Goal: Communication & Community: Share content

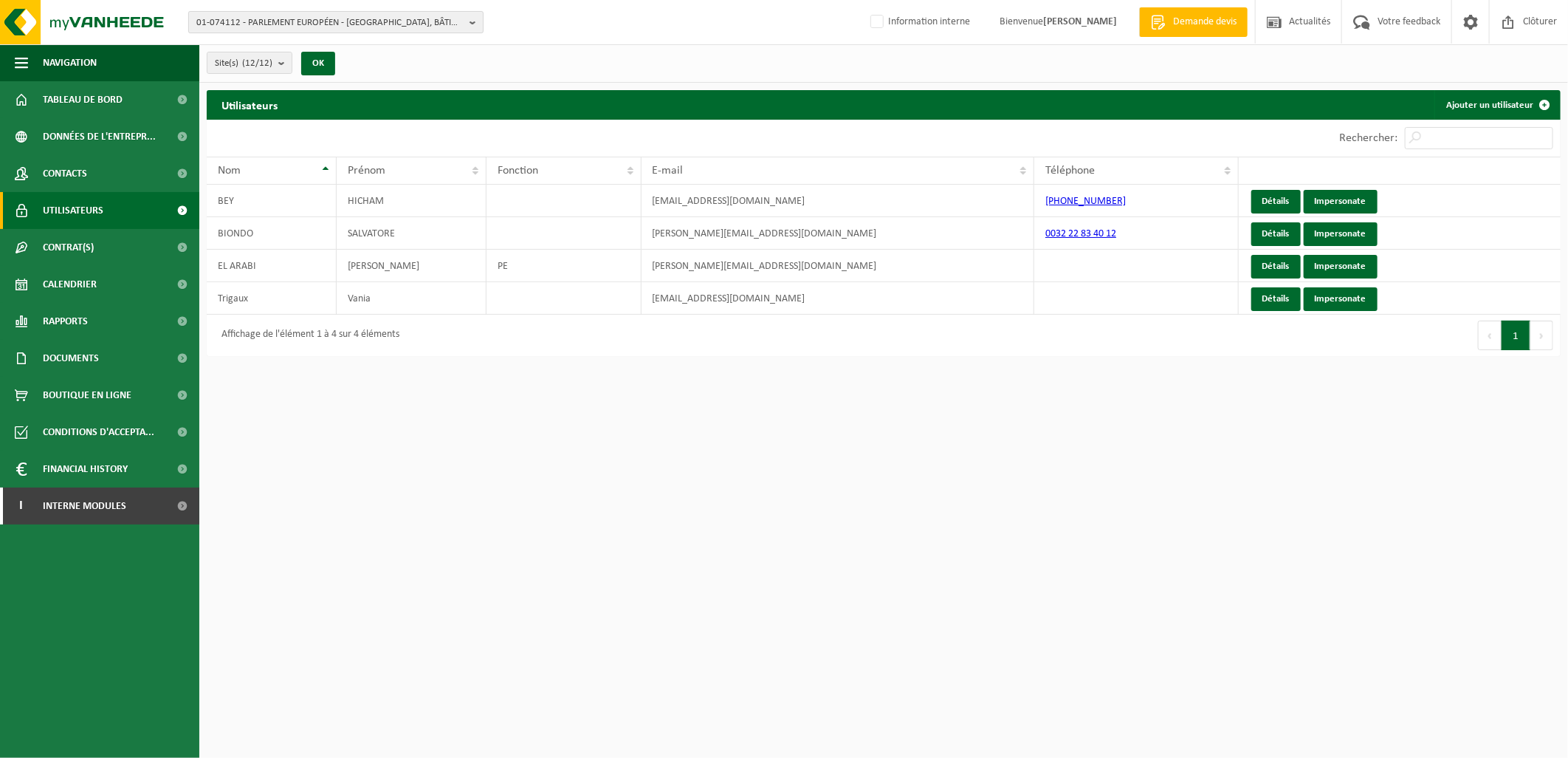
click at [277, 16] on span "01-074112 - PARLEMENT EUROPÉEN - [GEOGRAPHIC_DATA], BÂTIMENT [PERSON_NAME] BURE…" at bounding box center [330, 23] width 267 height 23
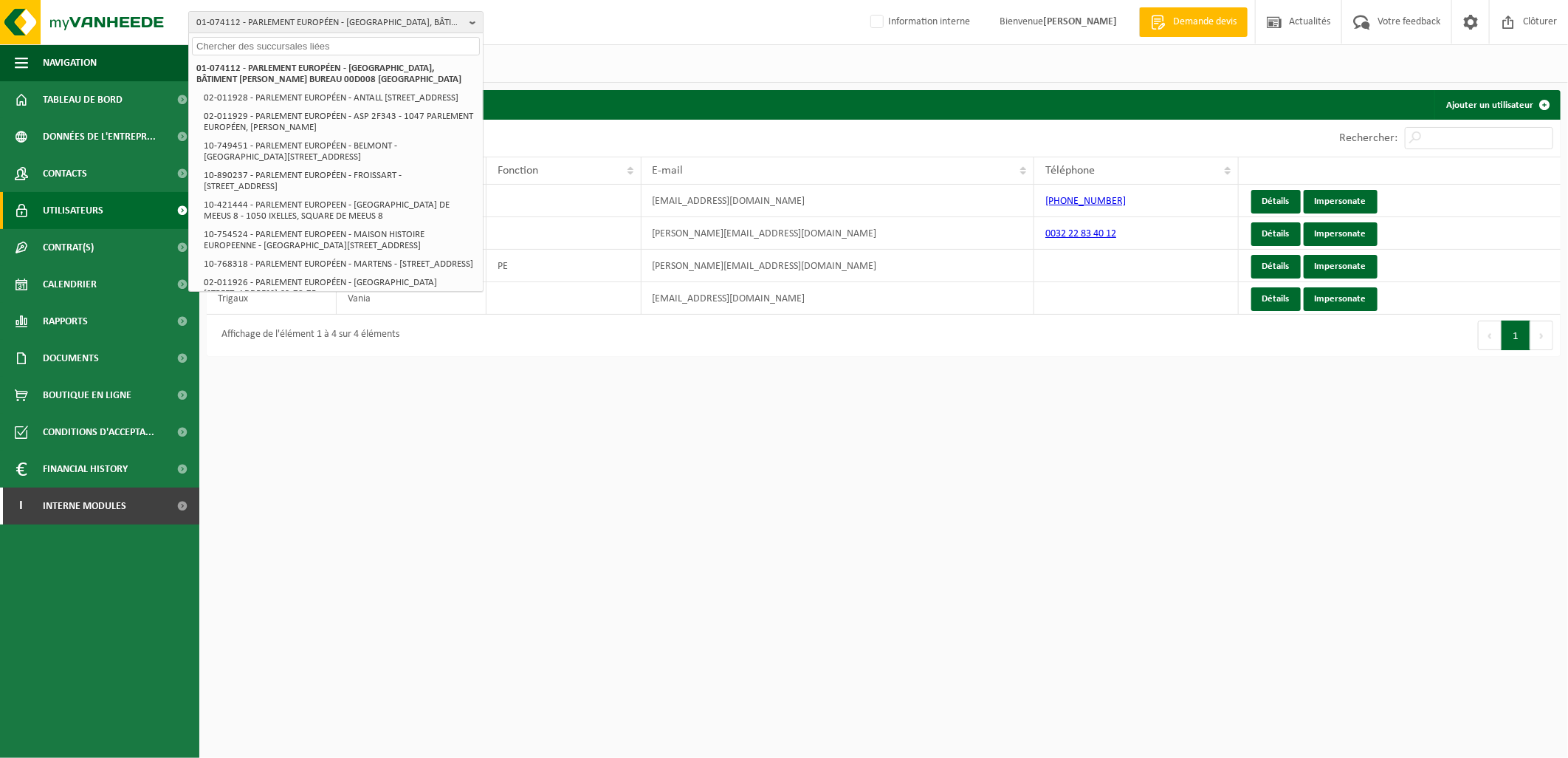
click at [267, 38] on input "text" at bounding box center [335, 46] width 288 height 18
paste input "10-737901"
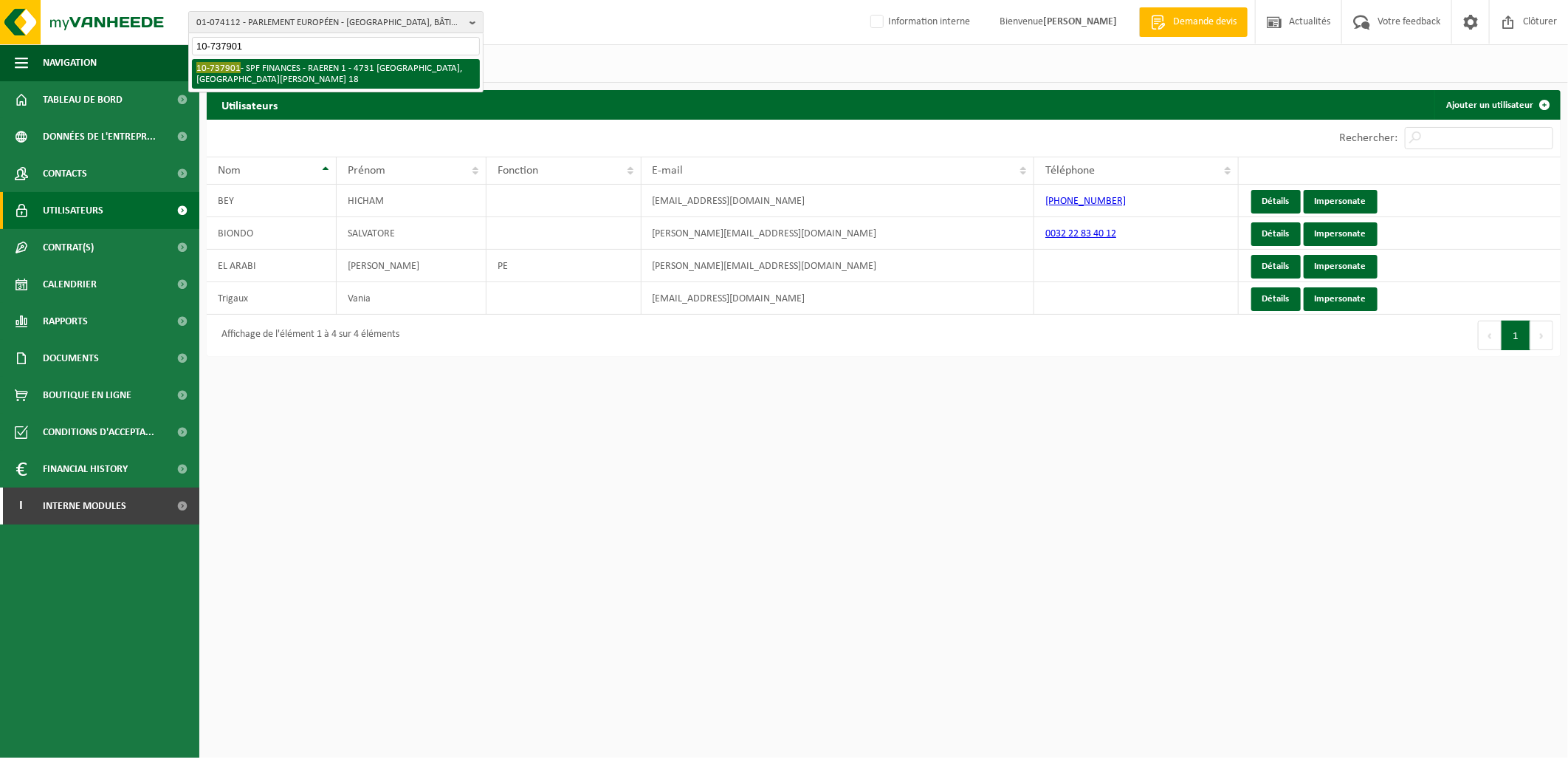
type input "10-737901"
click at [304, 83] on li "10-737901 - SPF FINANCES - RAEREN 1 - 4731 EYNATTEN, AUTOROUTE ROI BAUDOUIN 18" at bounding box center [335, 73] width 288 height 29
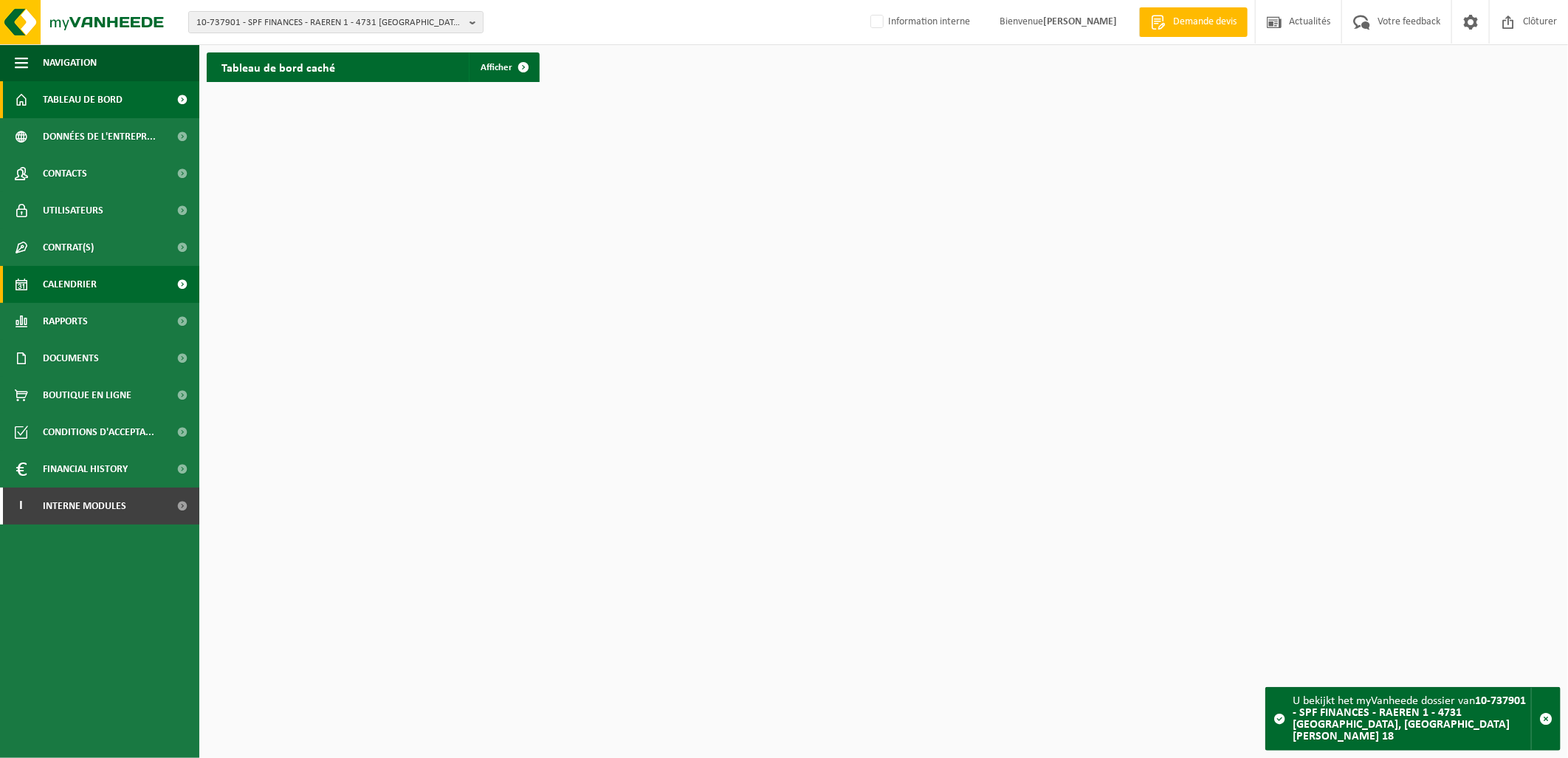
click at [105, 291] on link "Calendrier" at bounding box center [99, 284] width 199 height 37
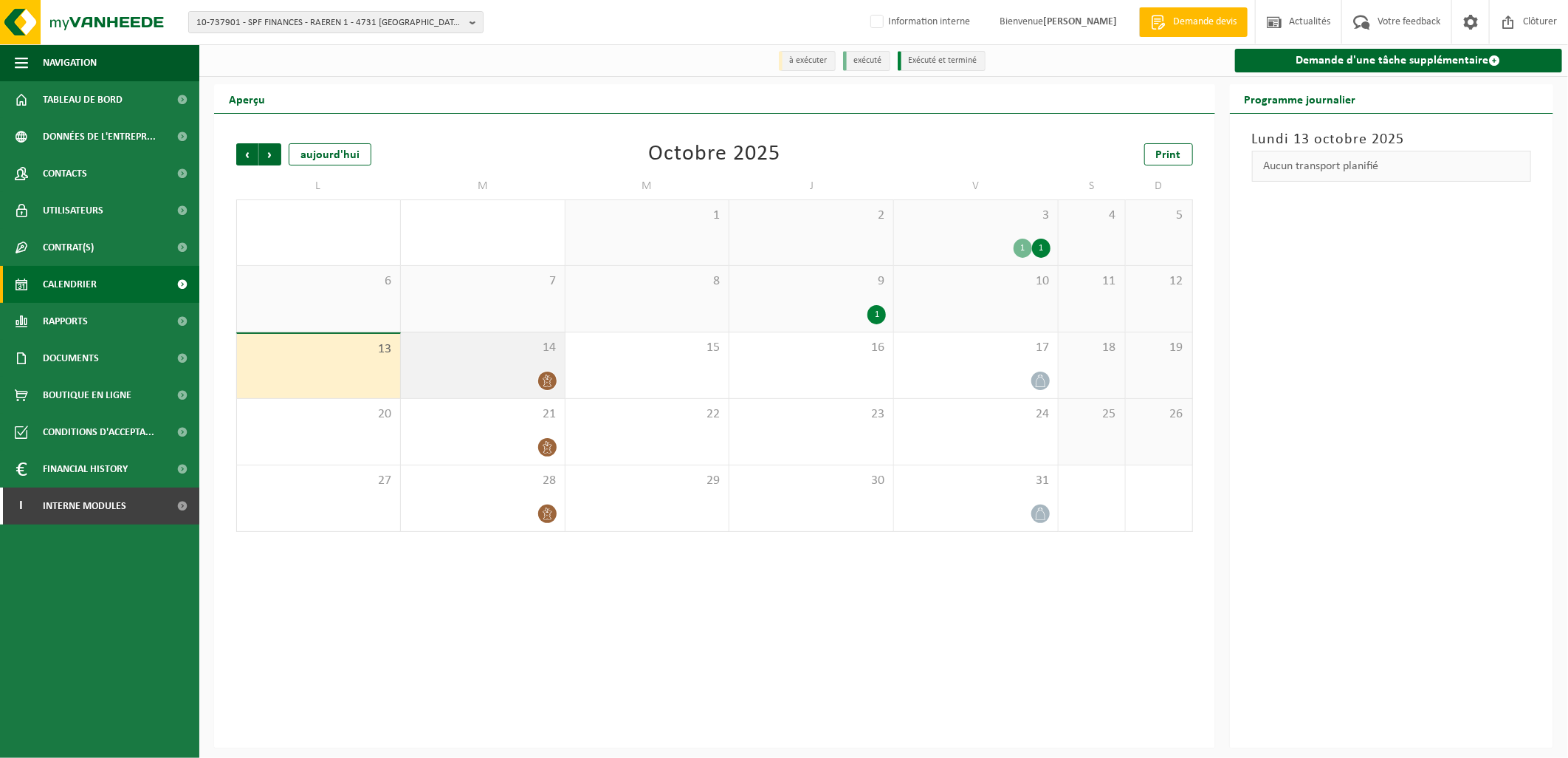
click at [549, 382] on icon at bounding box center [547, 380] width 13 height 13
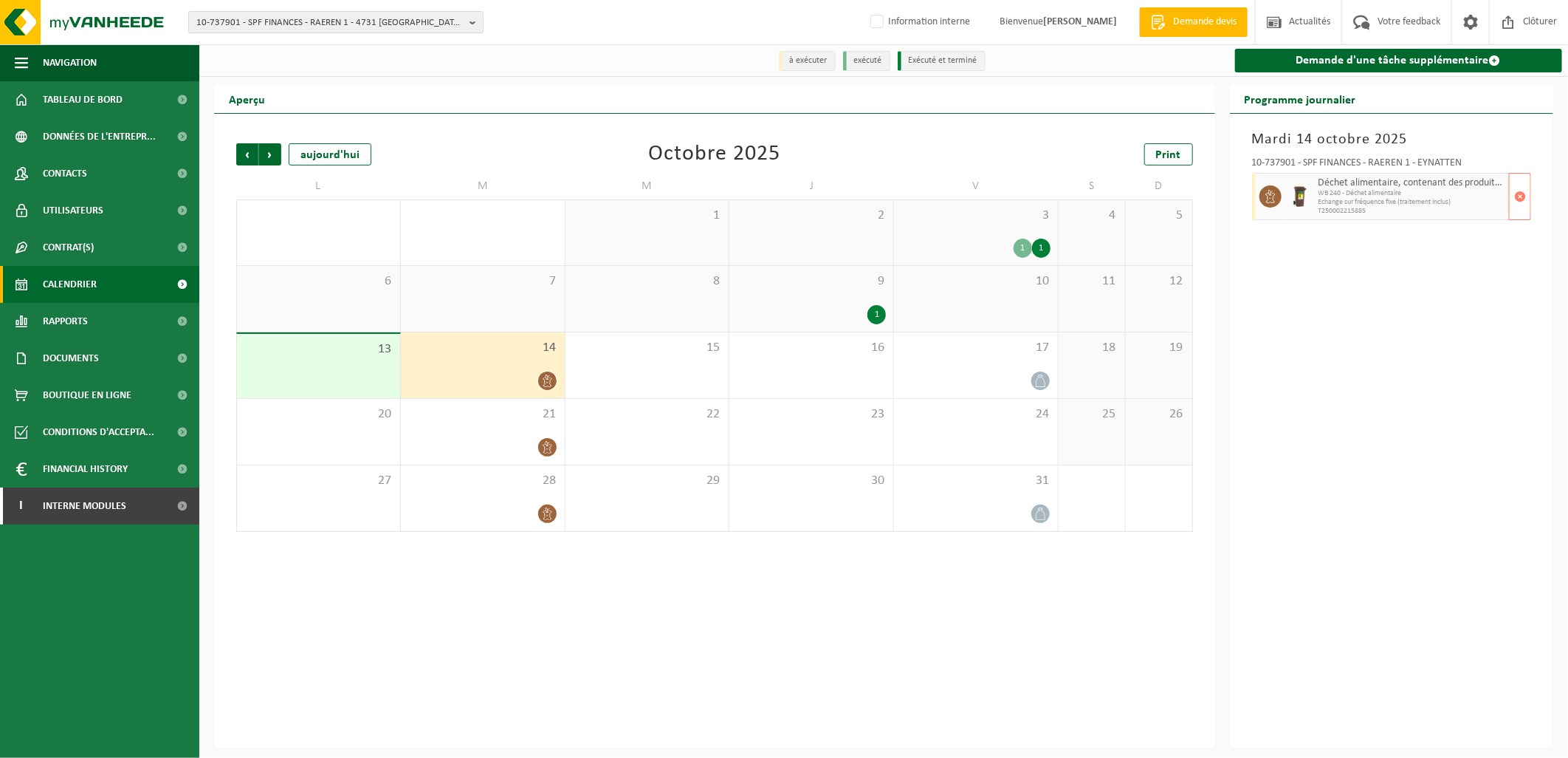
click at [1345, 201] on span "Echange sur fréquence fixe (traitement inclus)" at bounding box center [1412, 202] width 188 height 9
click at [1522, 210] on span "button" at bounding box center [1520, 196] width 12 height 29
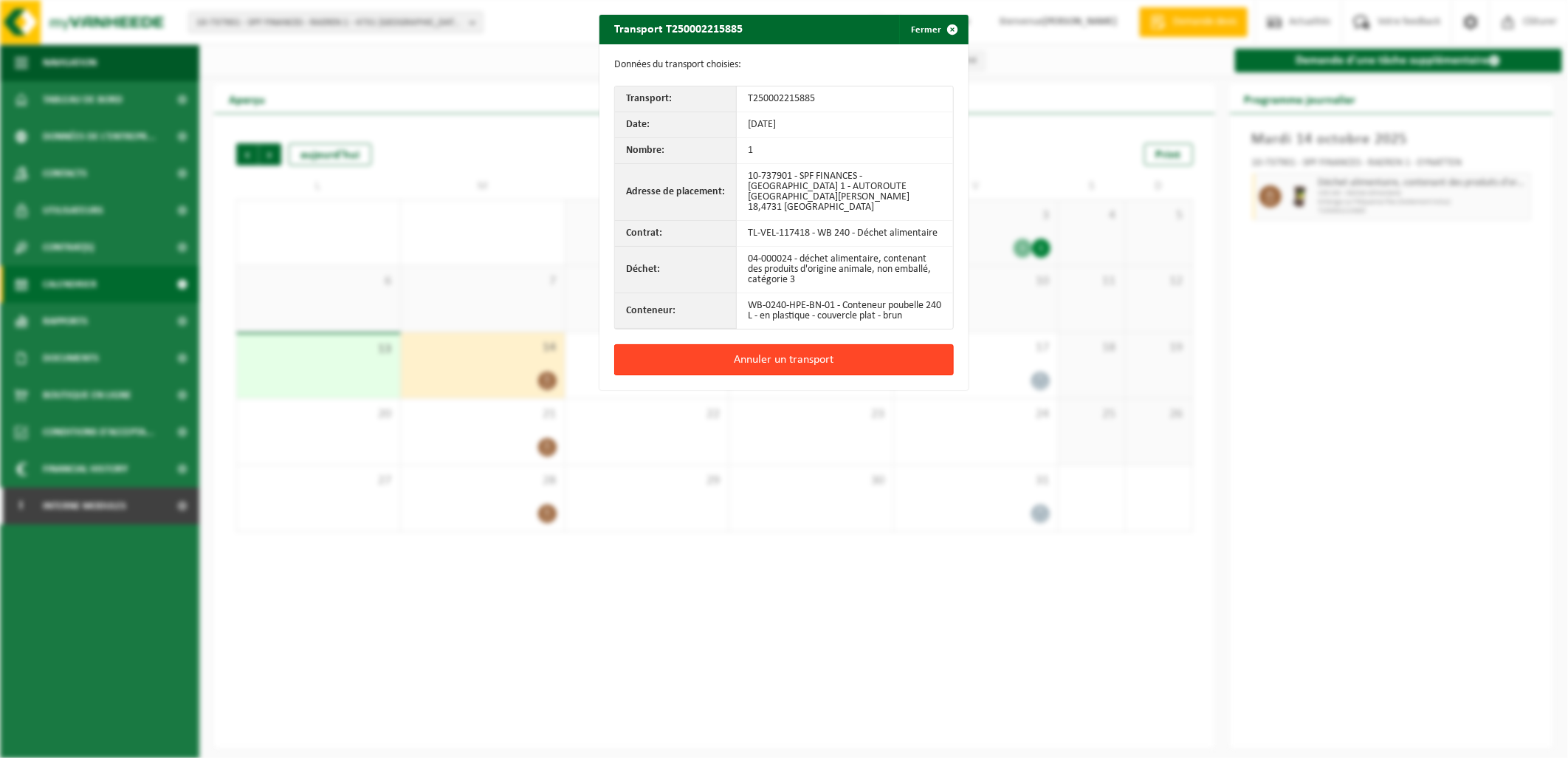
click at [839, 355] on button "Annuler un transport" at bounding box center [784, 359] width 340 height 31
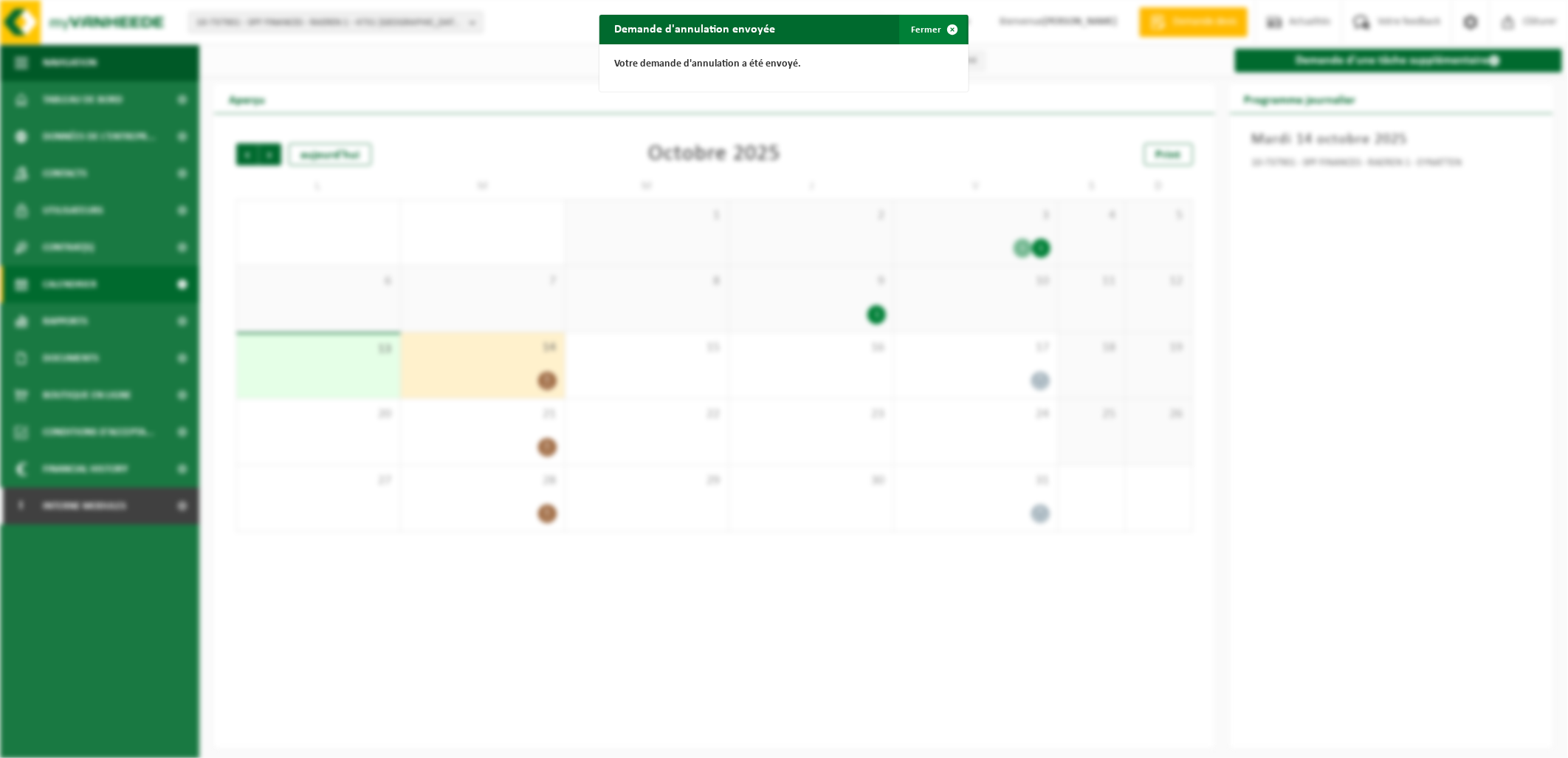
click at [919, 31] on button "Fermer" at bounding box center [932, 29] width 68 height 29
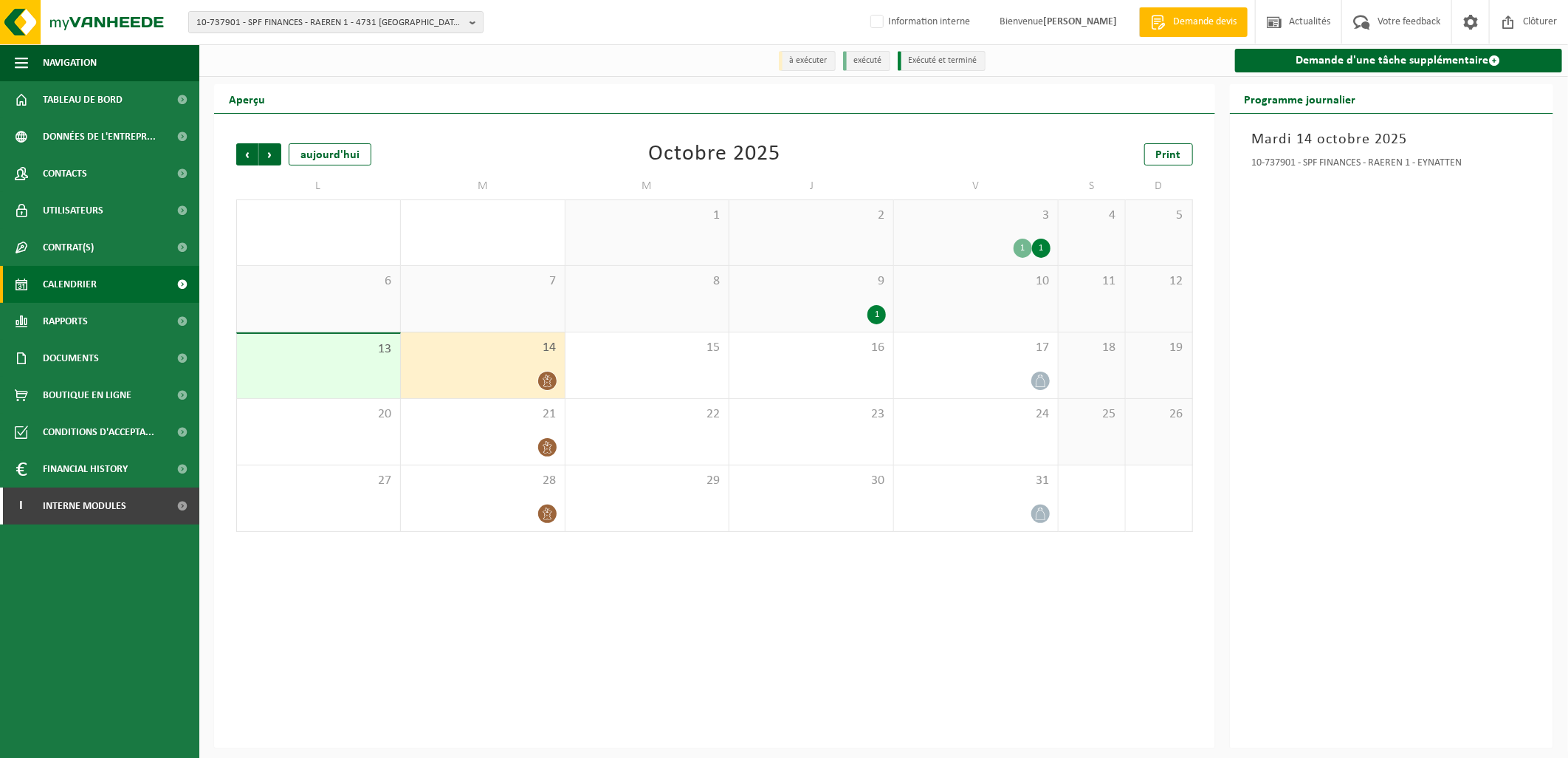
drag, startPoint x: 209, startPoint y: 16, endPoint x: 309, endPoint y: 52, distance: 106.3
click at [209, 17] on span "10-737901 - SPF FINANCES - RAEREN 1 - 4731 EYNATTEN, AUTOROUTE ROI BAUDOUIN 18" at bounding box center [330, 23] width 267 height 23
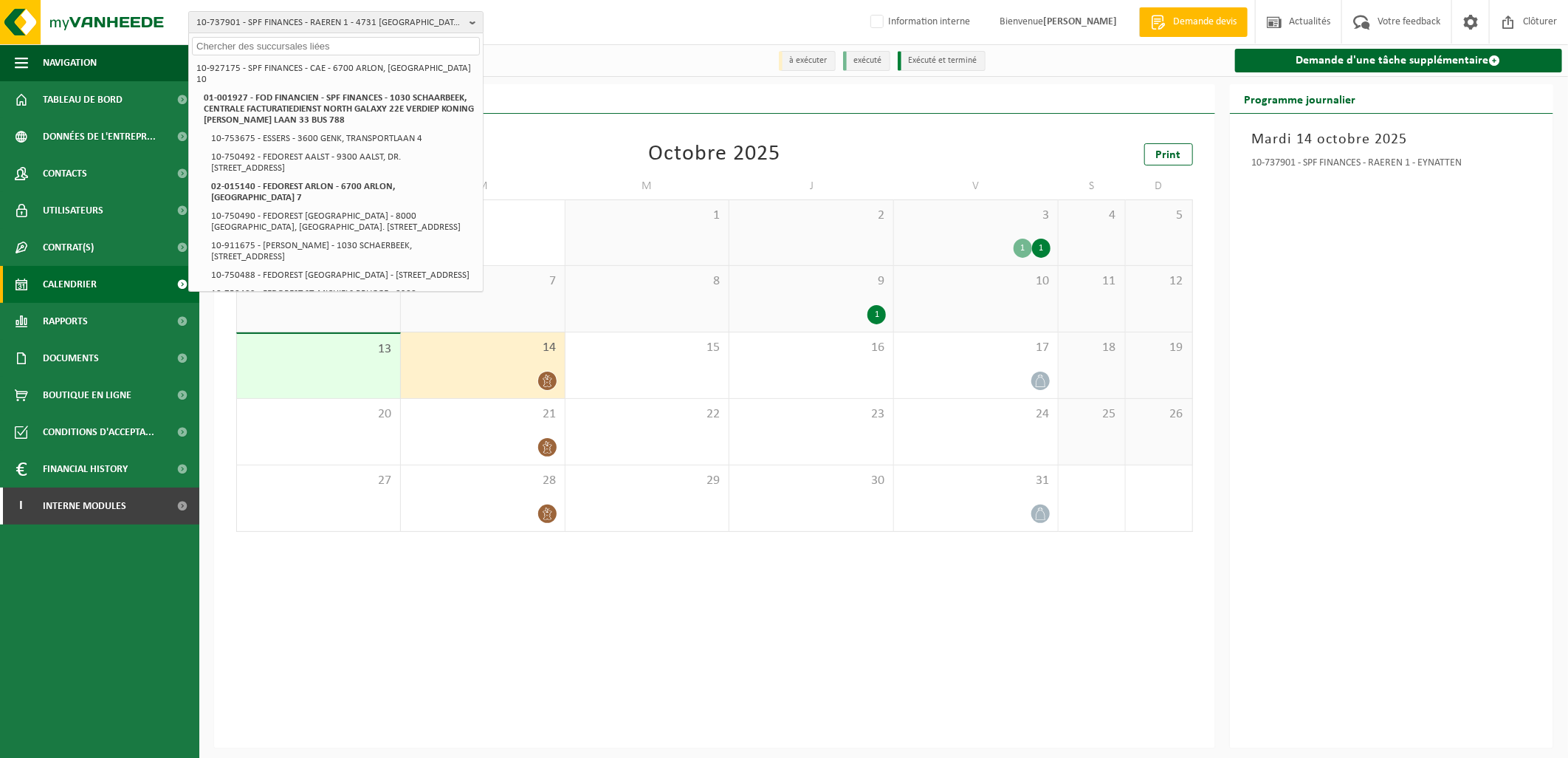
click at [290, 45] on input "text" at bounding box center [335, 46] width 288 height 18
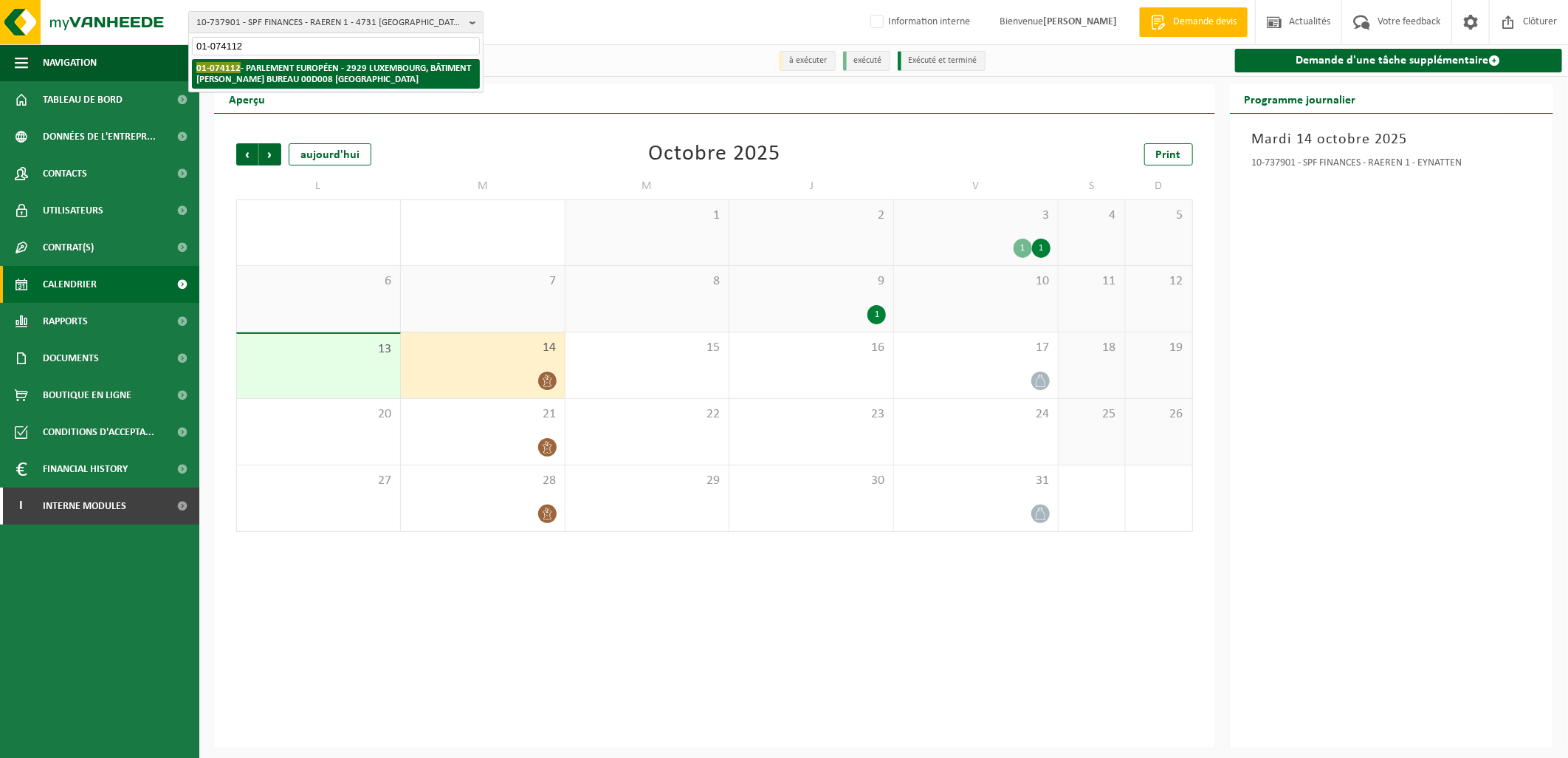
type input "01-074112"
click at [322, 72] on strong "01-074112 - PARLEMENT EUROPÉEN - 2929 LUXEMBOURG, BÂTIMENT KONRAD ADENAUER BURE…" at bounding box center [333, 73] width 275 height 23
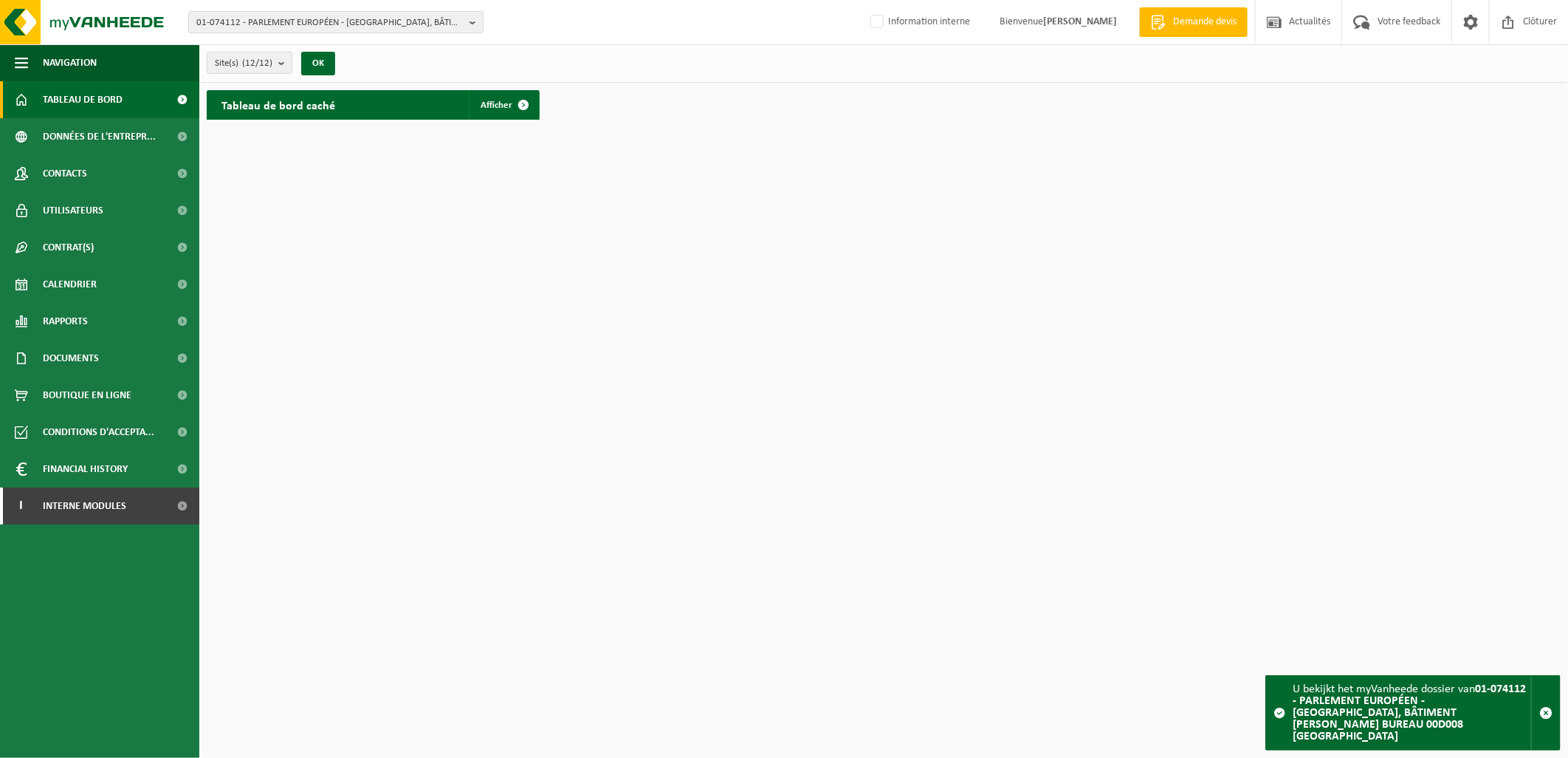
click at [116, 84] on span "Tableau de bord" at bounding box center [83, 99] width 80 height 37
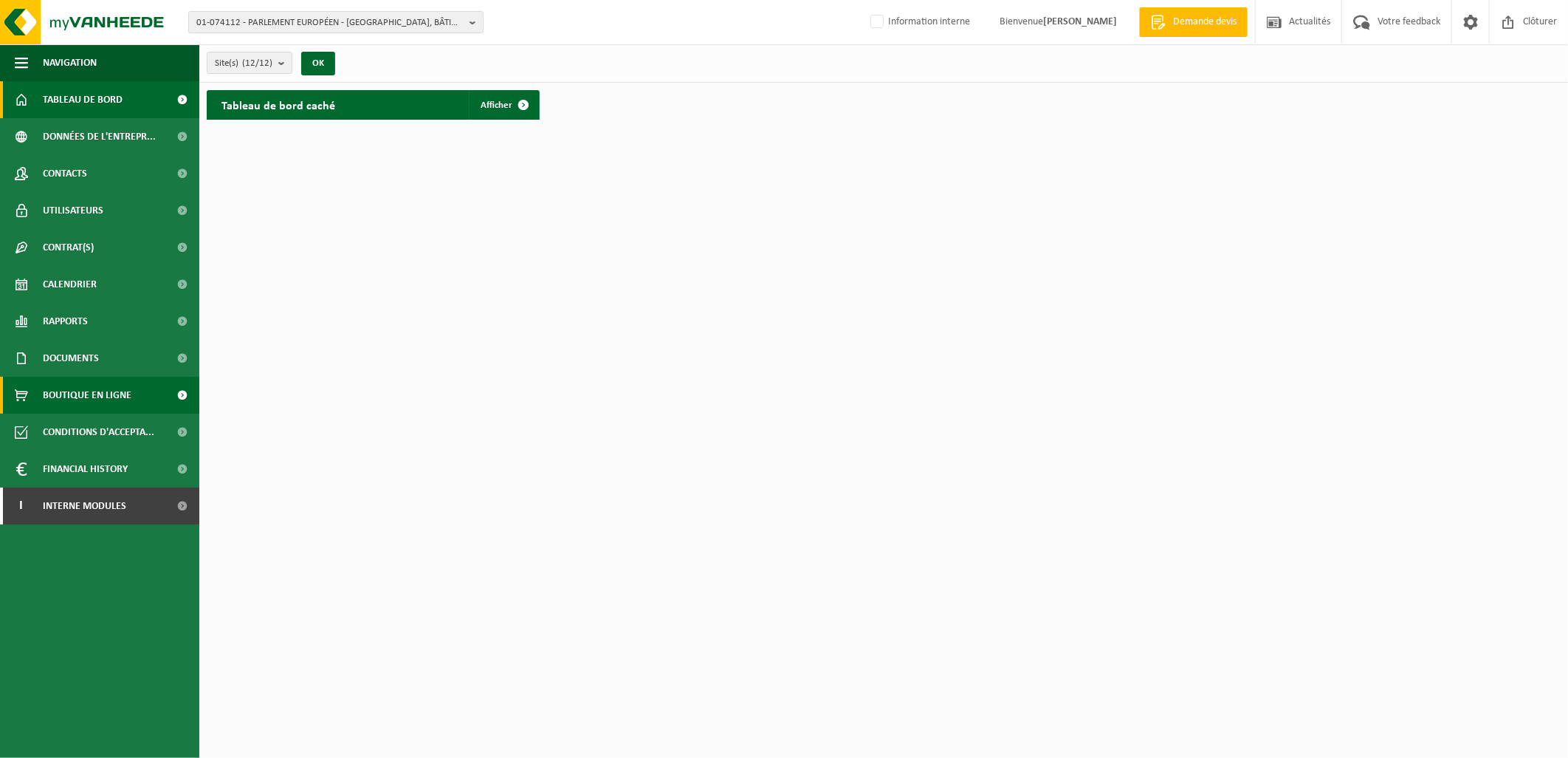
click at [153, 393] on link "Boutique en ligne" at bounding box center [99, 395] width 199 height 37
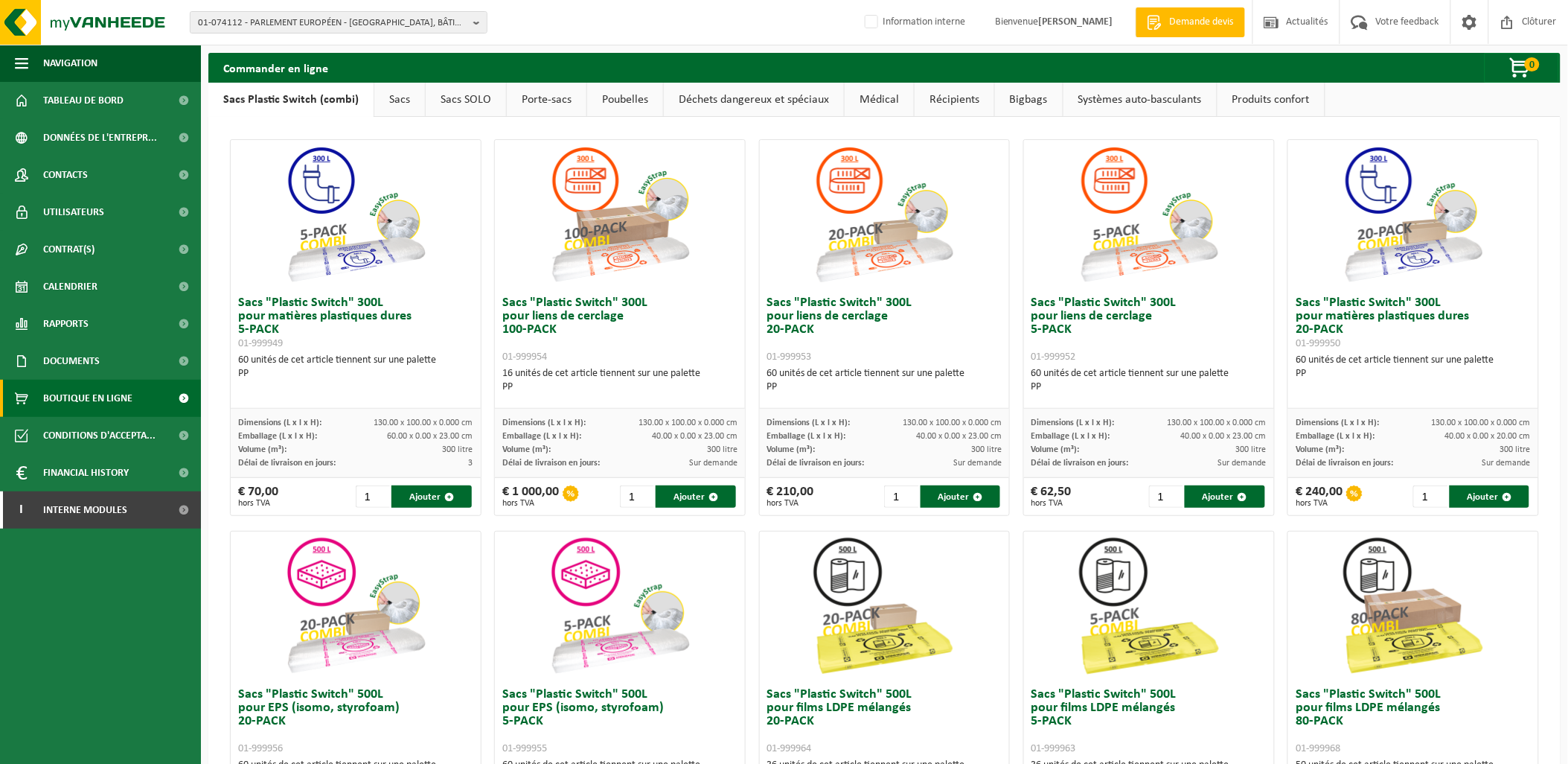
click at [1421, 85] on ul "Sacs Plastic Switch (combi) Sacs Sacs SOLO Porte-sacs Poubelles Déchets dangere…" at bounding box center [884, 99] width 1352 height 34
click at [1468, 15] on span at bounding box center [1470, 22] width 23 height 44
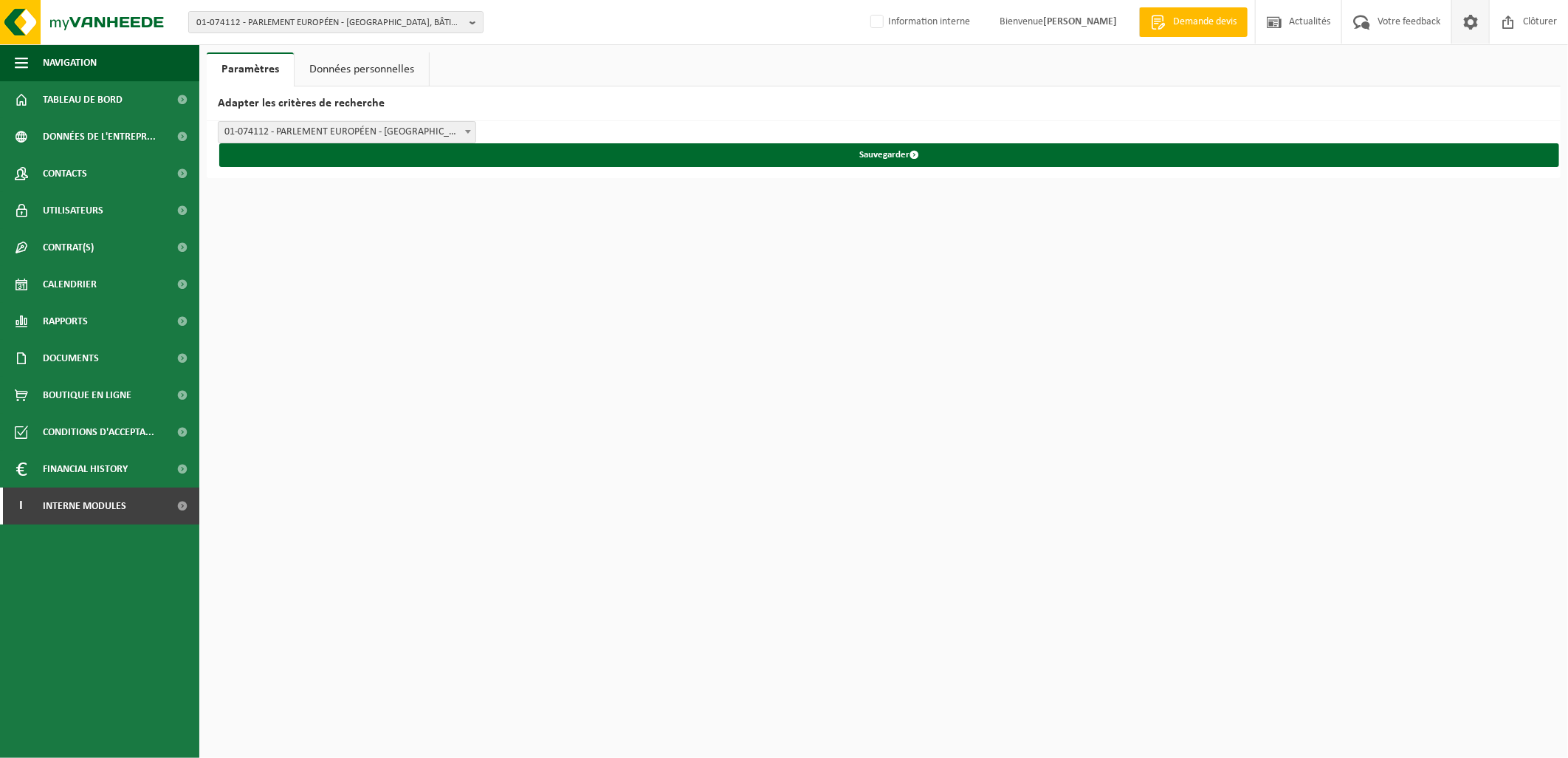
click at [337, 61] on link "Données personnelles" at bounding box center [361, 69] width 134 height 34
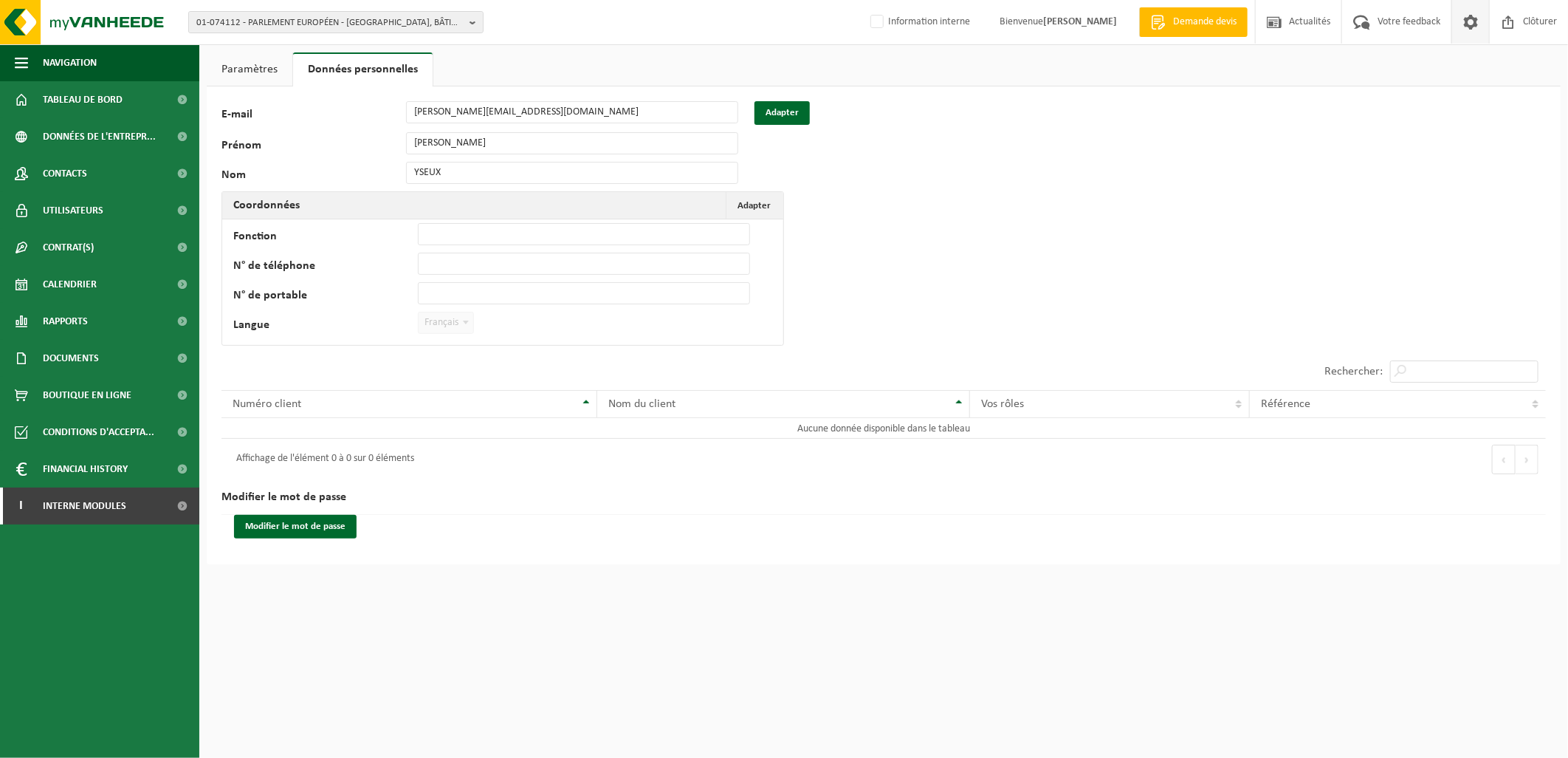
click at [334, 78] on link "Données personnelles" at bounding box center [362, 69] width 139 height 34
click at [244, 49] on div "Paramètres Données personnelles Adapter les critères de recherche PARLEMENT EUR…" at bounding box center [784, 282] width 1568 height 564
click at [244, 72] on link "Paramètres" at bounding box center [250, 69] width 86 height 34
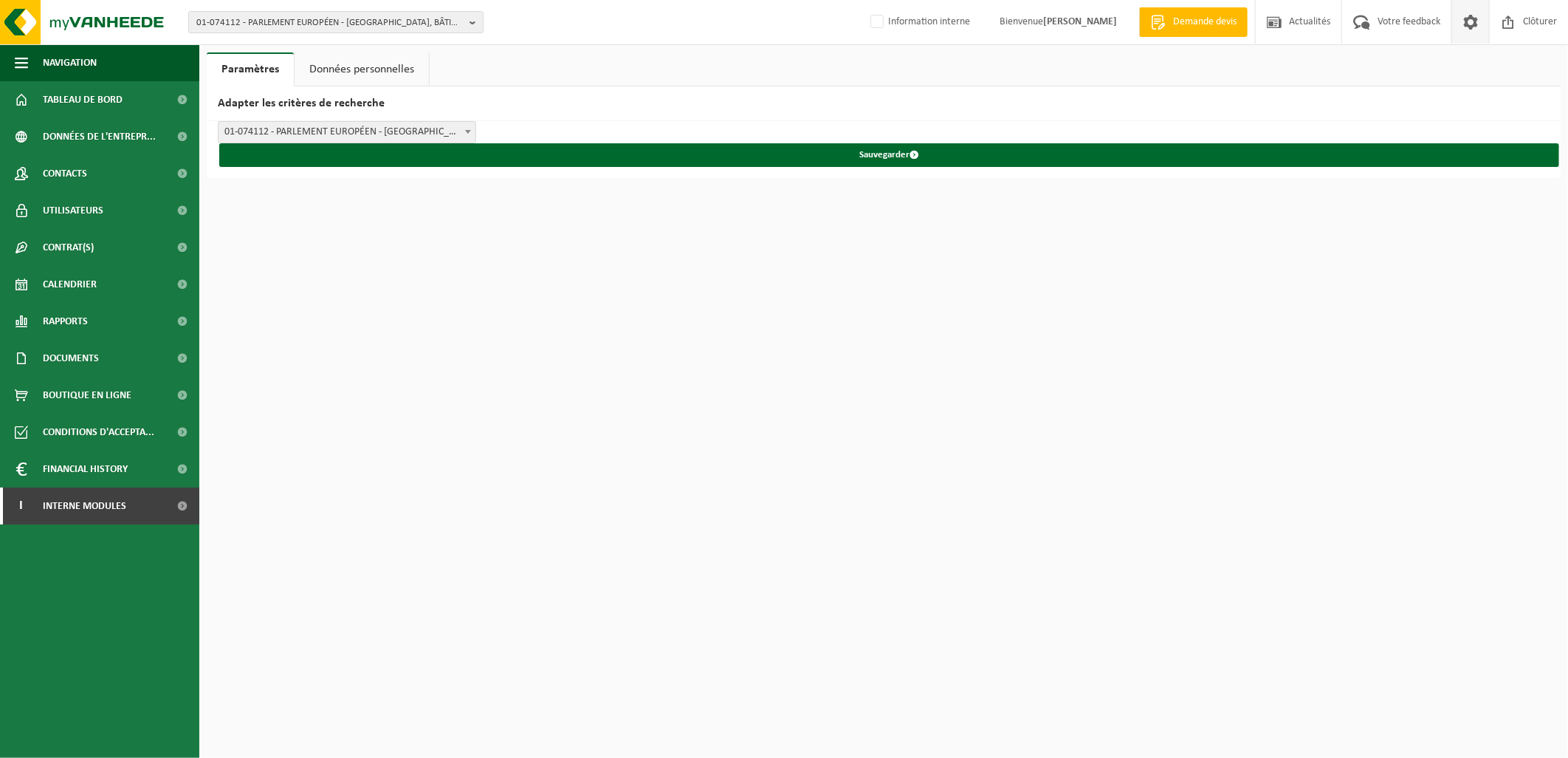
click at [374, 130] on span "01-074112 - PARLEMENT EUROPÉEN - [GEOGRAPHIC_DATA], BÂTIMENT [PERSON_NAME] BURE…" at bounding box center [347, 132] width 257 height 21
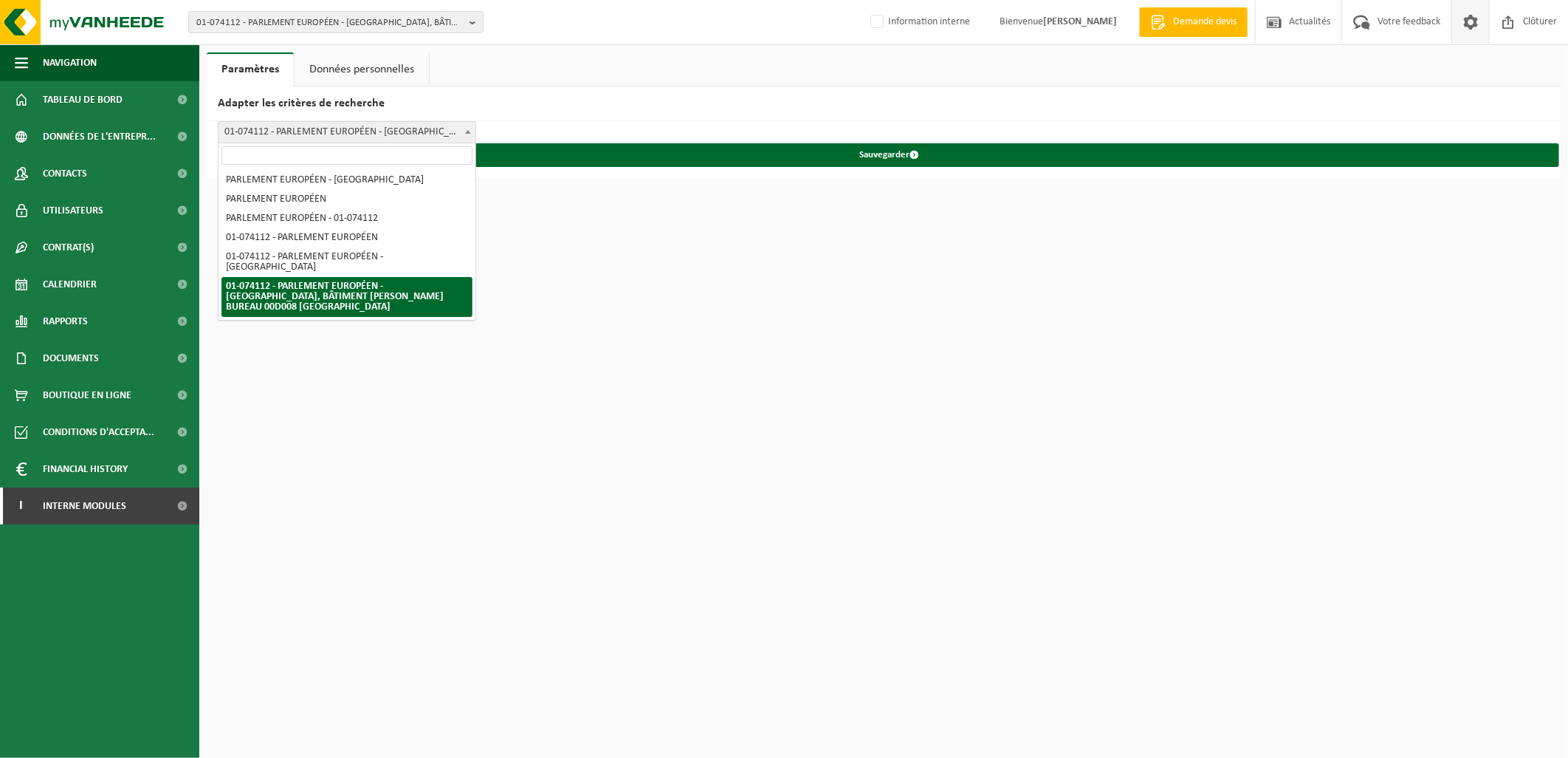
click at [378, 140] on span "01-074112 - PARLEMENT EUROPÉEN - [GEOGRAPHIC_DATA], BÂTIMENT [PERSON_NAME] BURE…" at bounding box center [347, 132] width 257 height 21
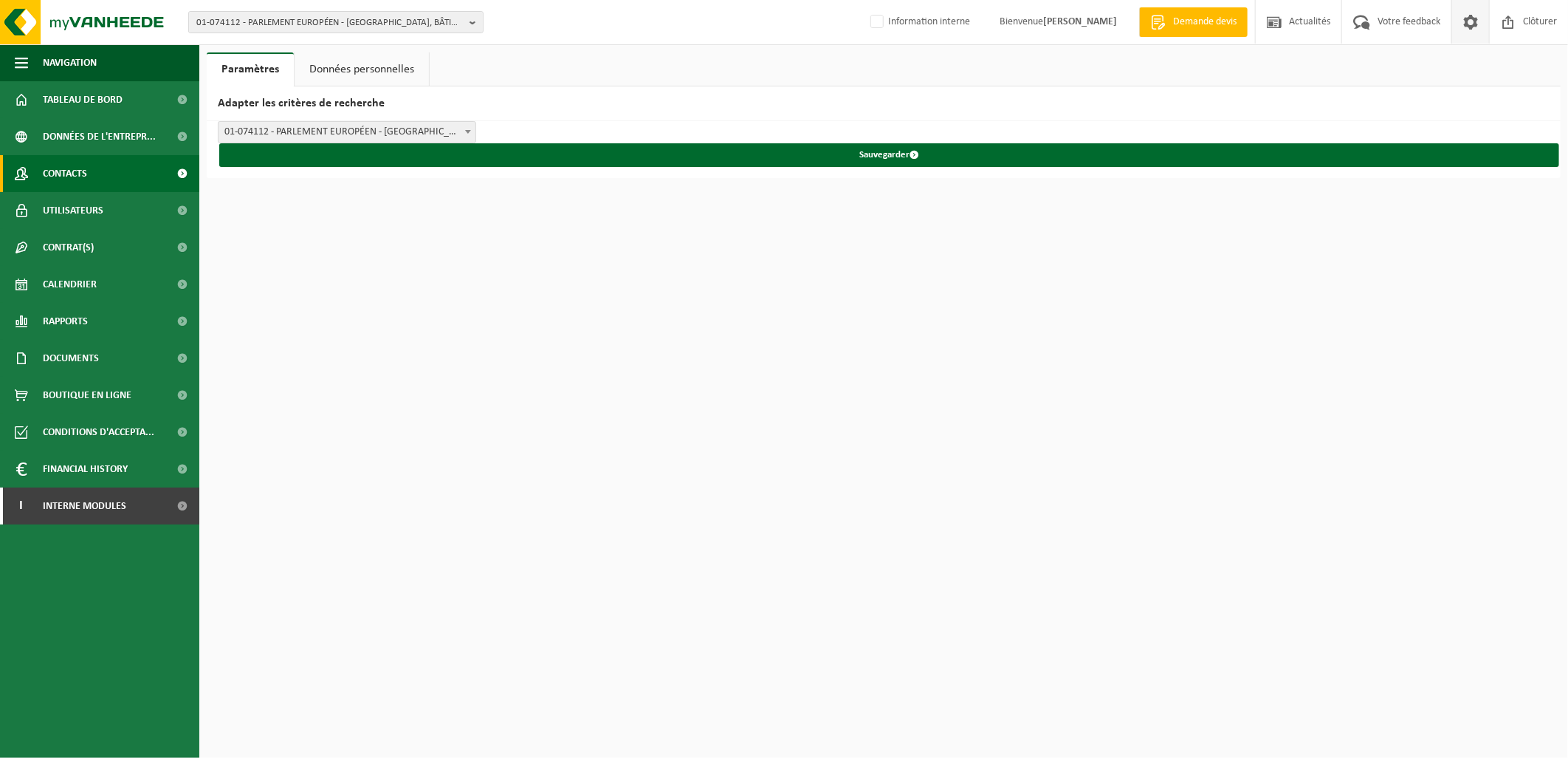
click at [79, 182] on span "Contacts" at bounding box center [64, 174] width 44 height 37
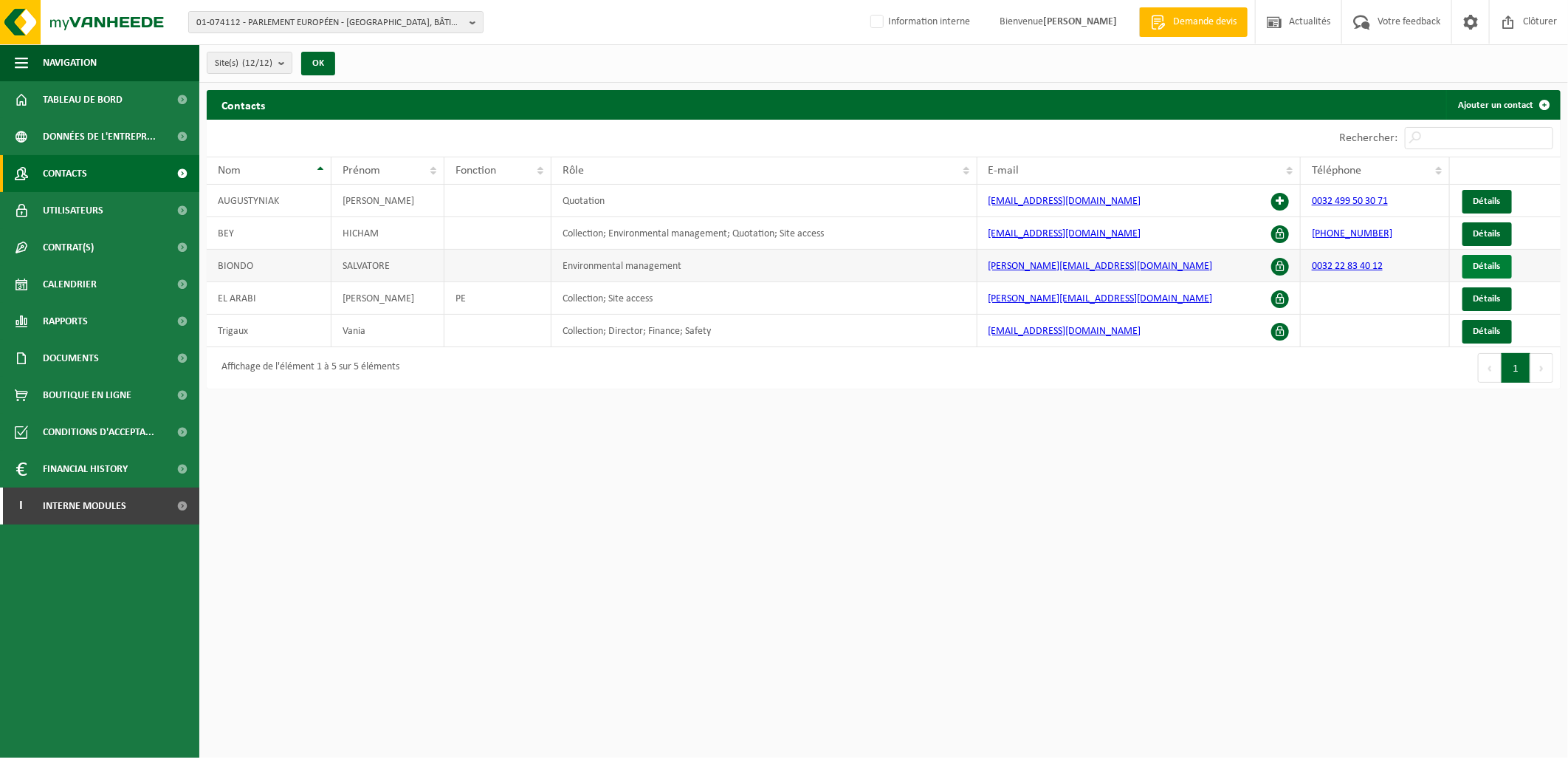
click at [1486, 255] on link "Détails" at bounding box center [1486, 266] width 49 height 23
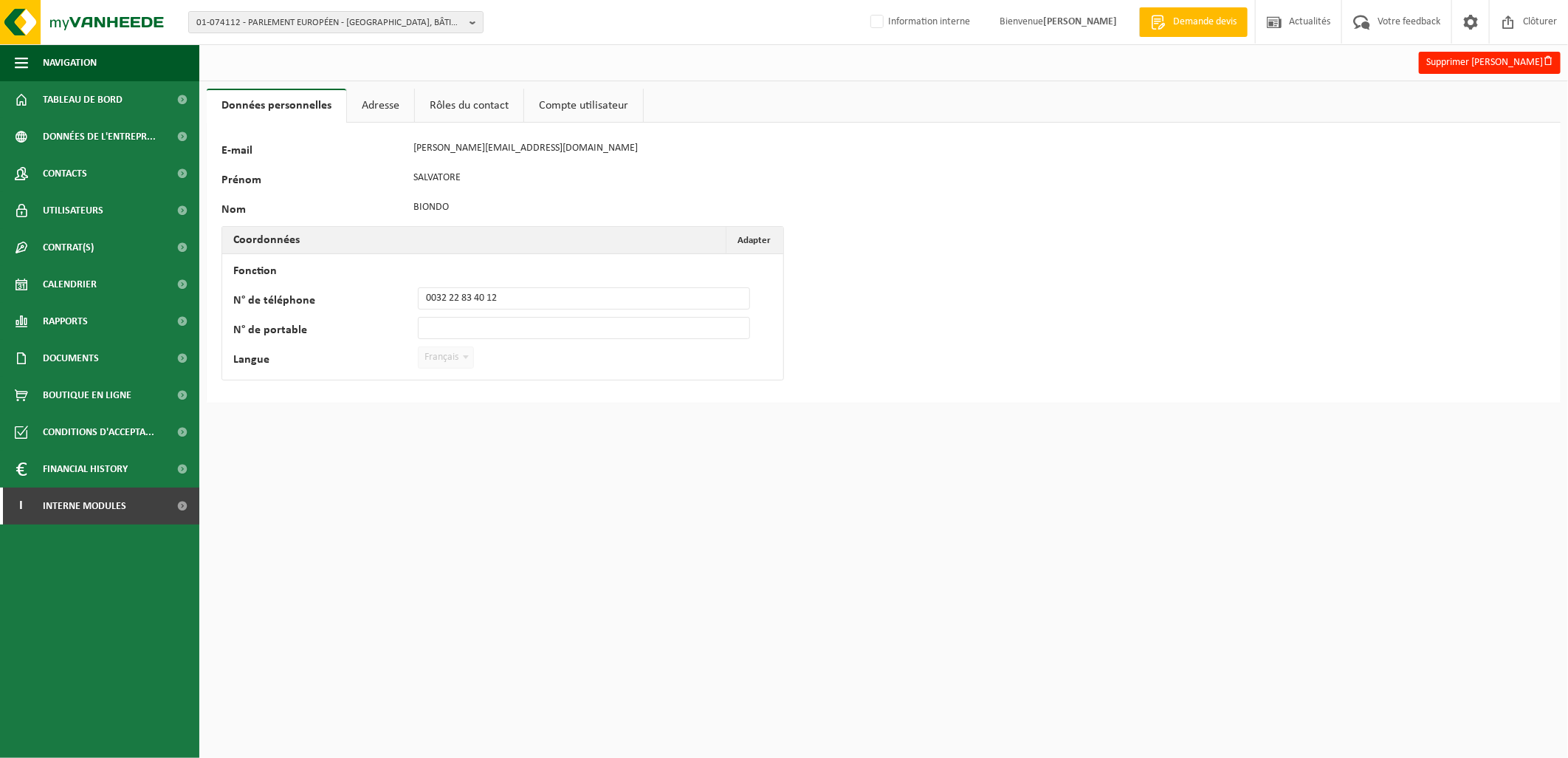
click at [386, 99] on link "Adresse" at bounding box center [381, 105] width 67 height 34
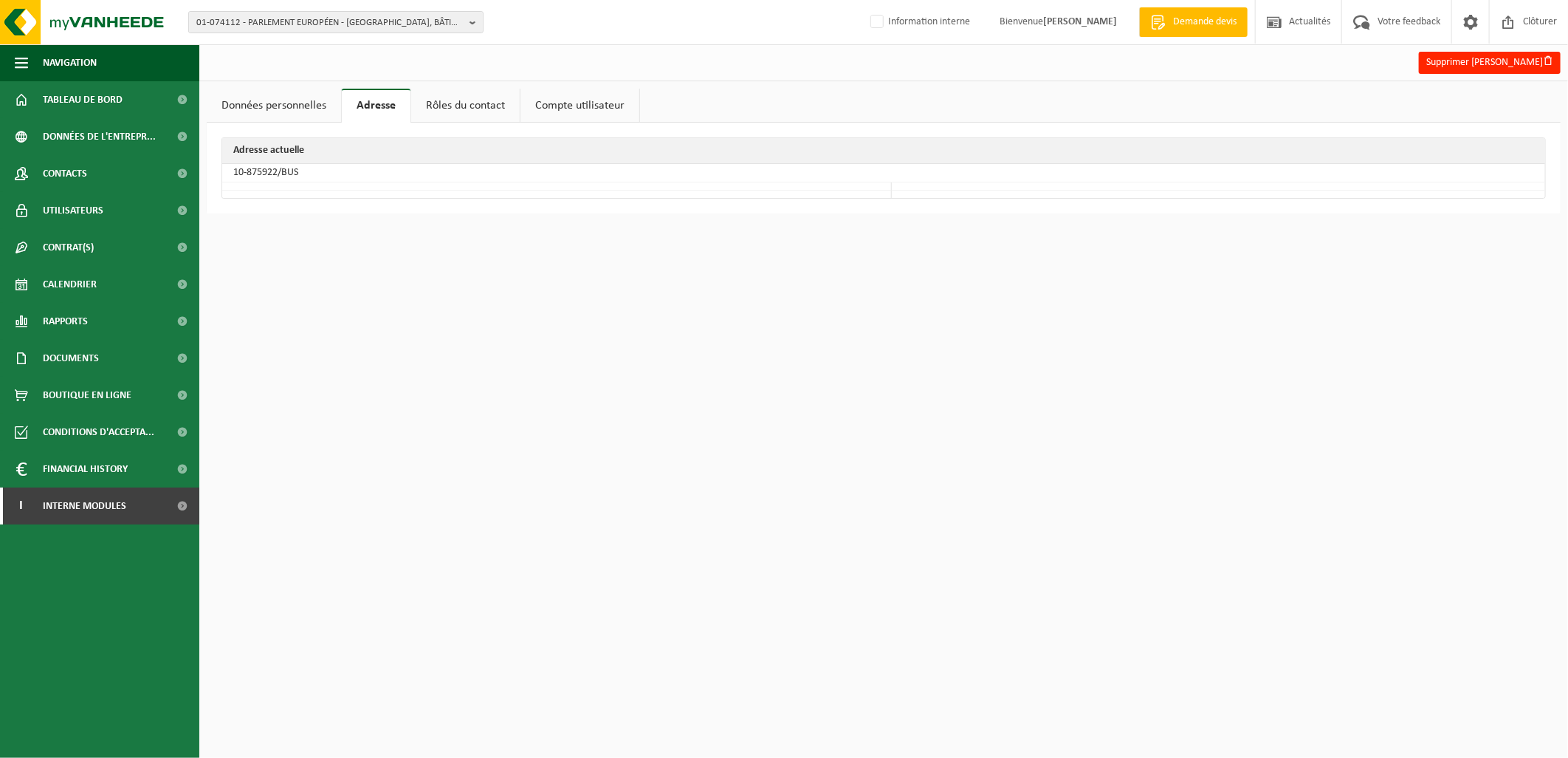
click at [460, 94] on link "Rôles du contact" at bounding box center [466, 105] width 108 height 34
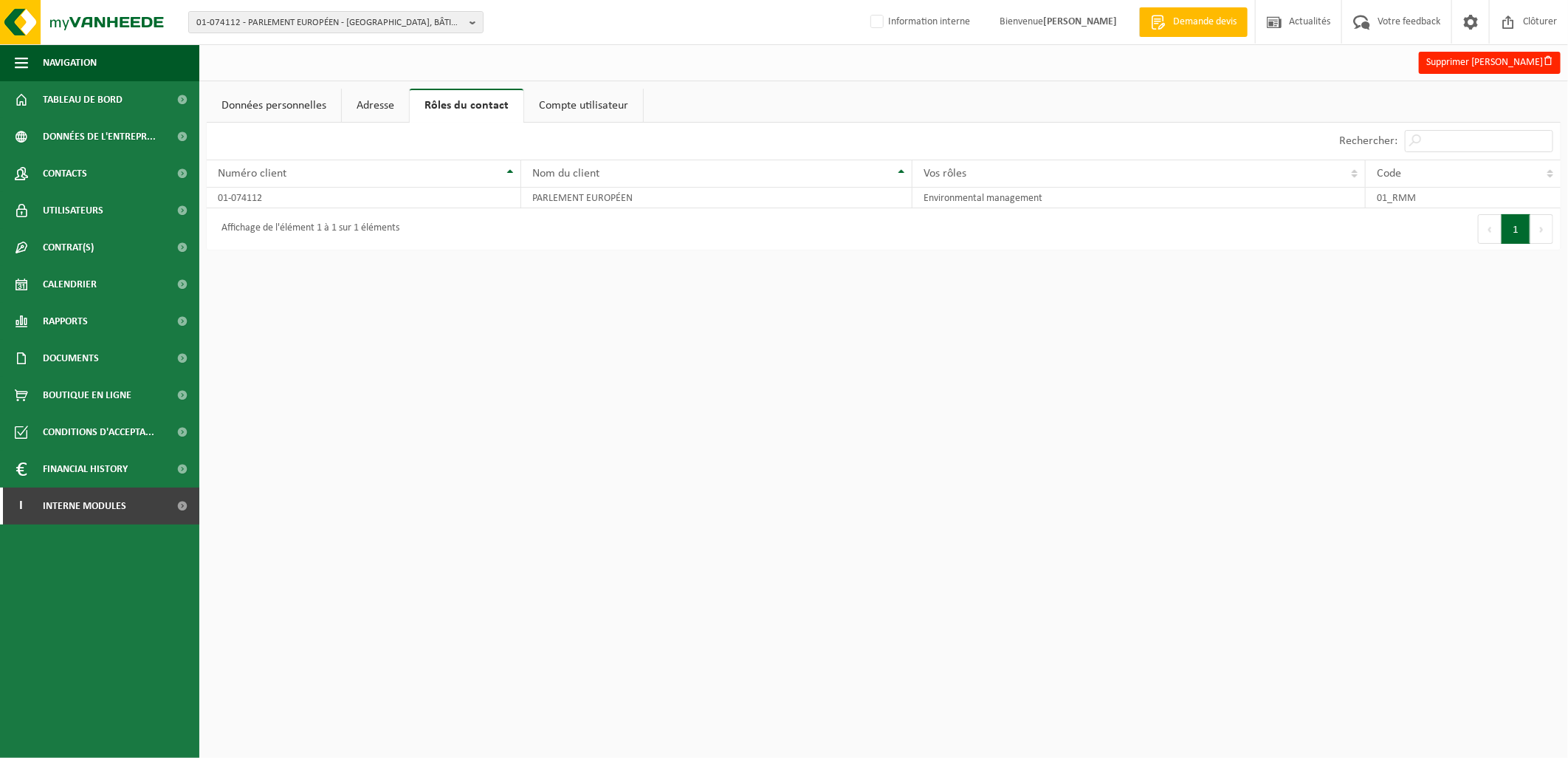
click at [605, 108] on link "Compte utilisateur" at bounding box center [583, 105] width 118 height 34
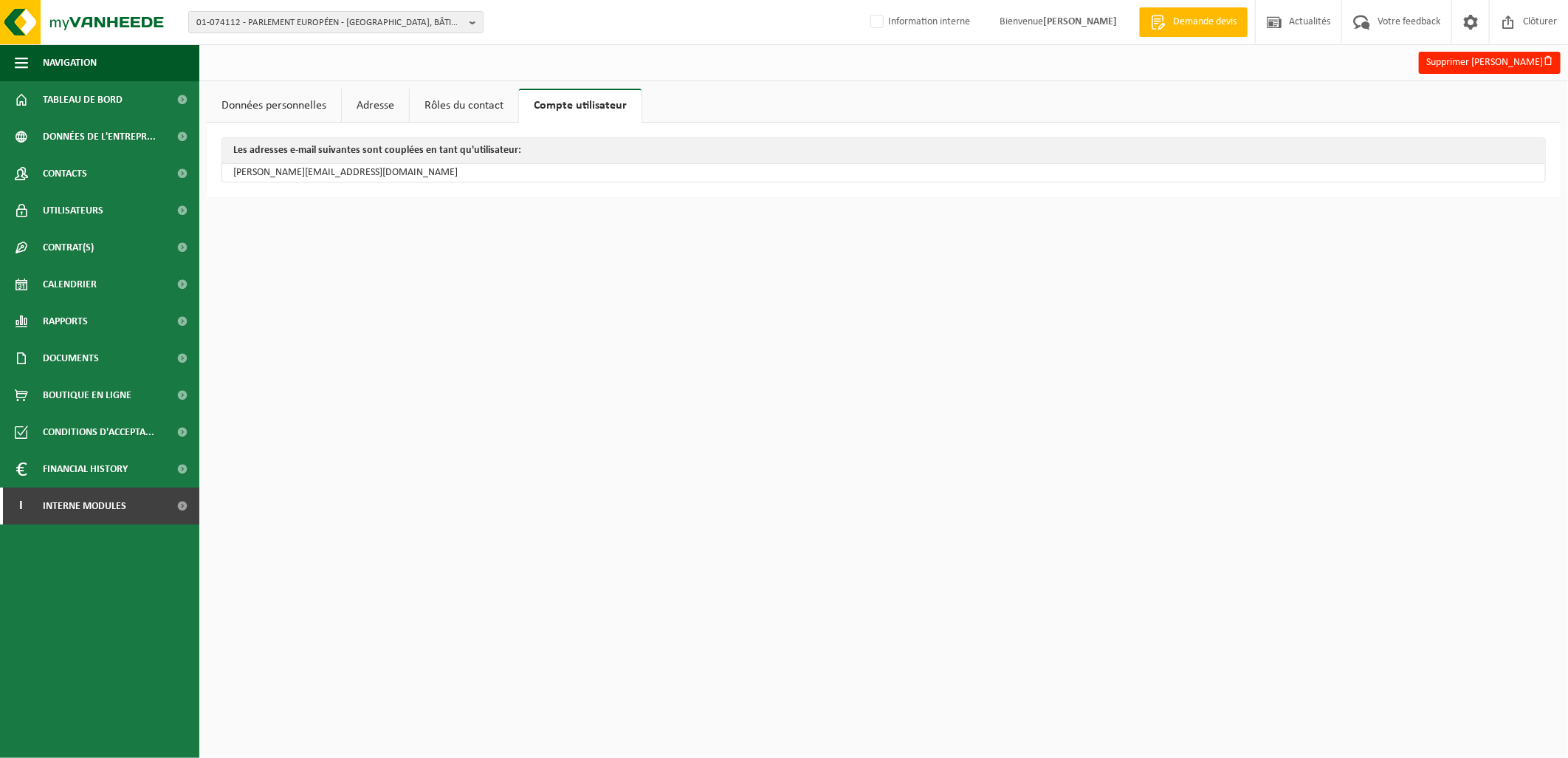
click at [266, 107] on link "Données personnelles" at bounding box center [274, 105] width 134 height 34
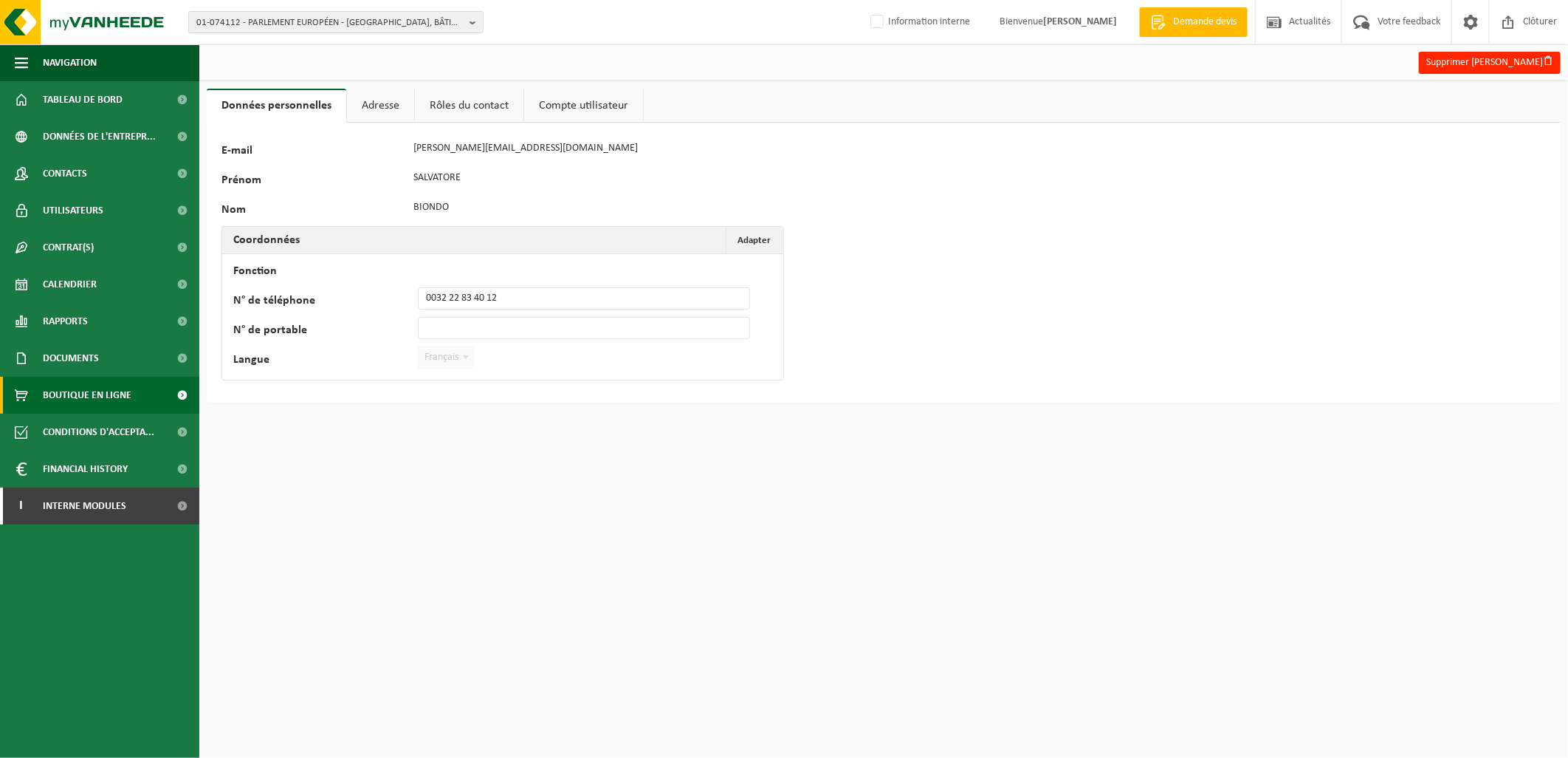
click at [107, 393] on span "Boutique en ligne" at bounding box center [87, 395] width 88 height 37
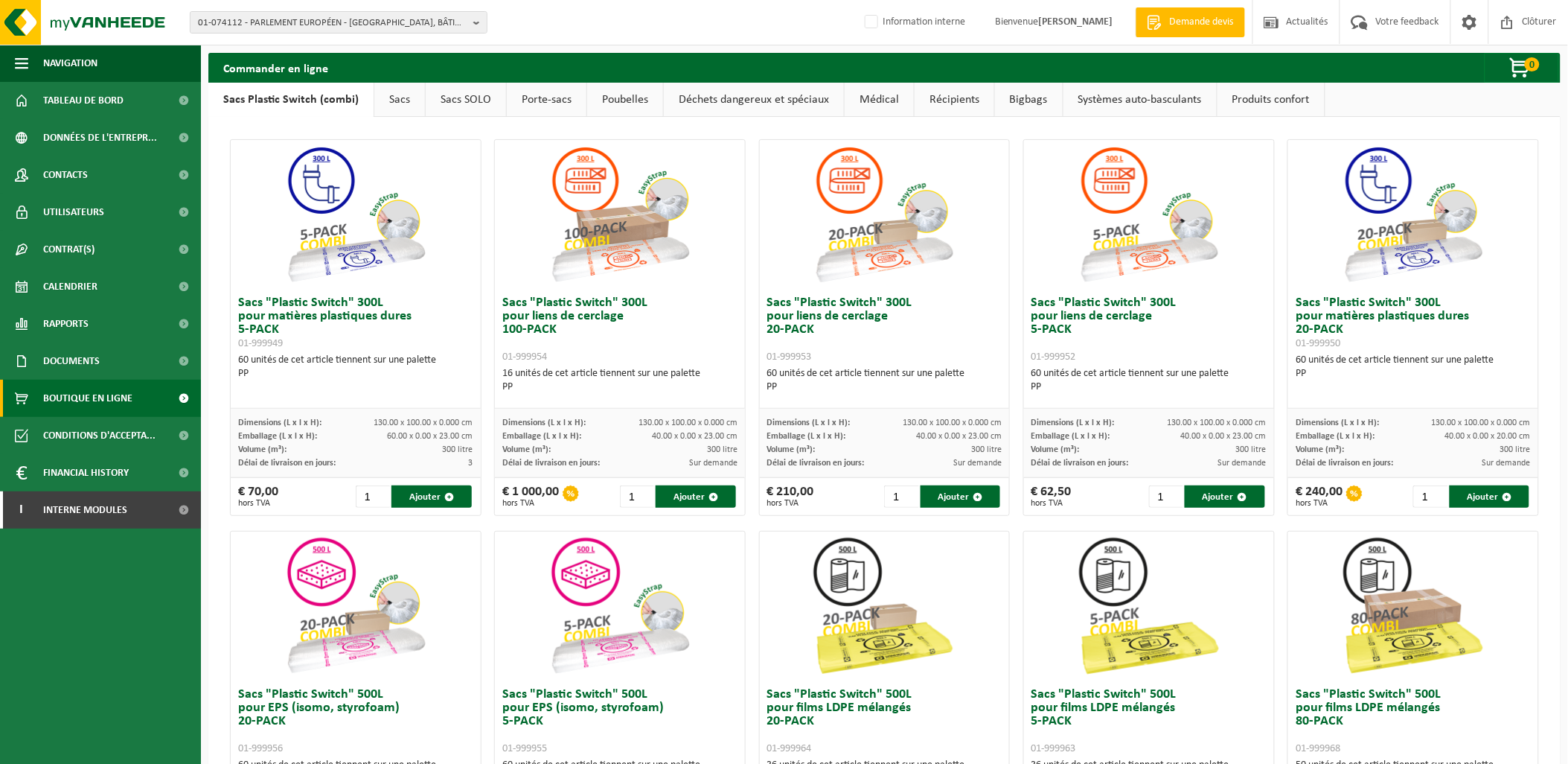
click at [879, 100] on link "Médical" at bounding box center [879, 99] width 69 height 34
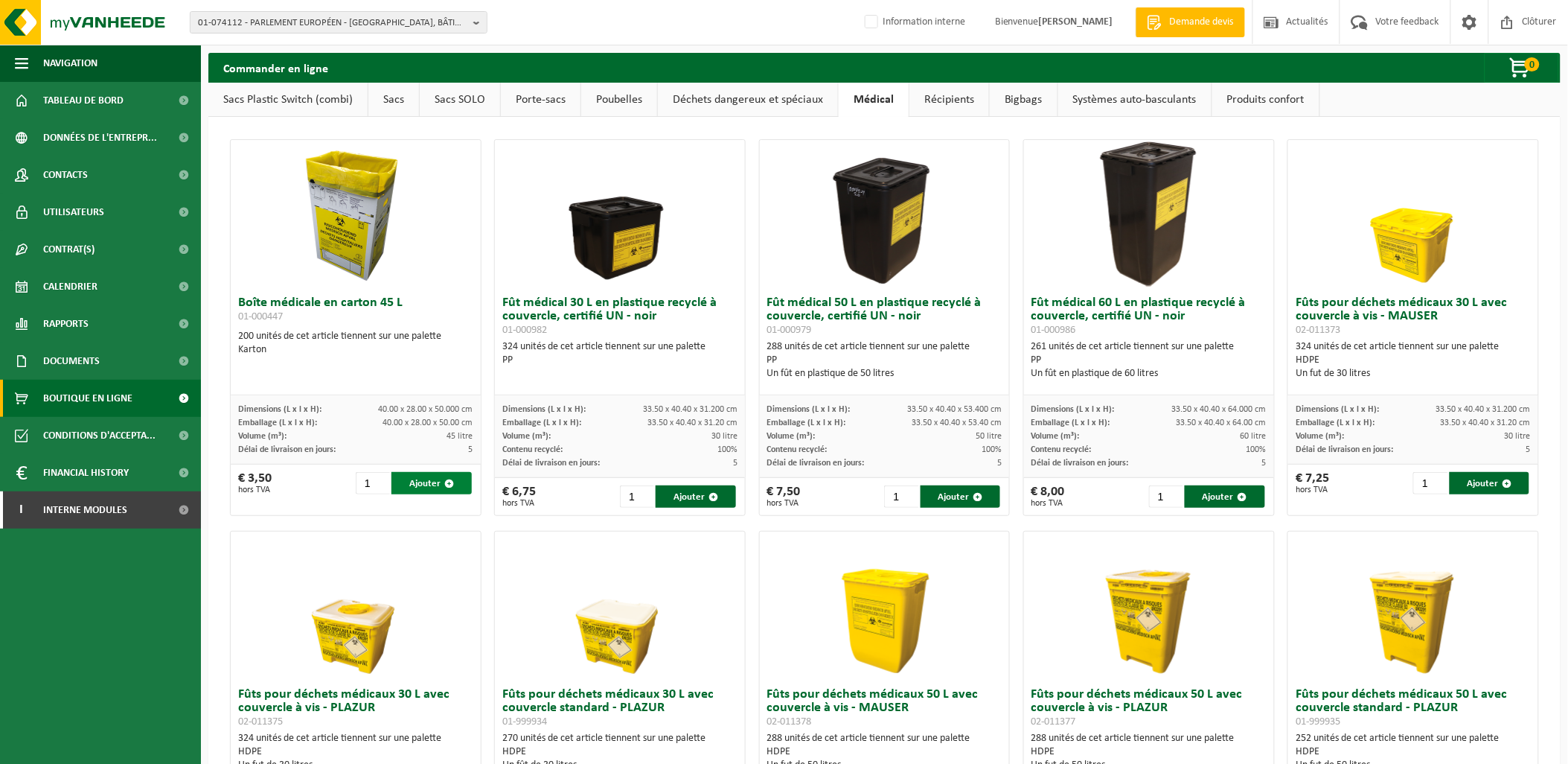
click at [450, 482] on span "button" at bounding box center [448, 483] width 9 height 9
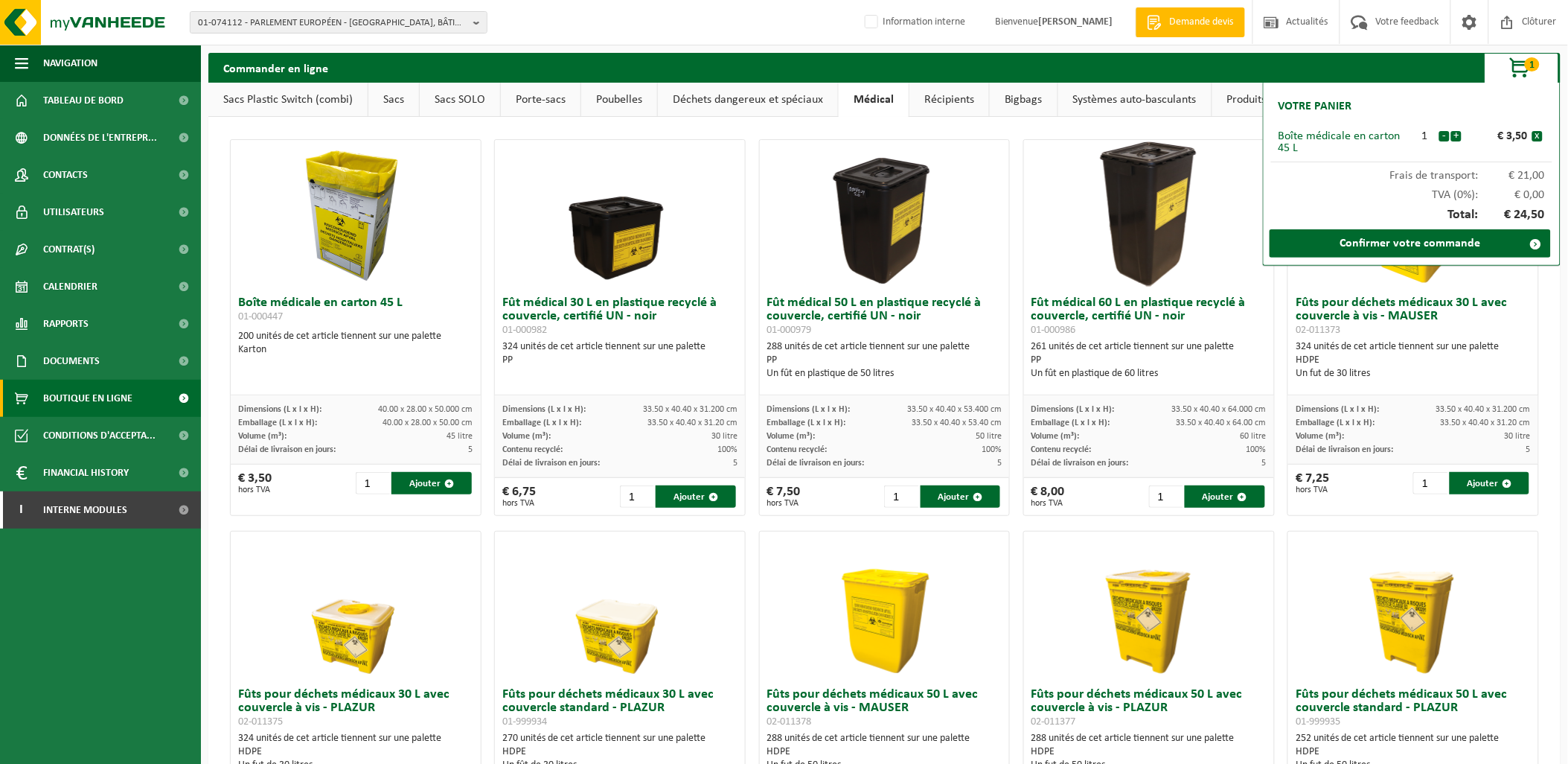
click at [289, 300] on h3 "Boîte médicale en carton 45 L 01-000447" at bounding box center [356, 310] width 236 height 29
click at [319, 355] on div "Karton" at bounding box center [356, 350] width 236 height 13
drag, startPoint x: 1504, startPoint y: 138, endPoint x: 1530, endPoint y: 142, distance: 26.3
click at [1530, 142] on li "Boîte médicale en carton 45 L 1 - + € 3,50 x" at bounding box center [1412, 142] width 281 height 40
click at [1454, 132] on button "+" at bounding box center [1456, 136] width 10 height 10
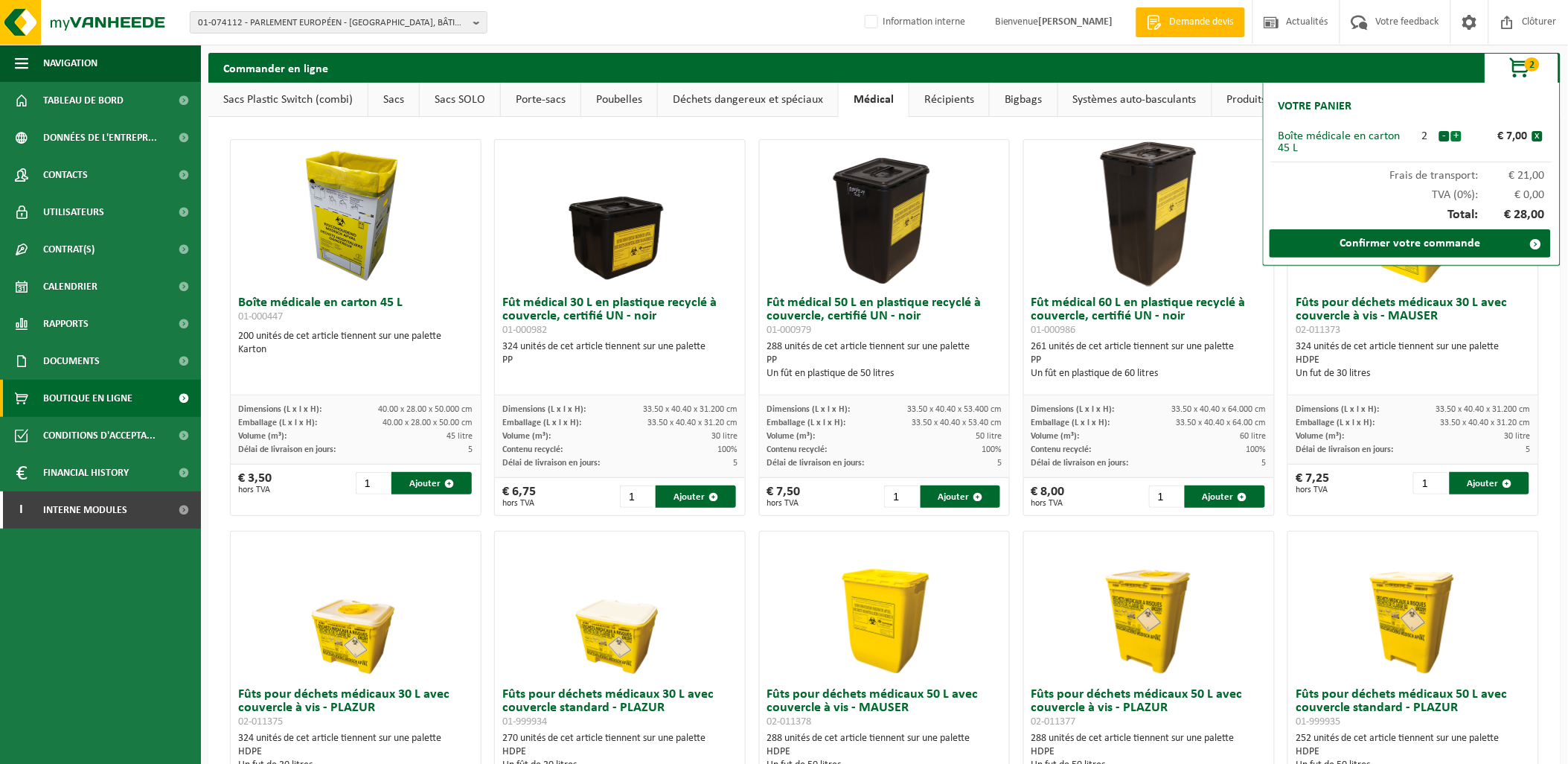
click at [1459, 135] on button "+" at bounding box center [1456, 136] width 10 height 10
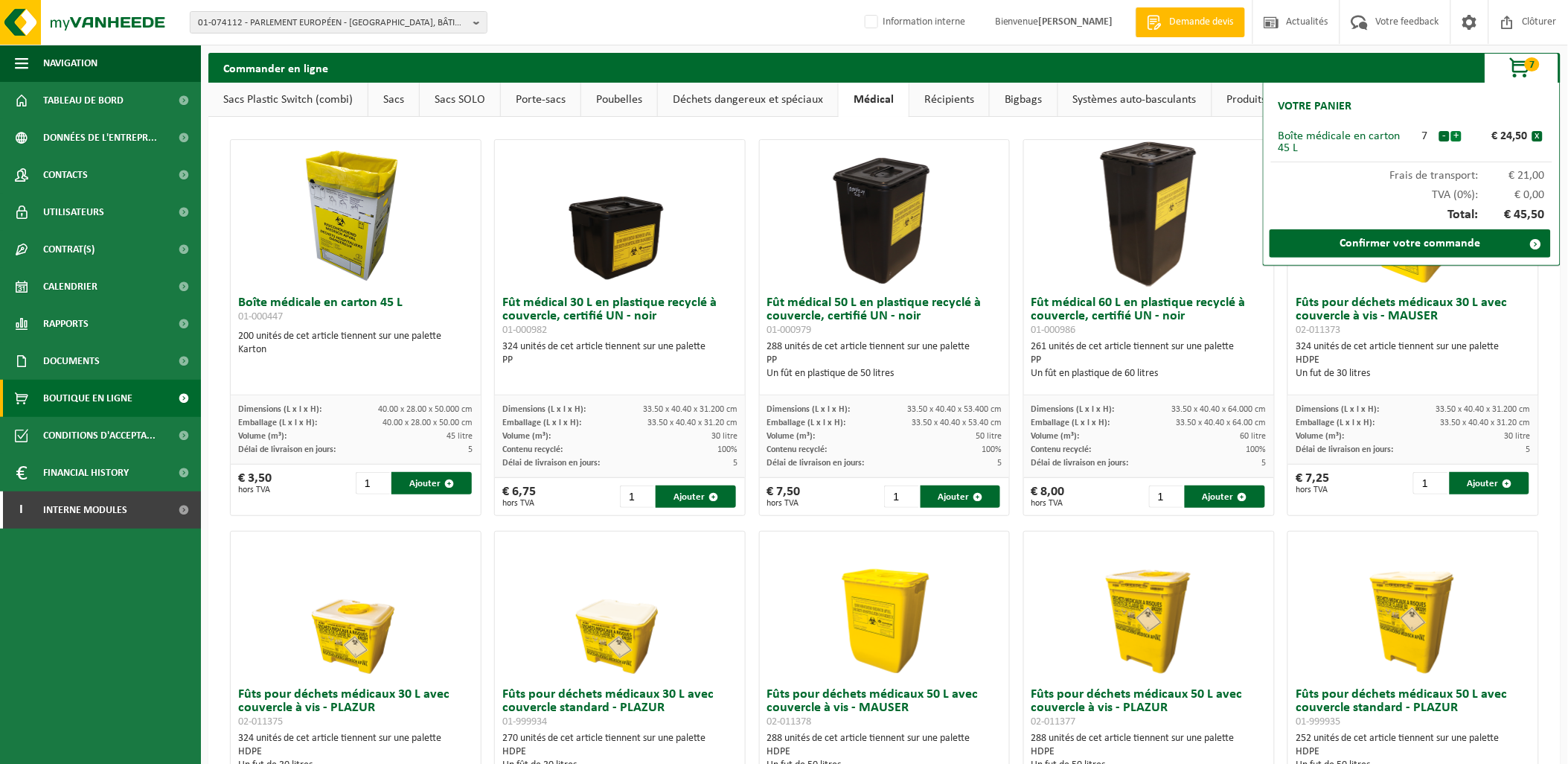
click at [1459, 135] on button "+" at bounding box center [1456, 136] width 10 height 10
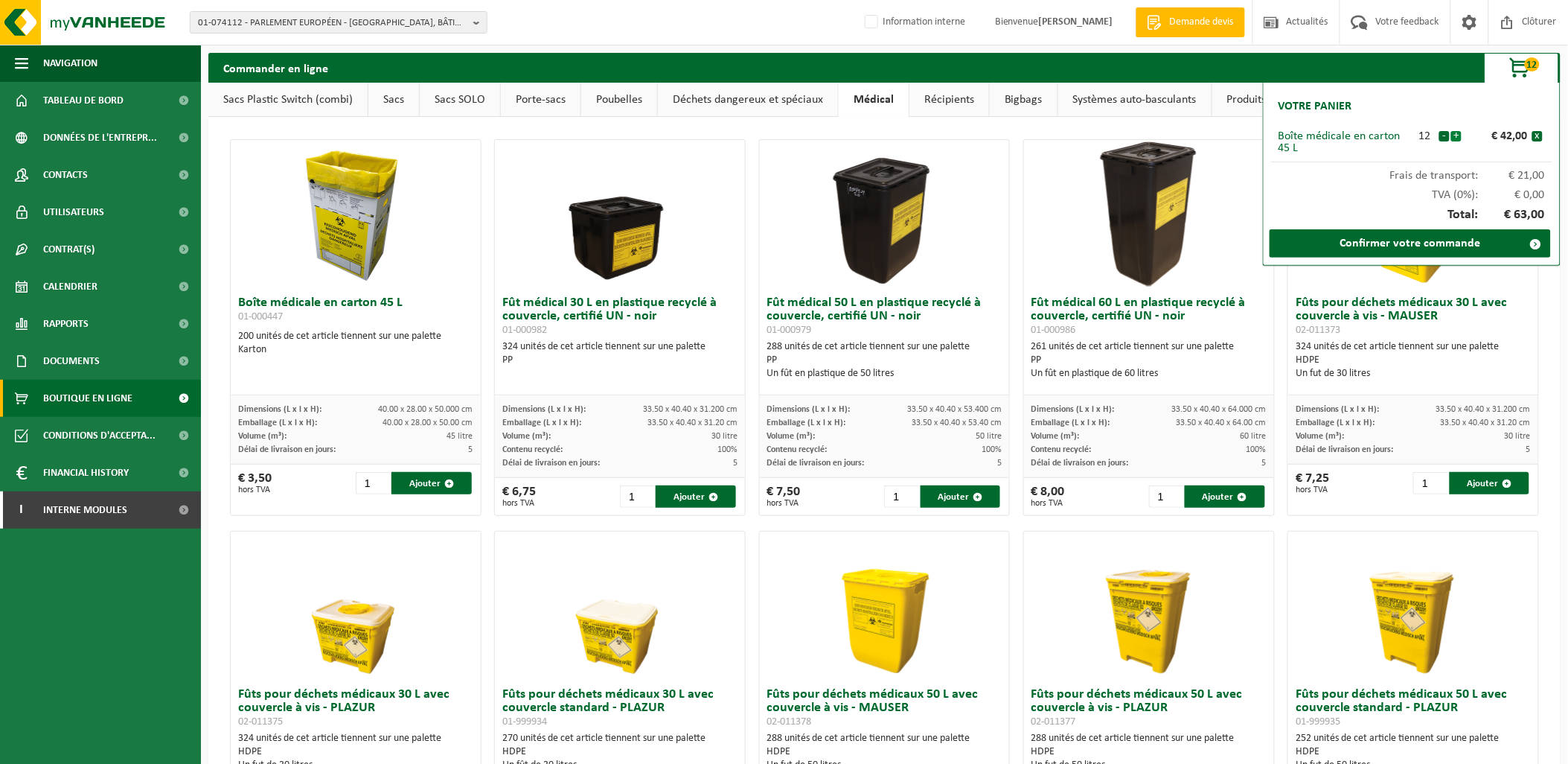
click at [1456, 135] on button "+" at bounding box center [1456, 136] width 10 height 10
click at [1442, 136] on button "-" at bounding box center [1444, 136] width 10 height 10
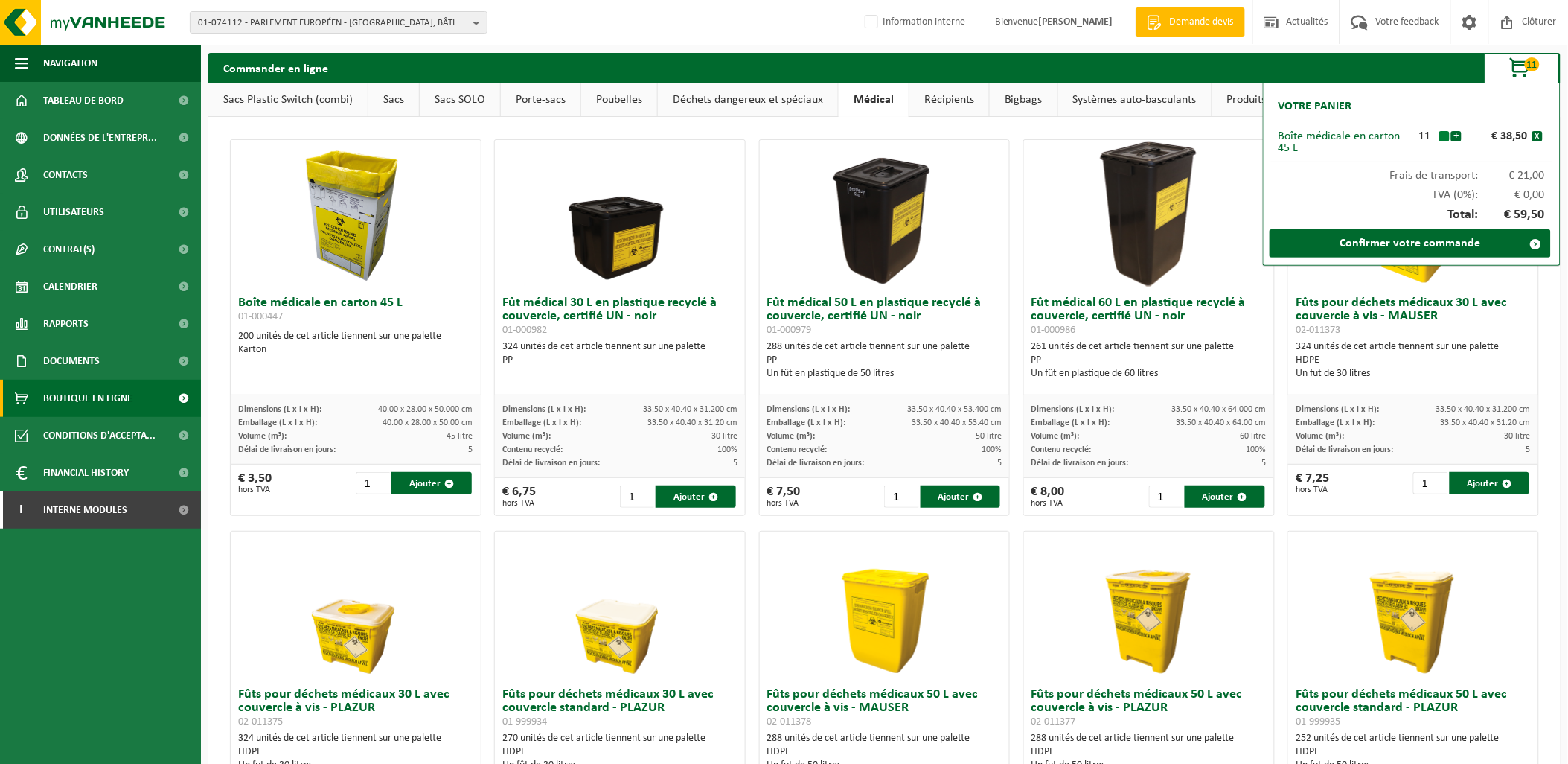
click at [1442, 136] on button "-" at bounding box center [1444, 136] width 10 height 10
click at [1444, 136] on button "-" at bounding box center [1444, 136] width 10 height 10
click at [1445, 136] on button "-" at bounding box center [1444, 136] width 10 height 10
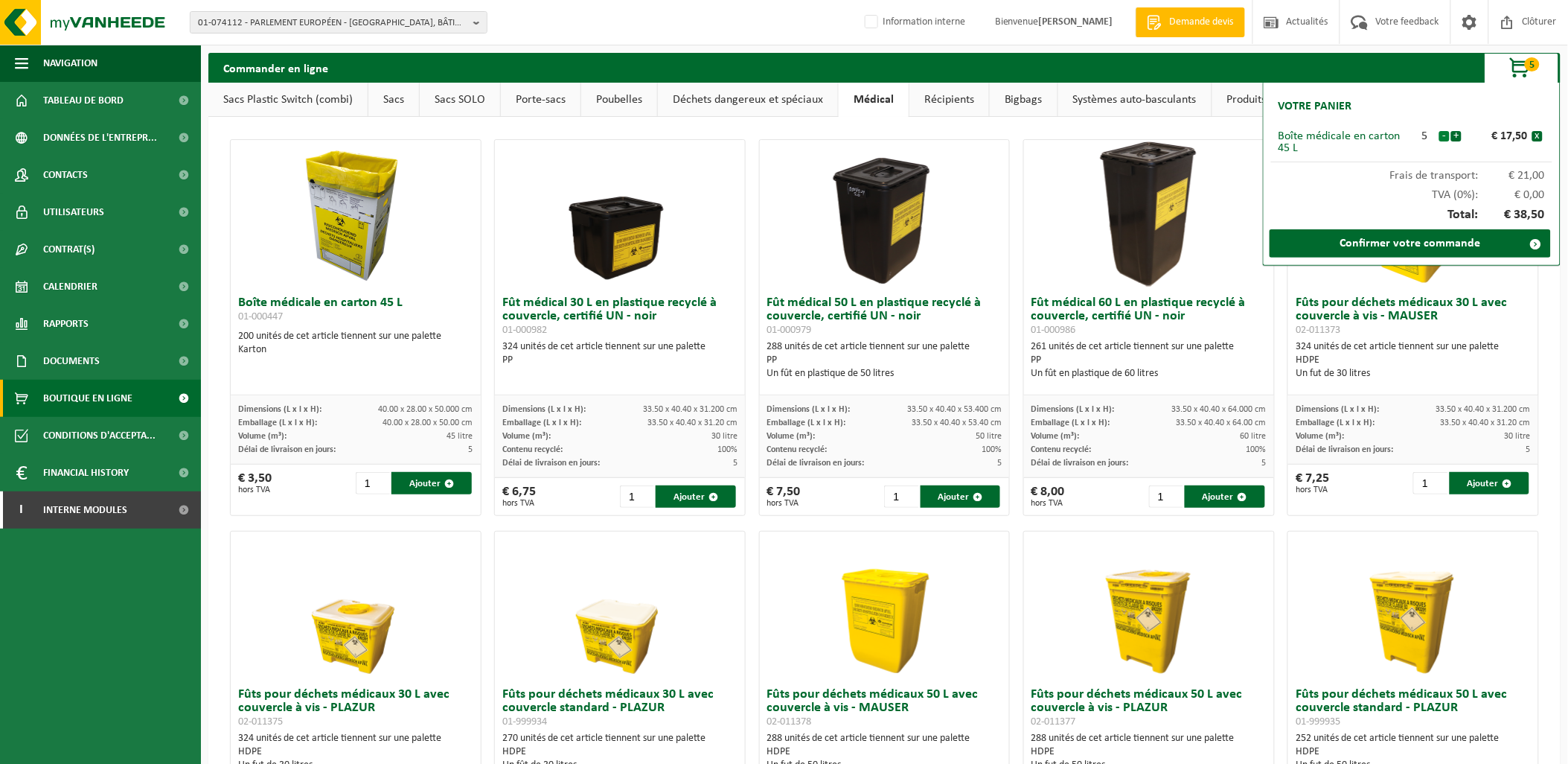
click at [1445, 132] on button "-" at bounding box center [1444, 136] width 10 height 10
click at [1445, 137] on button "-" at bounding box center [1444, 136] width 10 height 10
click at [1445, 132] on button "-" at bounding box center [1444, 136] width 10 height 10
click at [396, 98] on link "Sacs" at bounding box center [394, 99] width 50 height 34
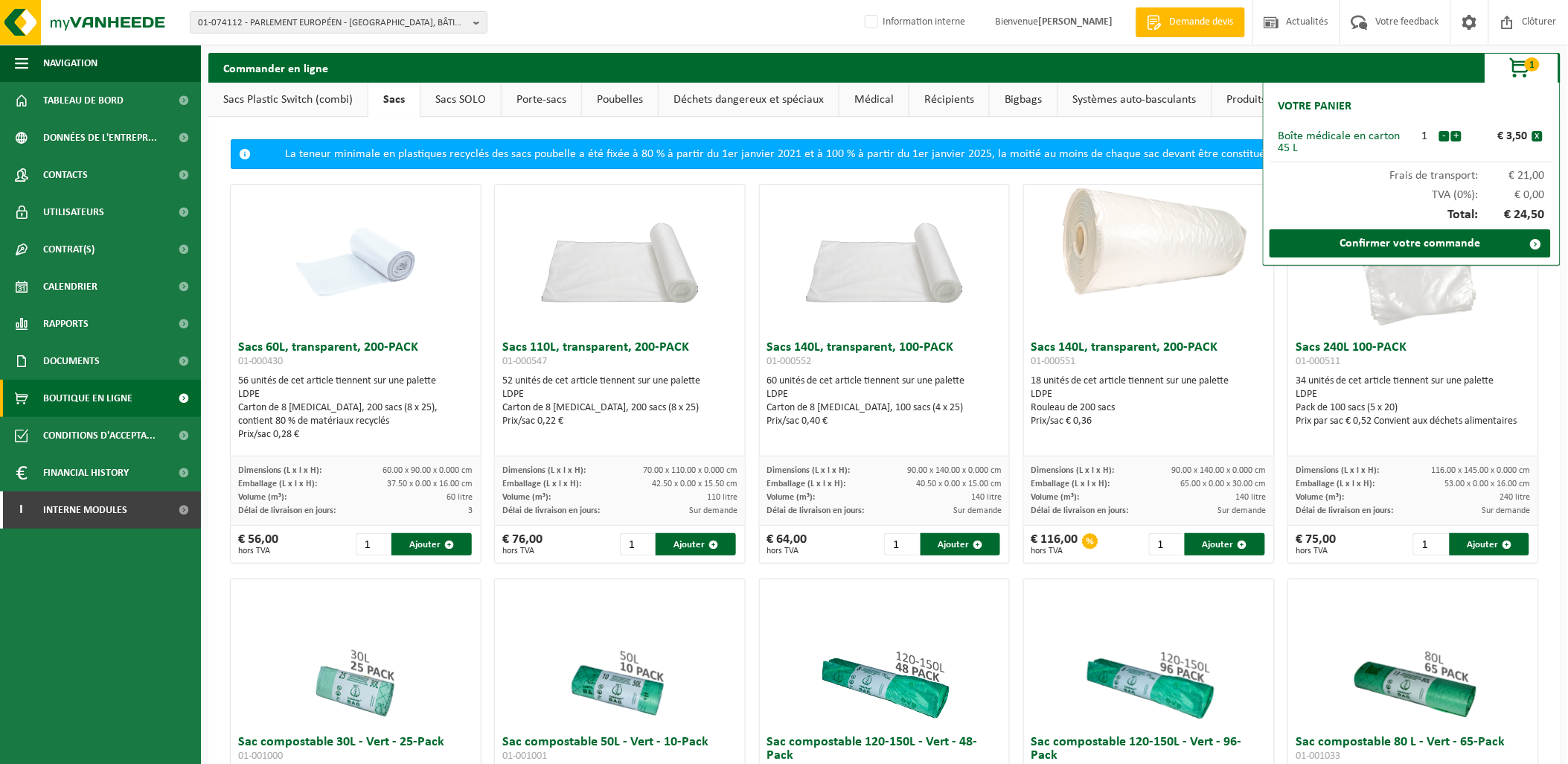
click at [1009, 99] on link "Bigbags" at bounding box center [1023, 99] width 67 height 34
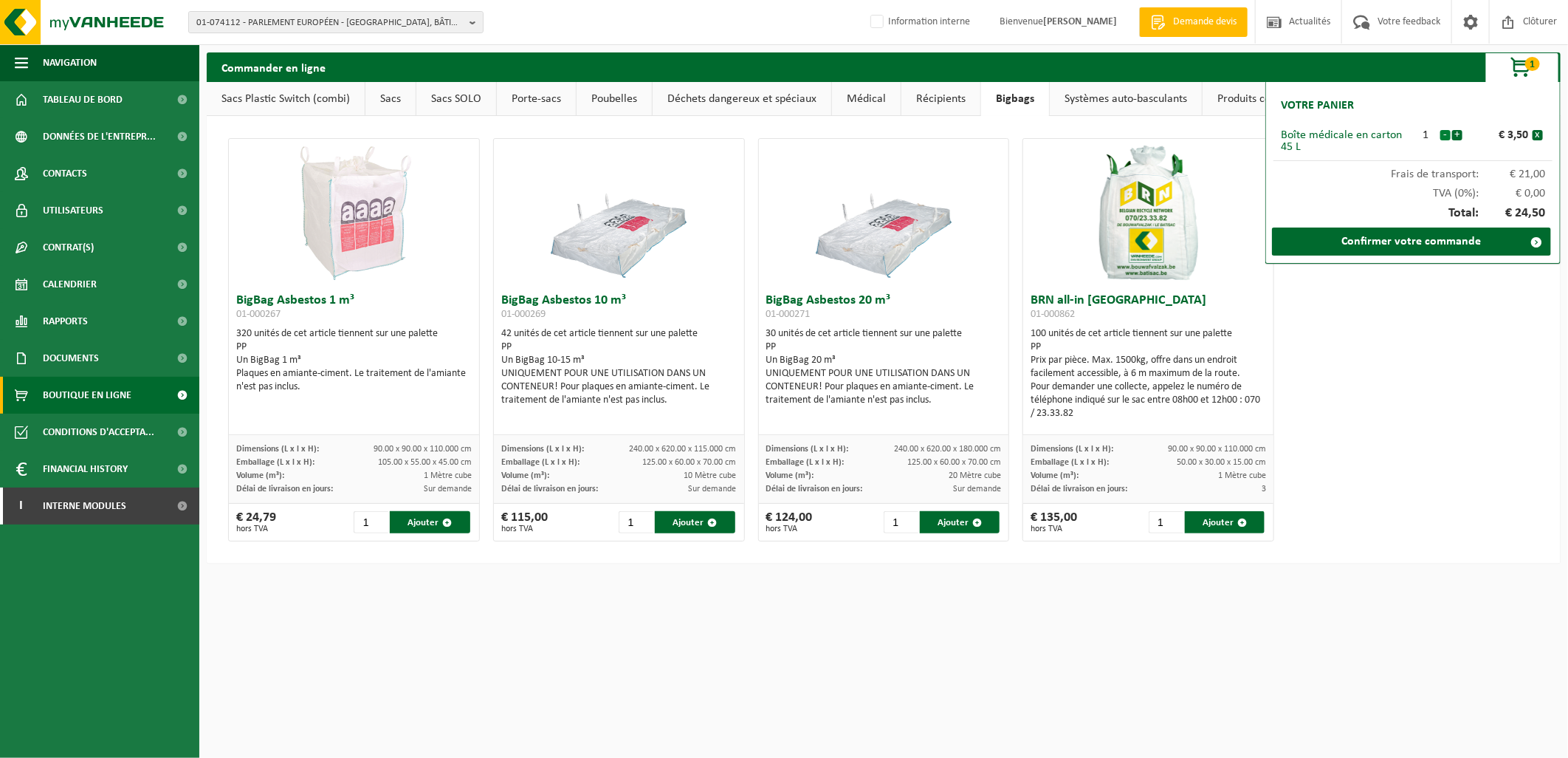
click at [1447, 131] on button "-" at bounding box center [1445, 135] width 10 height 10
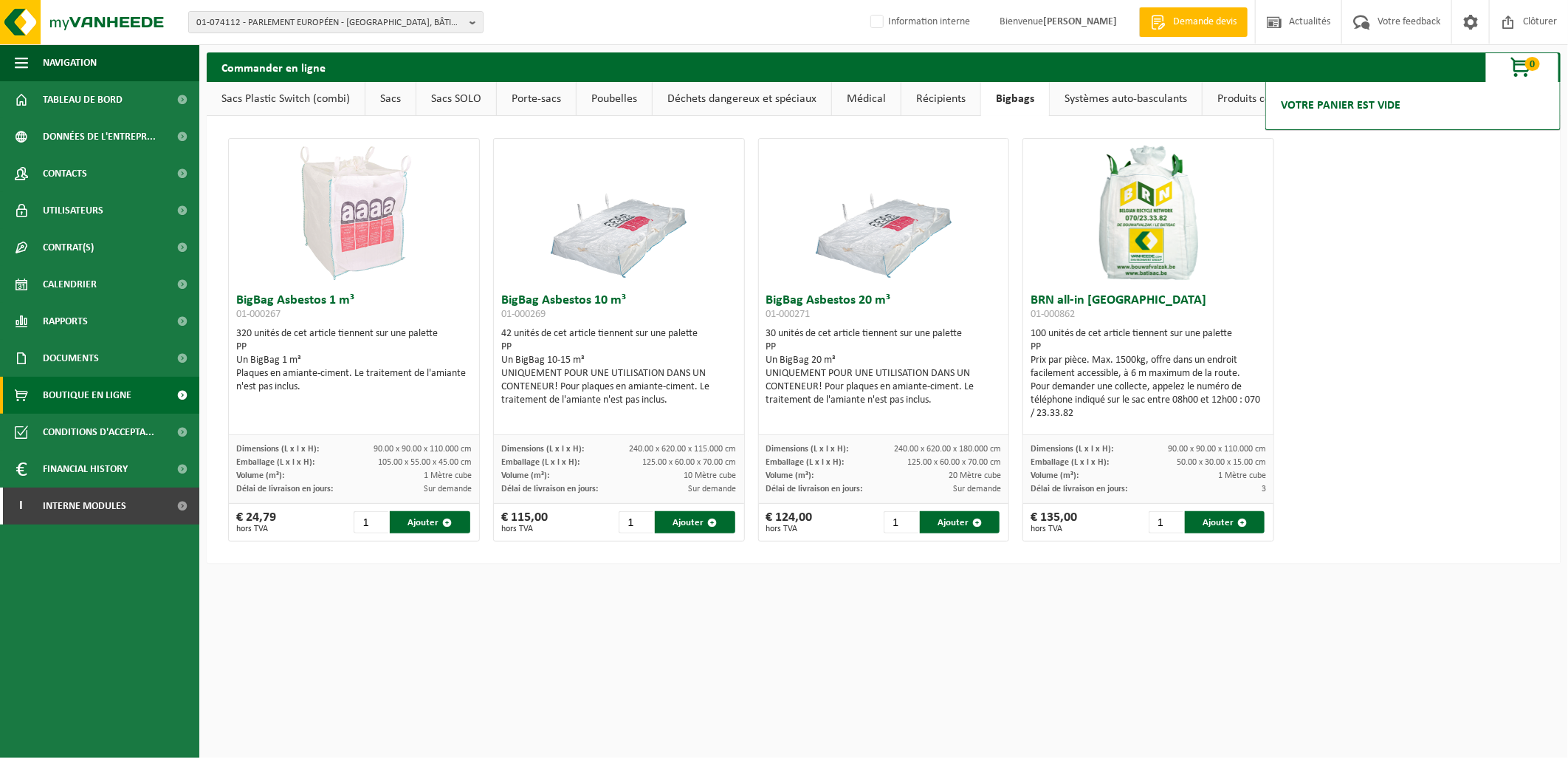
click at [1434, 356] on div "BigBag Asbestos 1 m³ 01-000267 320 unités de cet article tiennent sur une palet…" at bounding box center [883, 340] width 1324 height 418
click at [1140, 102] on link "Systèmes auto-basculants" at bounding box center [1126, 99] width 152 height 34
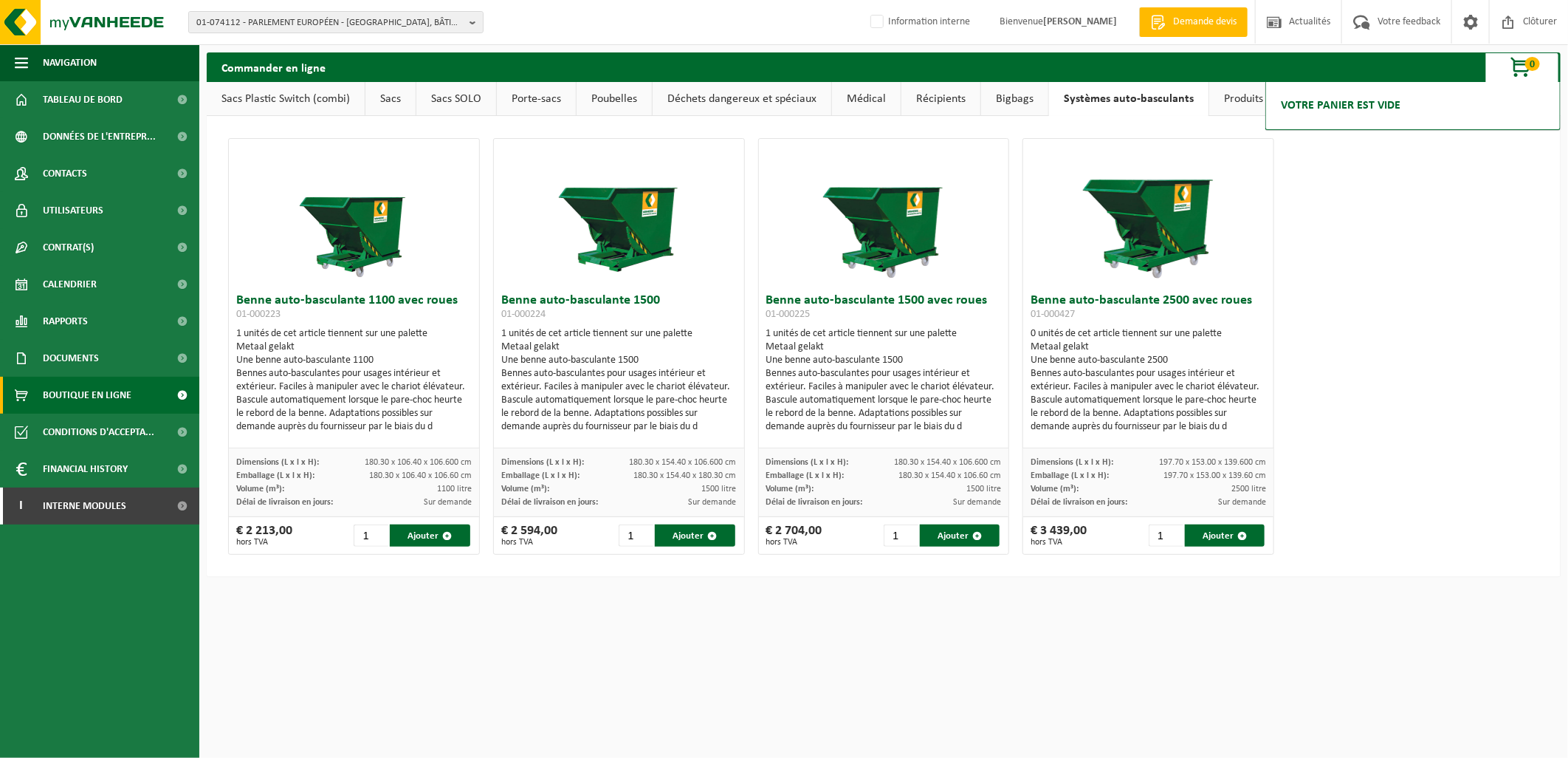
click at [1223, 96] on link "Produits confort" at bounding box center [1262, 99] width 106 height 34
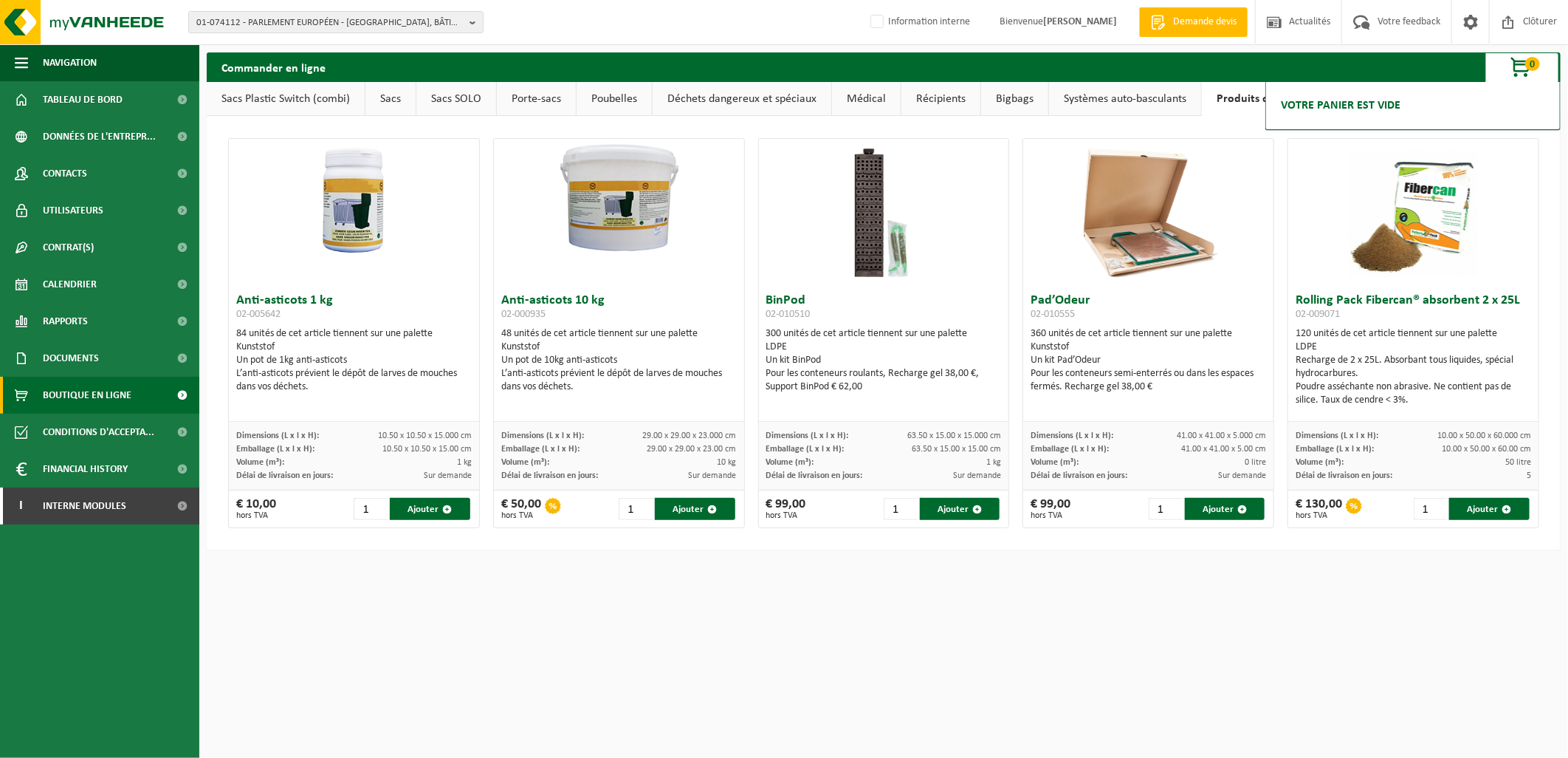
click at [400, 101] on link "Sacs" at bounding box center [391, 99] width 50 height 34
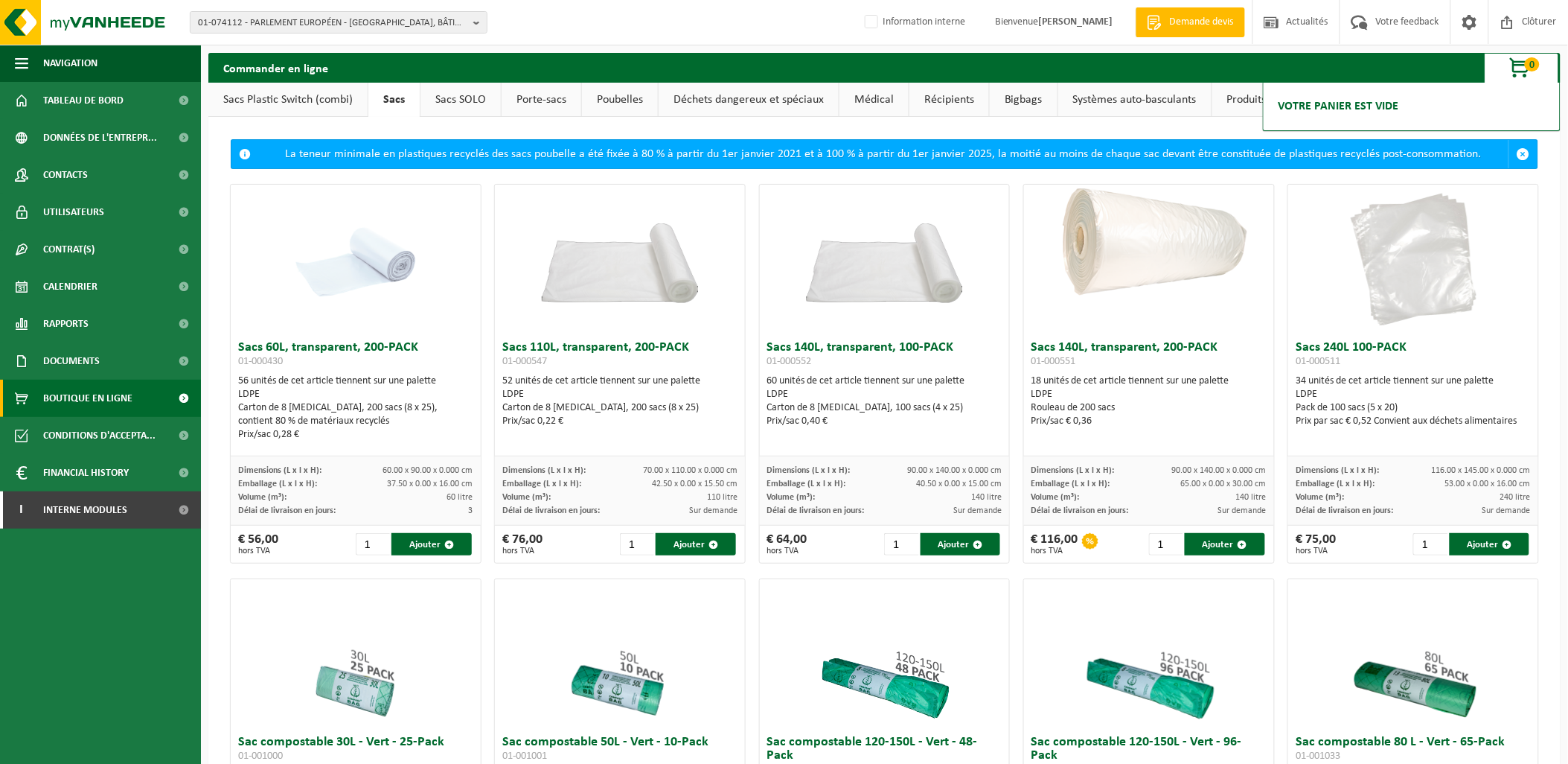
click at [311, 92] on link "Sacs Plastic Switch (combi)" at bounding box center [288, 99] width 159 height 34
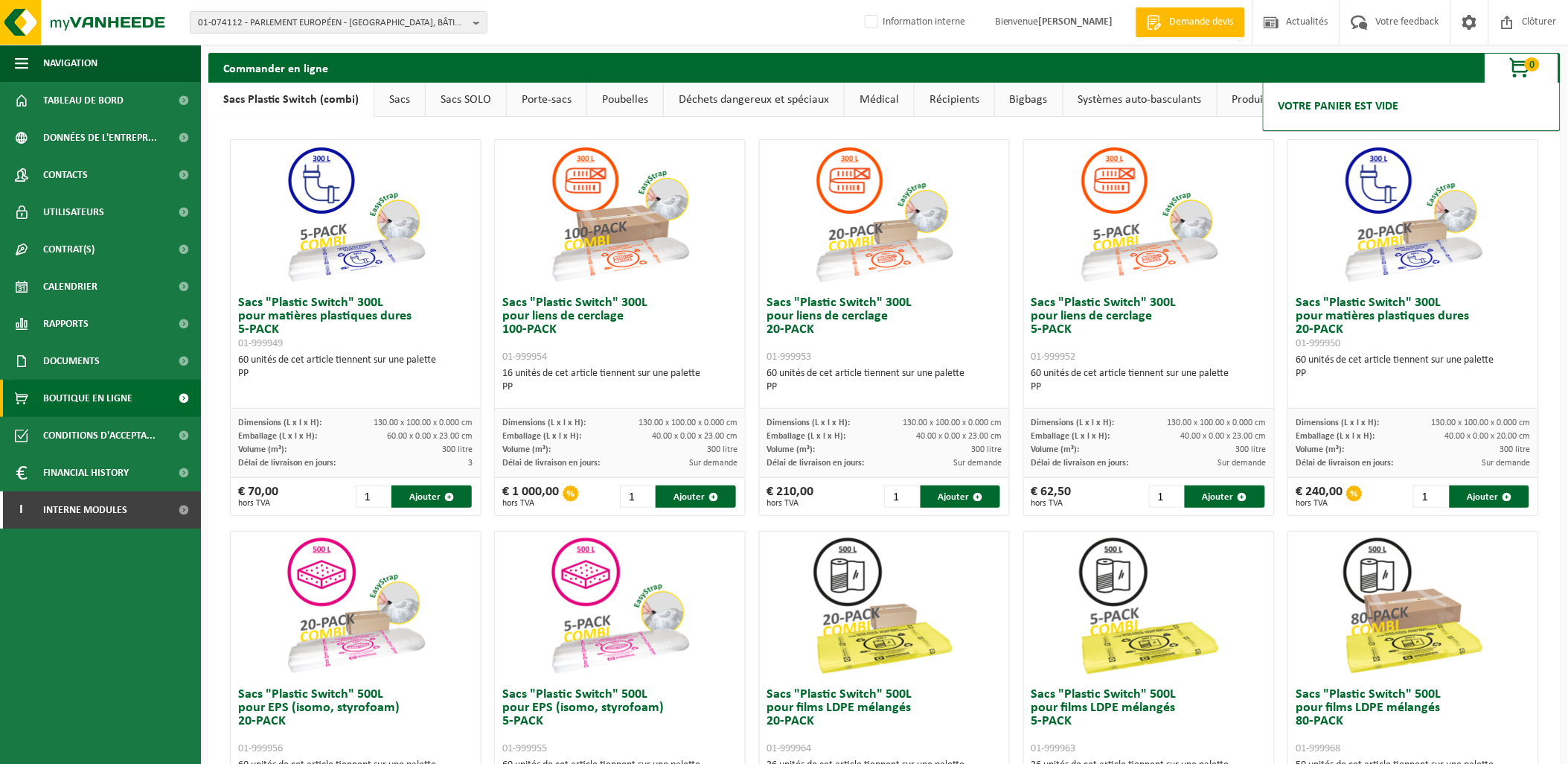
click at [1237, 110] on link "Produits confort" at bounding box center [1270, 99] width 107 height 34
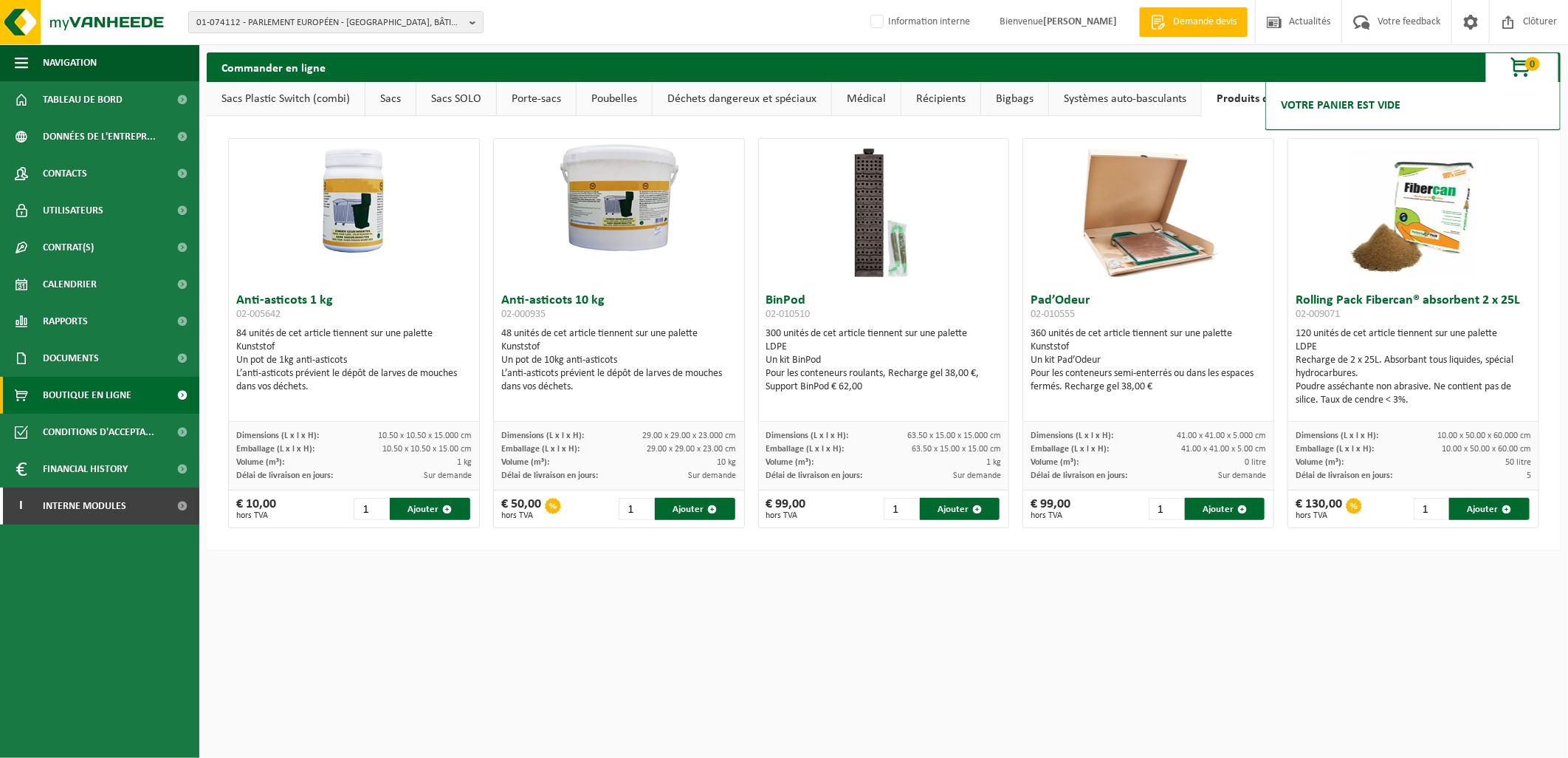
click at [1544, 186] on div "Anti-asticots 1 kg 02-005642 84 unités de cet article tiennent sur une palette …" at bounding box center [884, 333] width 1354 height 434
click at [1152, 587] on html "01-074112 - PARLEMENT EUROPÉEN - 2929 LUXEMBOURG, BÂTIMENT KONRAD ADENAUER BURE…" at bounding box center [784, 379] width 1568 height 758
click at [623, 91] on link "Poubelles" at bounding box center [614, 99] width 75 height 34
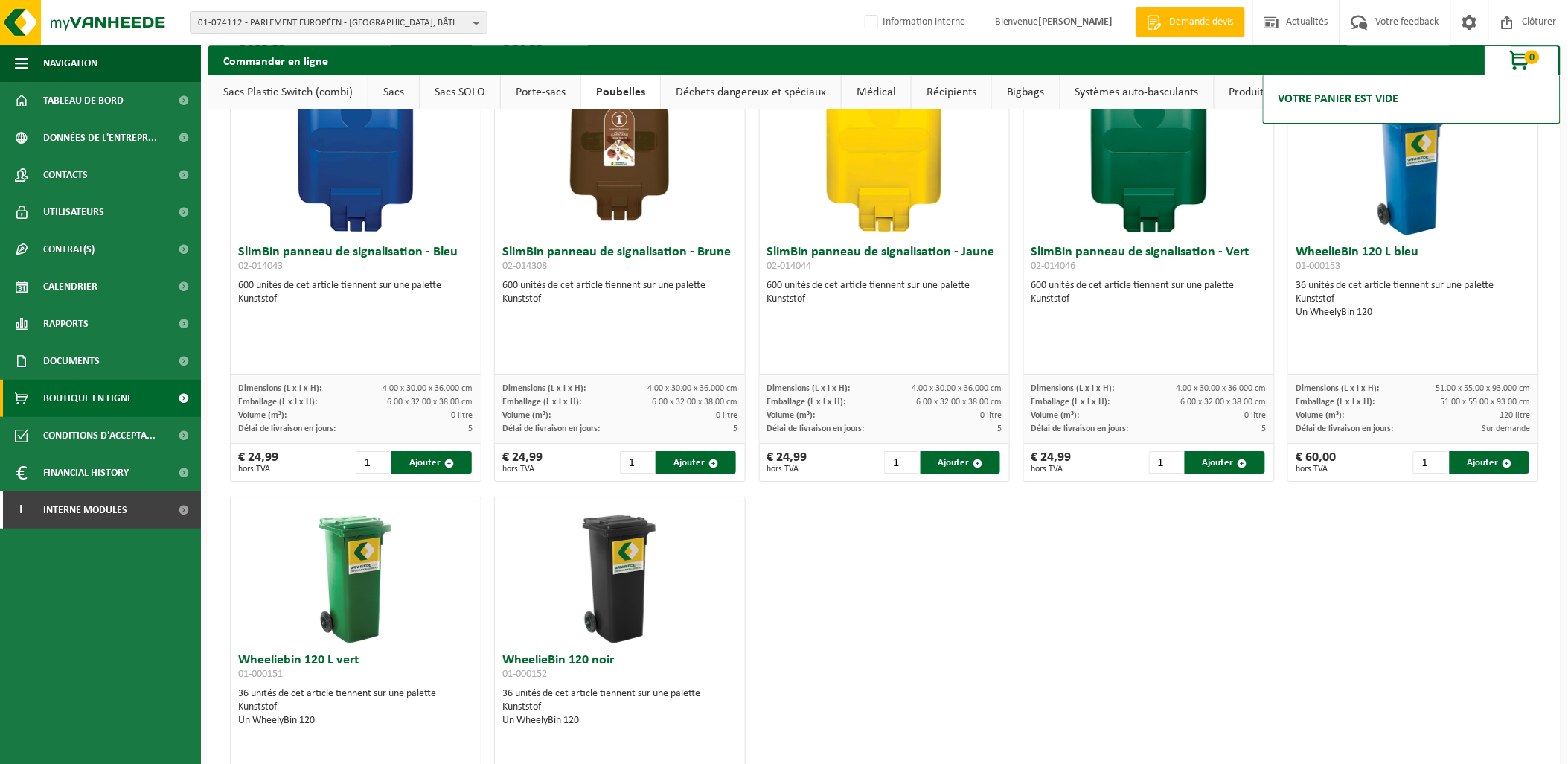
scroll to position [1737, 0]
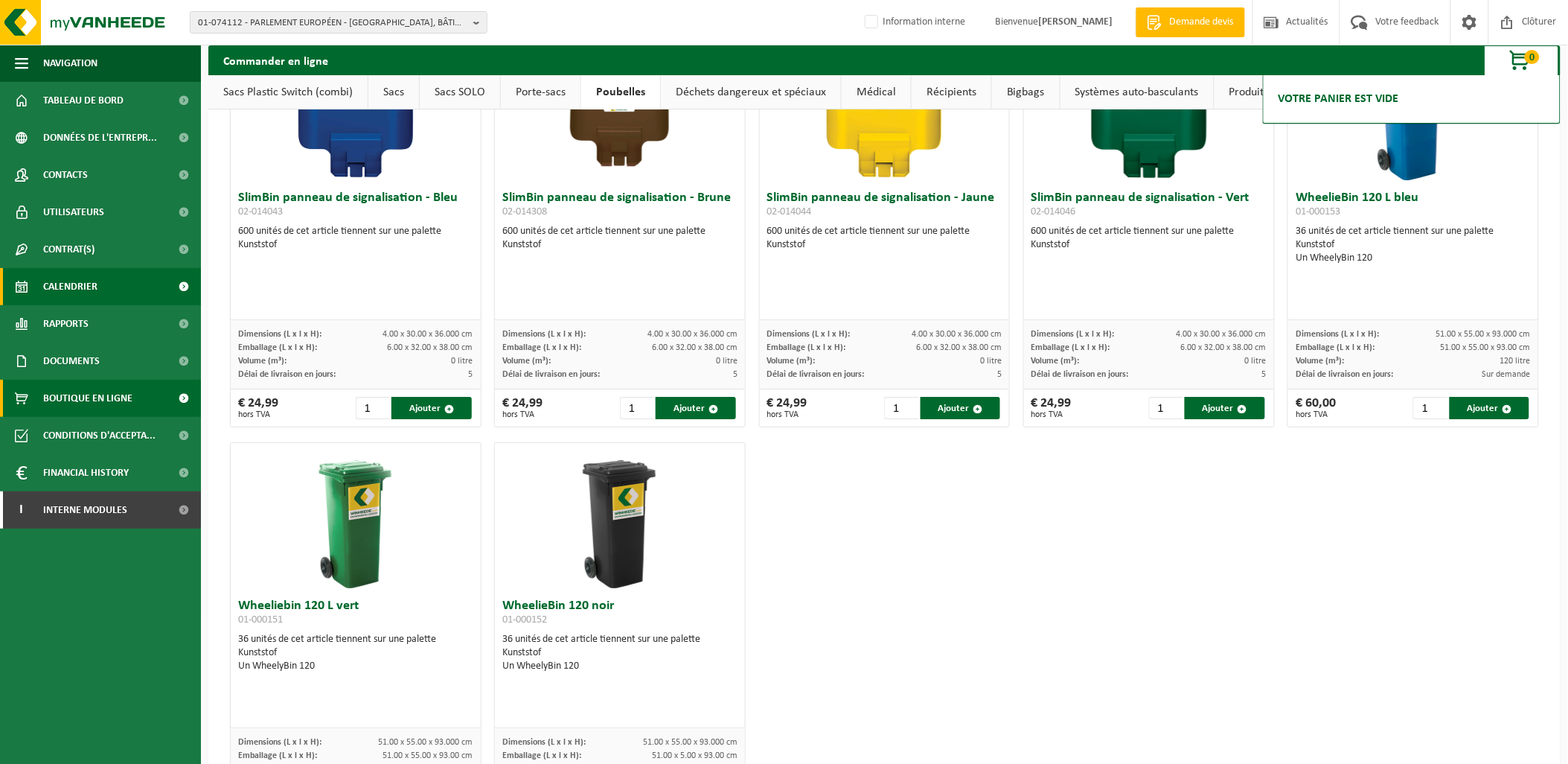
click at [90, 280] on span "Calendrier" at bounding box center [70, 286] width 55 height 37
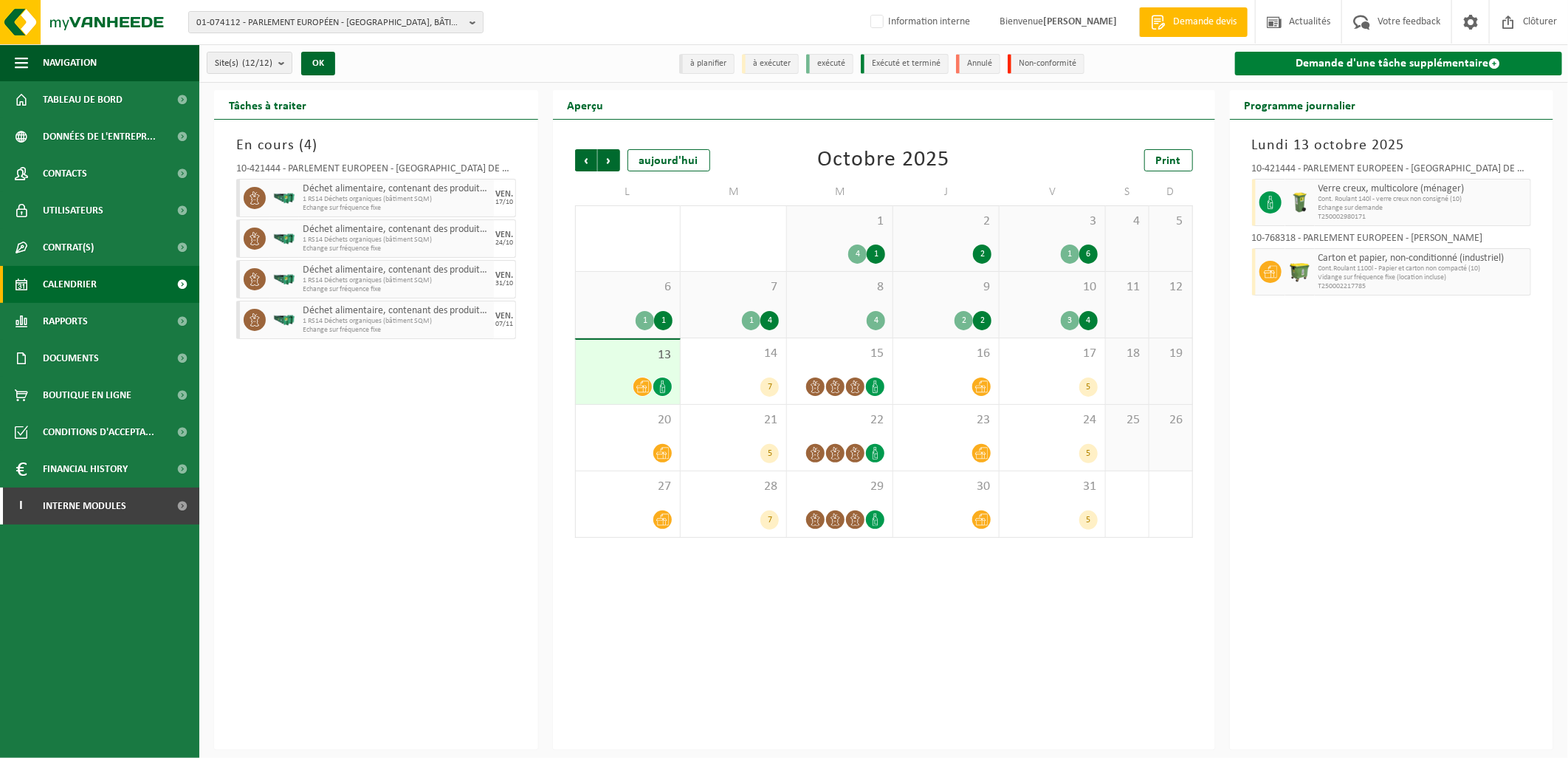
click at [1426, 65] on link "Demande d'une tâche supplémentaire" at bounding box center [1399, 63] width 328 height 23
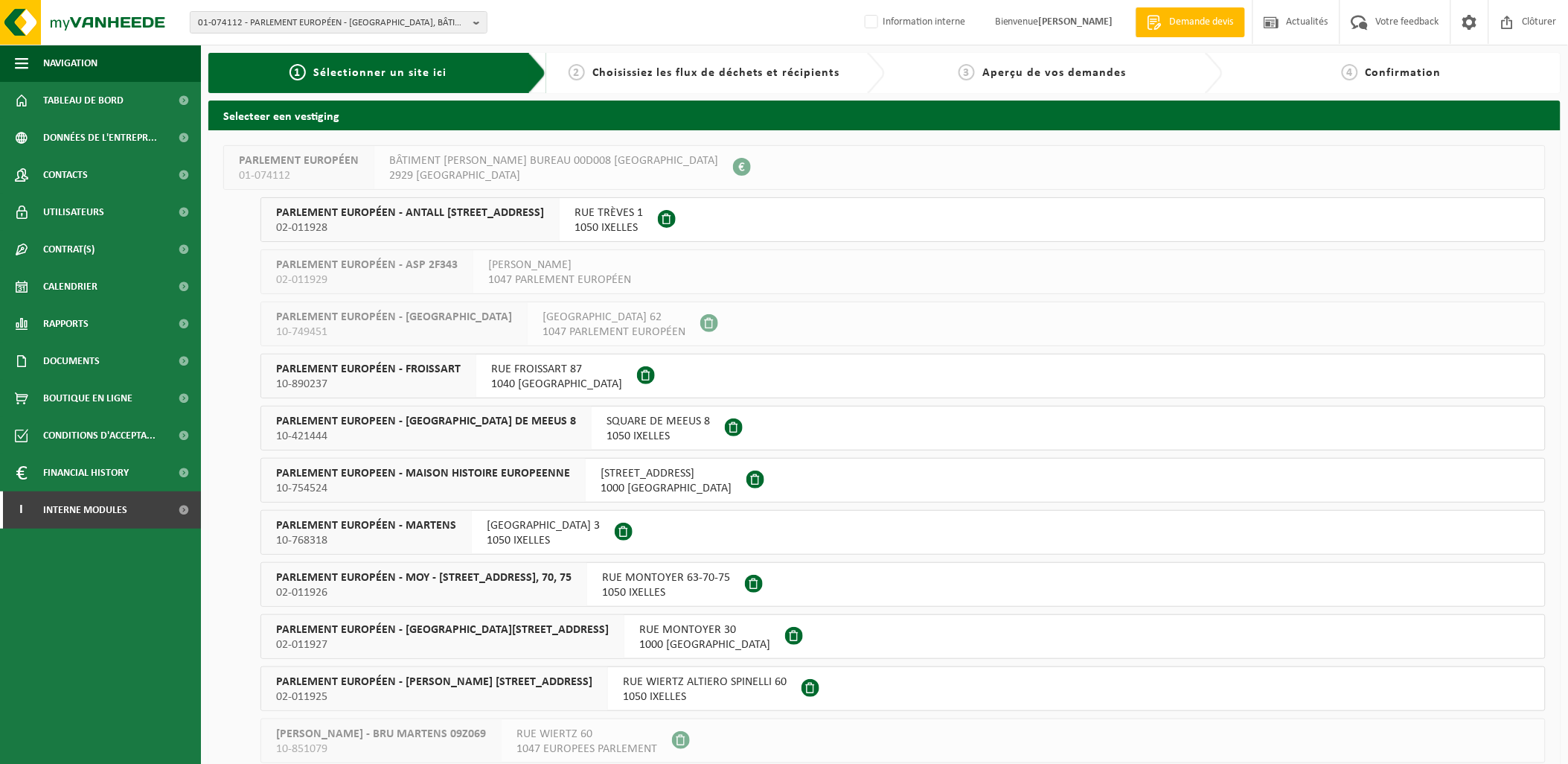
click at [658, 220] on span at bounding box center [666, 218] width 18 height 18
click at [689, 223] on span at bounding box center [700, 219] width 23 height 23
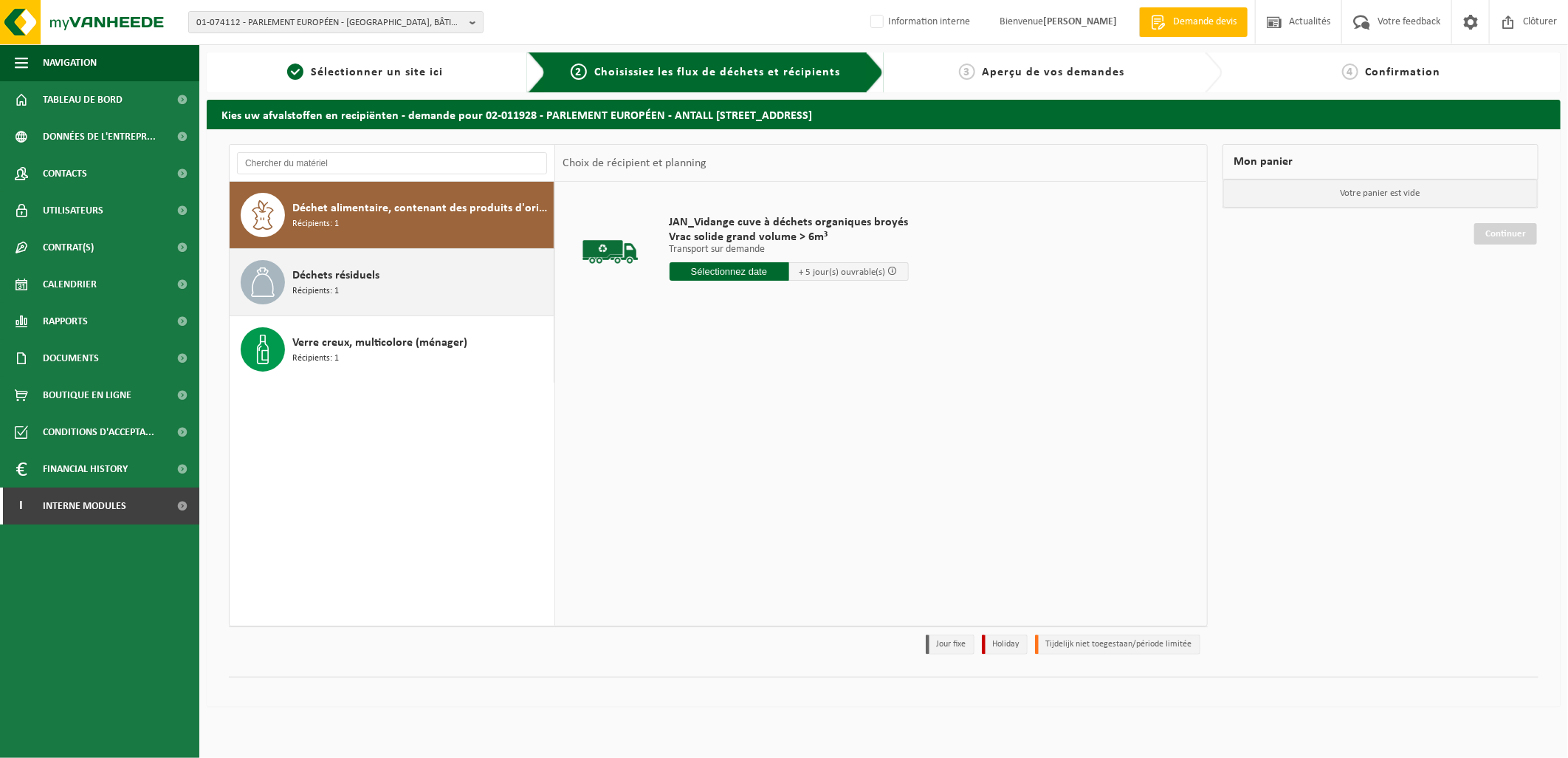
click at [416, 292] on div "Déchets résiduels Récipients: 1" at bounding box center [421, 281] width 258 height 44
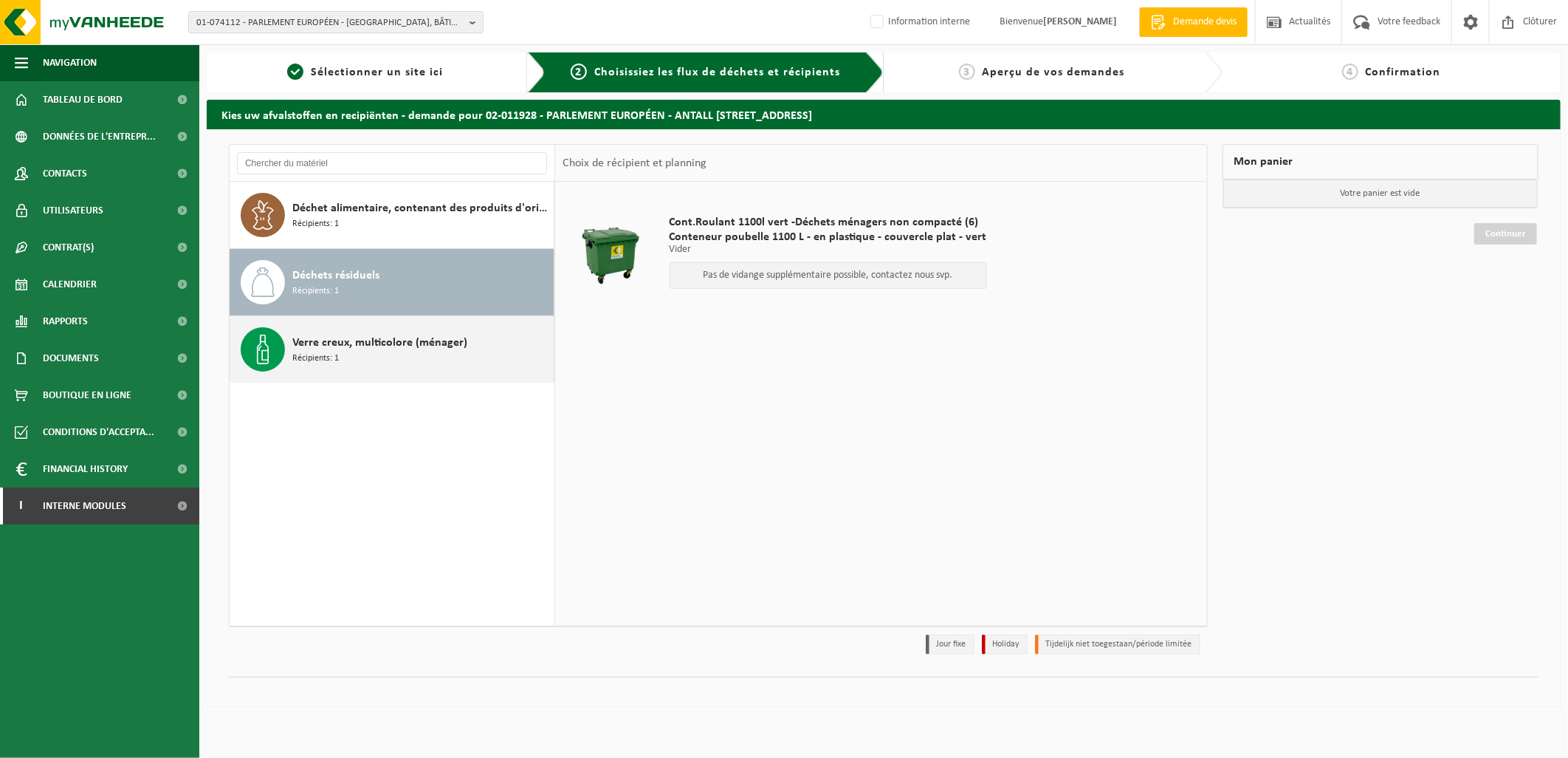
click at [428, 362] on div "Verre creux, multicolore (ménager) Récipients: 1" at bounding box center [421, 349] width 258 height 44
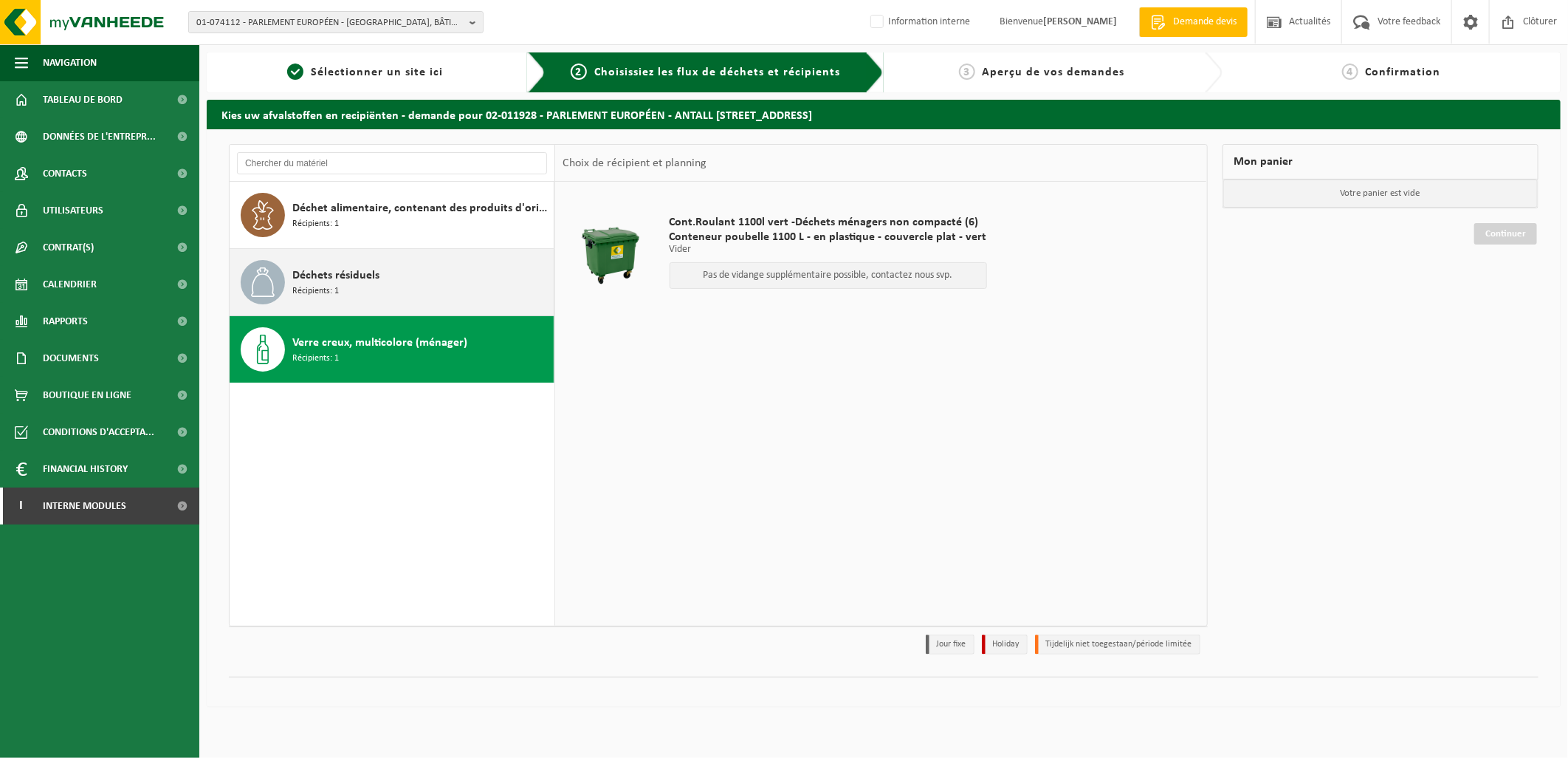
click at [410, 300] on div "Déchets résiduels Récipients: 1" at bounding box center [421, 281] width 258 height 44
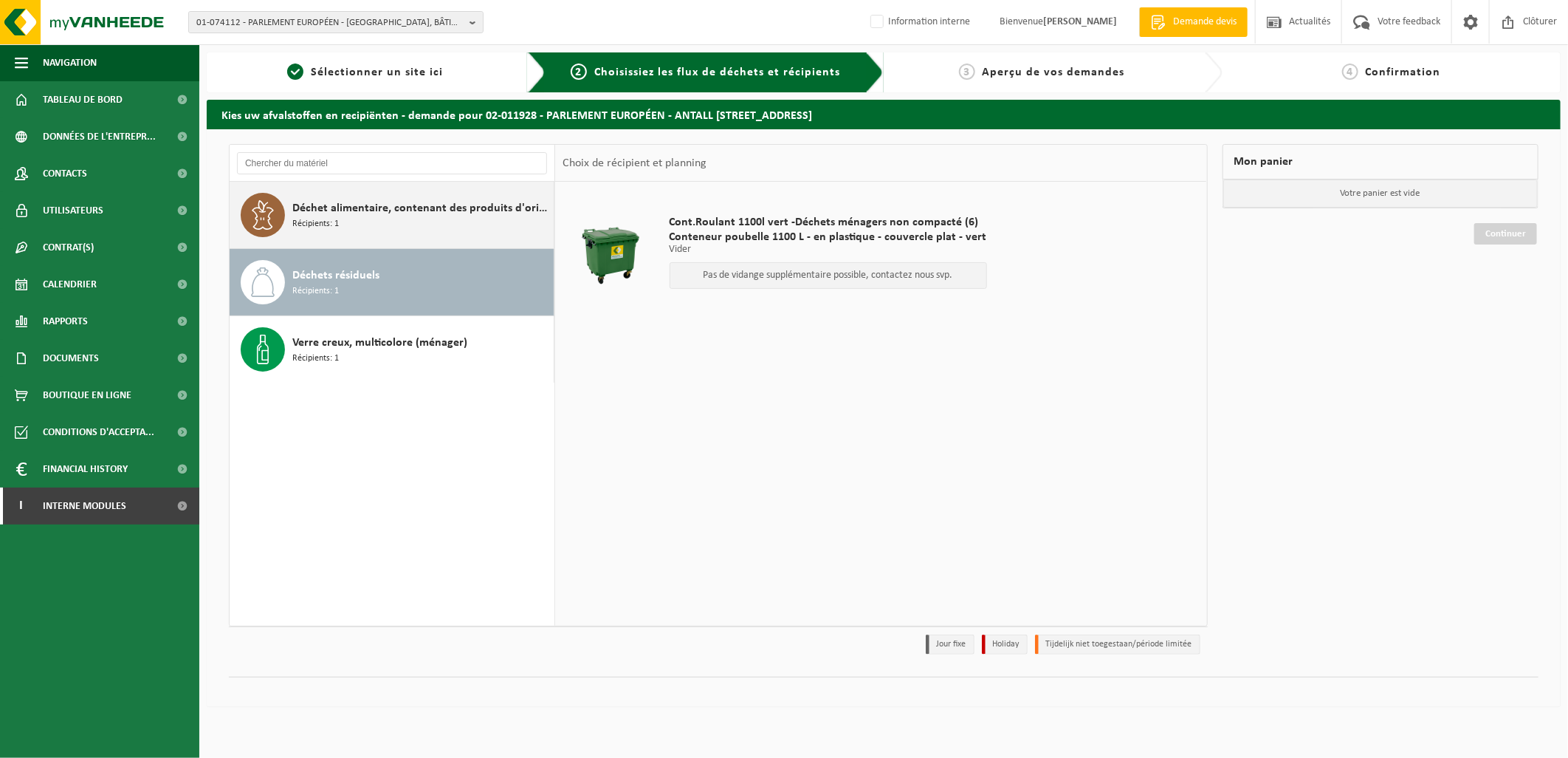
click at [330, 204] on span "Déchet alimentaire, contenant des produits d'origine animale, non emballé, caté…" at bounding box center [421, 208] width 258 height 18
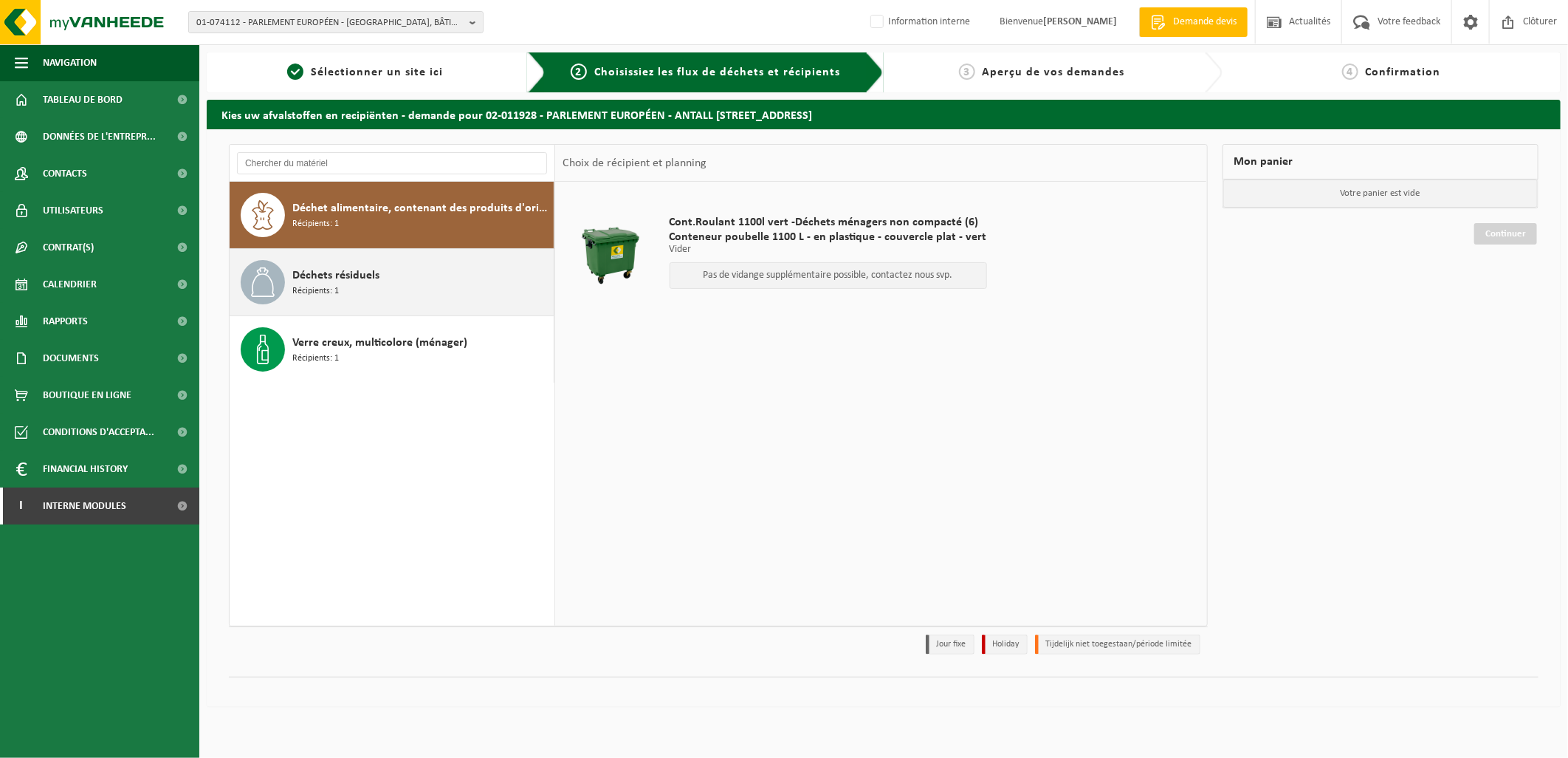
click at [379, 284] on div "Déchets résiduels Récipients: 1" at bounding box center [421, 281] width 258 height 44
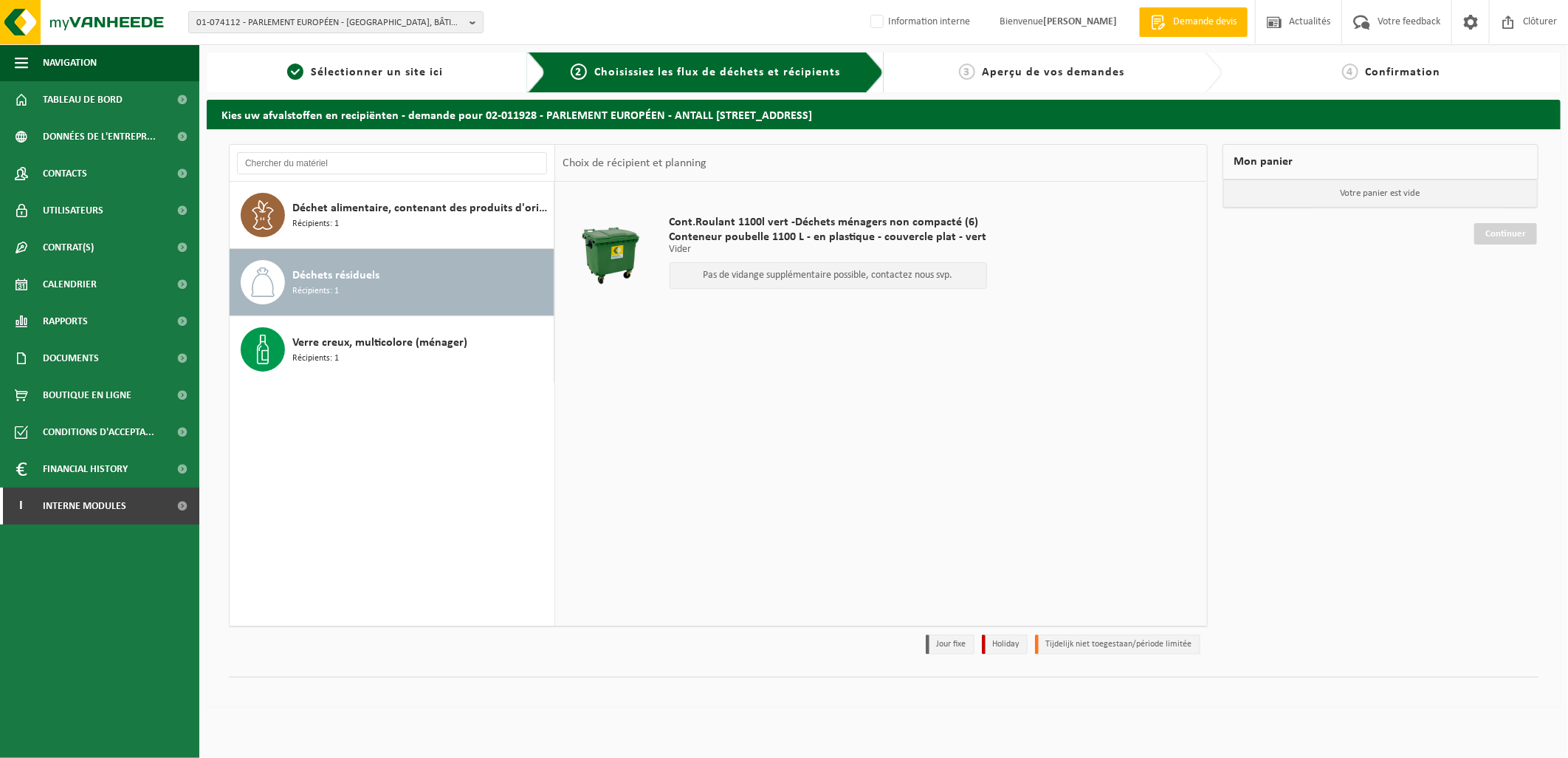
click at [798, 270] on p "Pas de vidange supplémentaire possible, contactez nous svp." at bounding box center [828, 275] width 301 height 10
click at [345, 211] on span "Déchet alimentaire, contenant des produits d'origine animale, non emballé, caté…" at bounding box center [421, 208] width 258 height 18
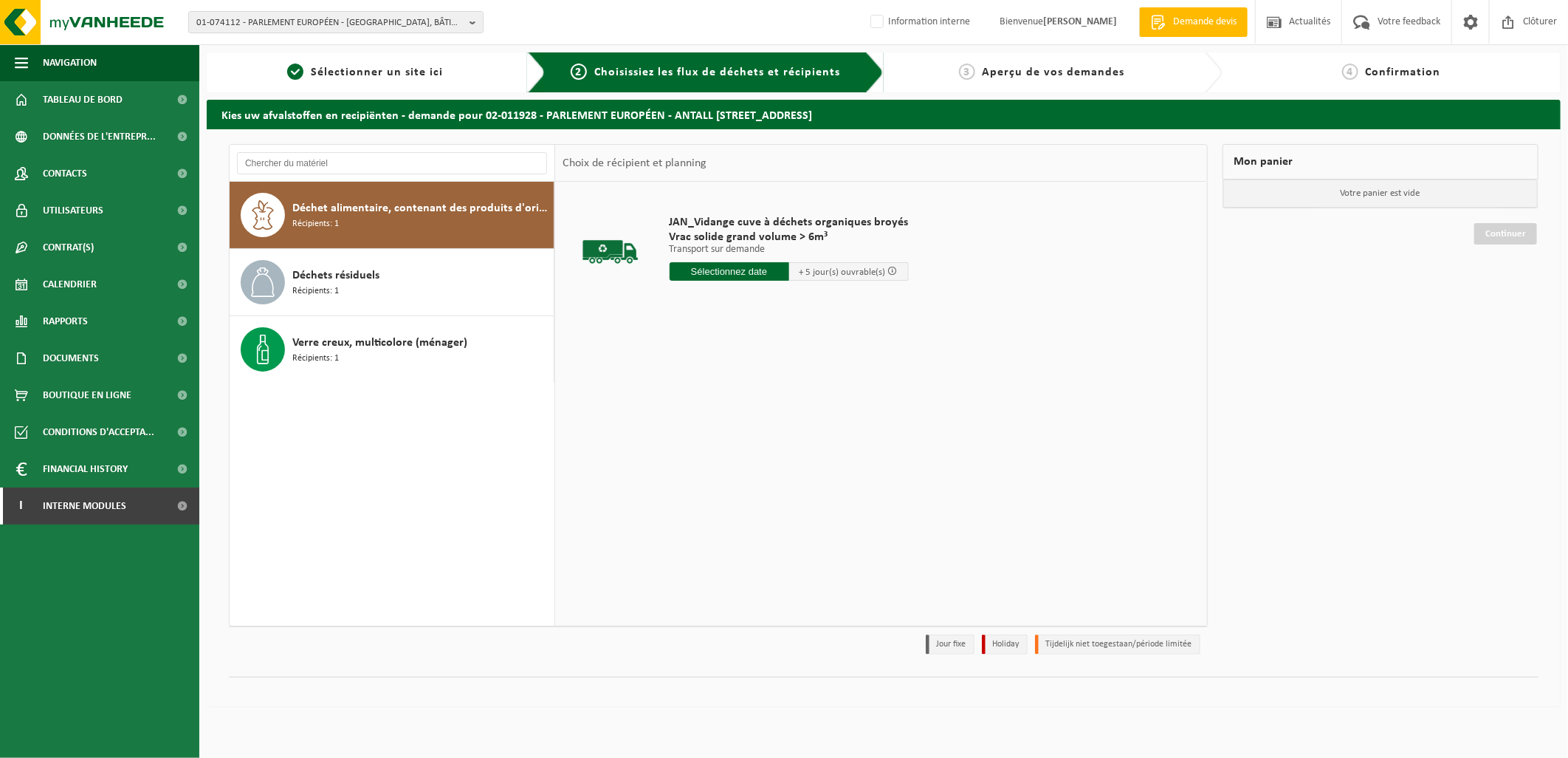
click at [754, 271] on input "text" at bounding box center [729, 271] width 119 height 18
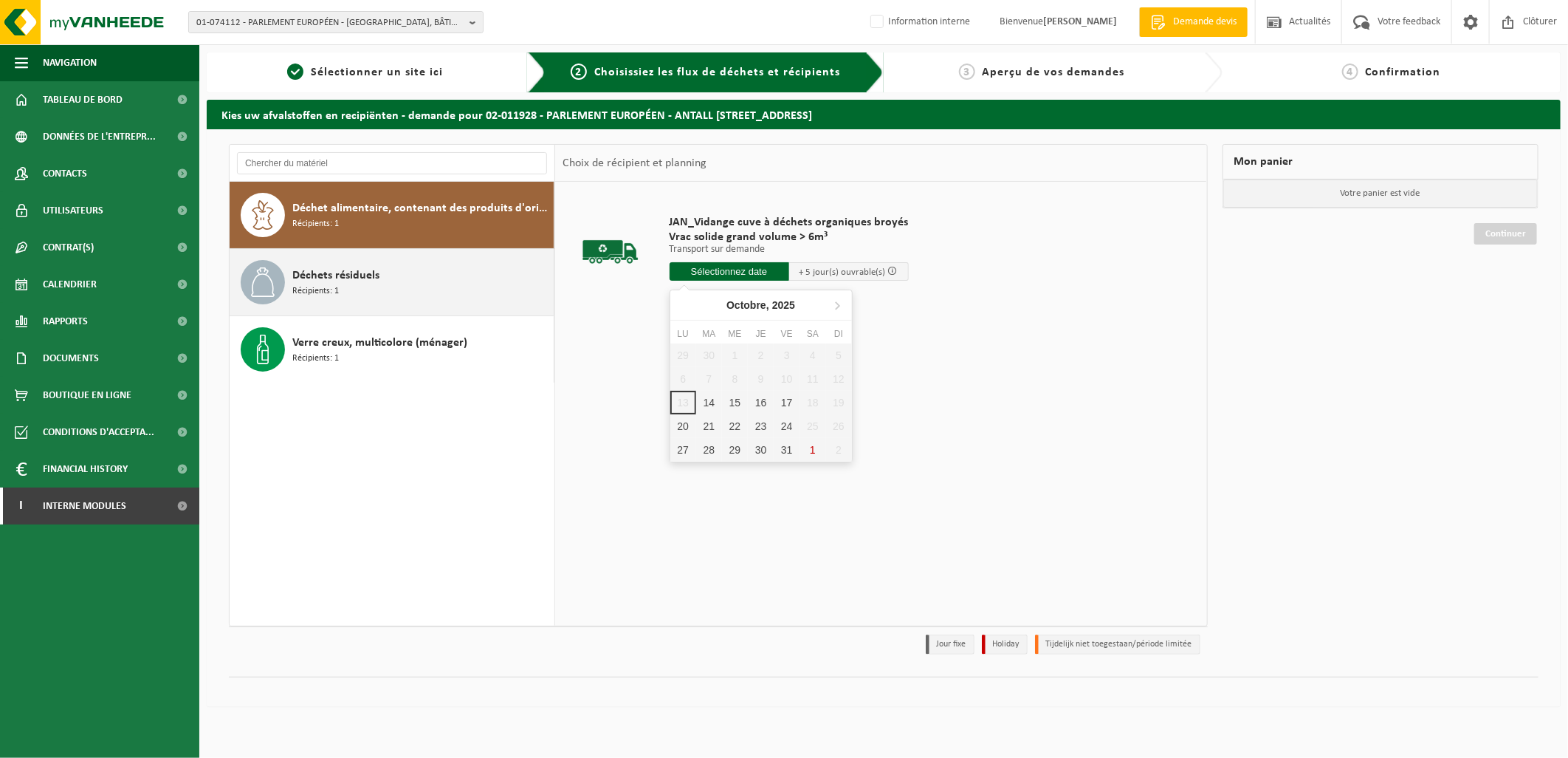
click at [432, 294] on div "Déchets résiduels Récipients: 1" at bounding box center [421, 281] width 258 height 44
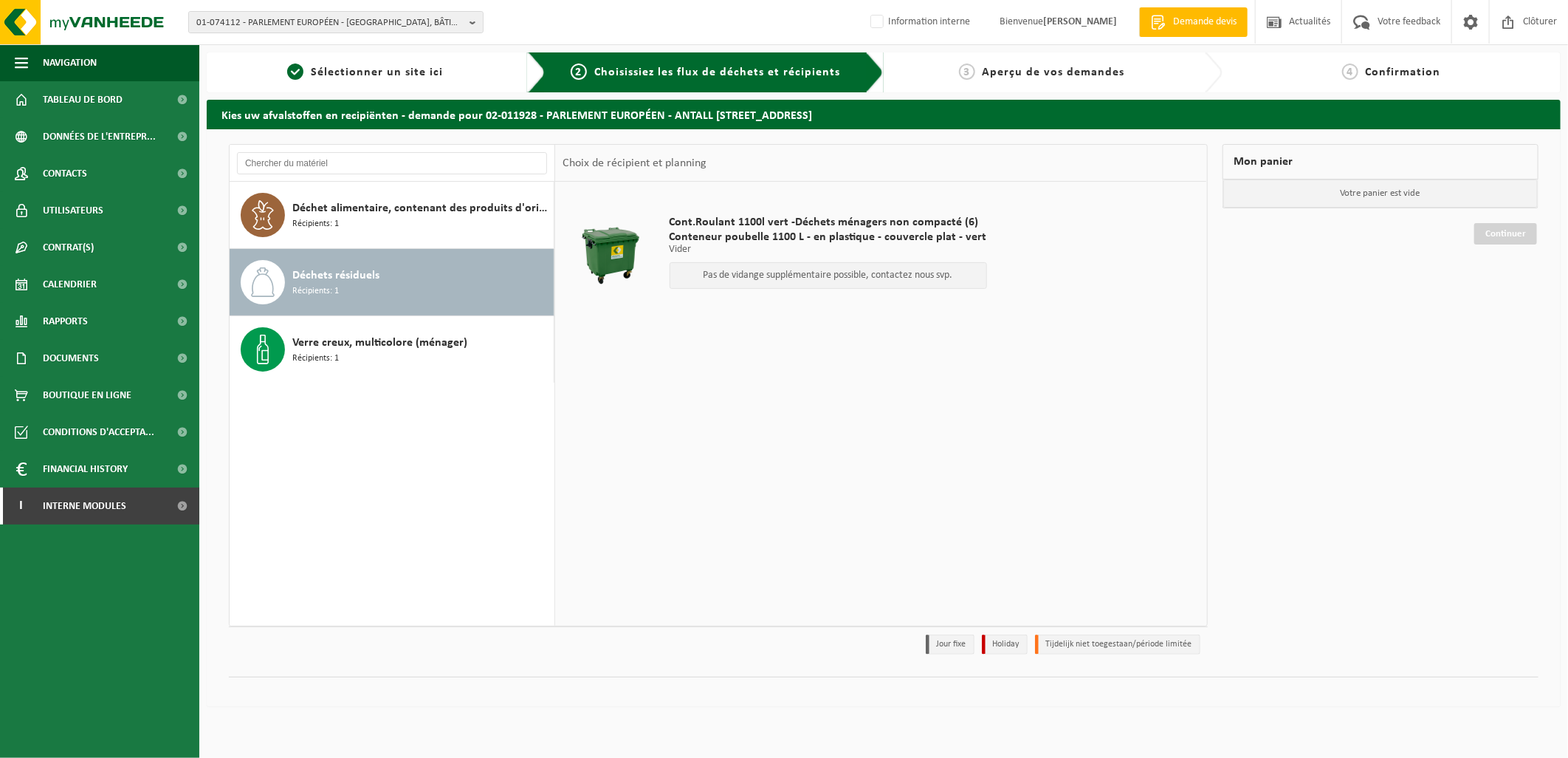
click at [784, 271] on p "Pas de vidange supplémentaire possible, contactez nous svp." at bounding box center [828, 275] width 301 height 10
drag, startPoint x: 774, startPoint y: 229, endPoint x: 836, endPoint y: 236, distance: 62.4
click at [836, 236] on div "Cont.Roulant 1100l vert -Déchets ménagers non compacté (6) Conteneur poubelle 1…" at bounding box center [828, 255] width 332 height 111
drag, startPoint x: 836, startPoint y: 236, endPoint x: 808, endPoint y: 278, distance: 50.5
click at [808, 274] on p "Pas de vidange supplémentaire possible, contactez nous svp." at bounding box center [828, 275] width 301 height 10
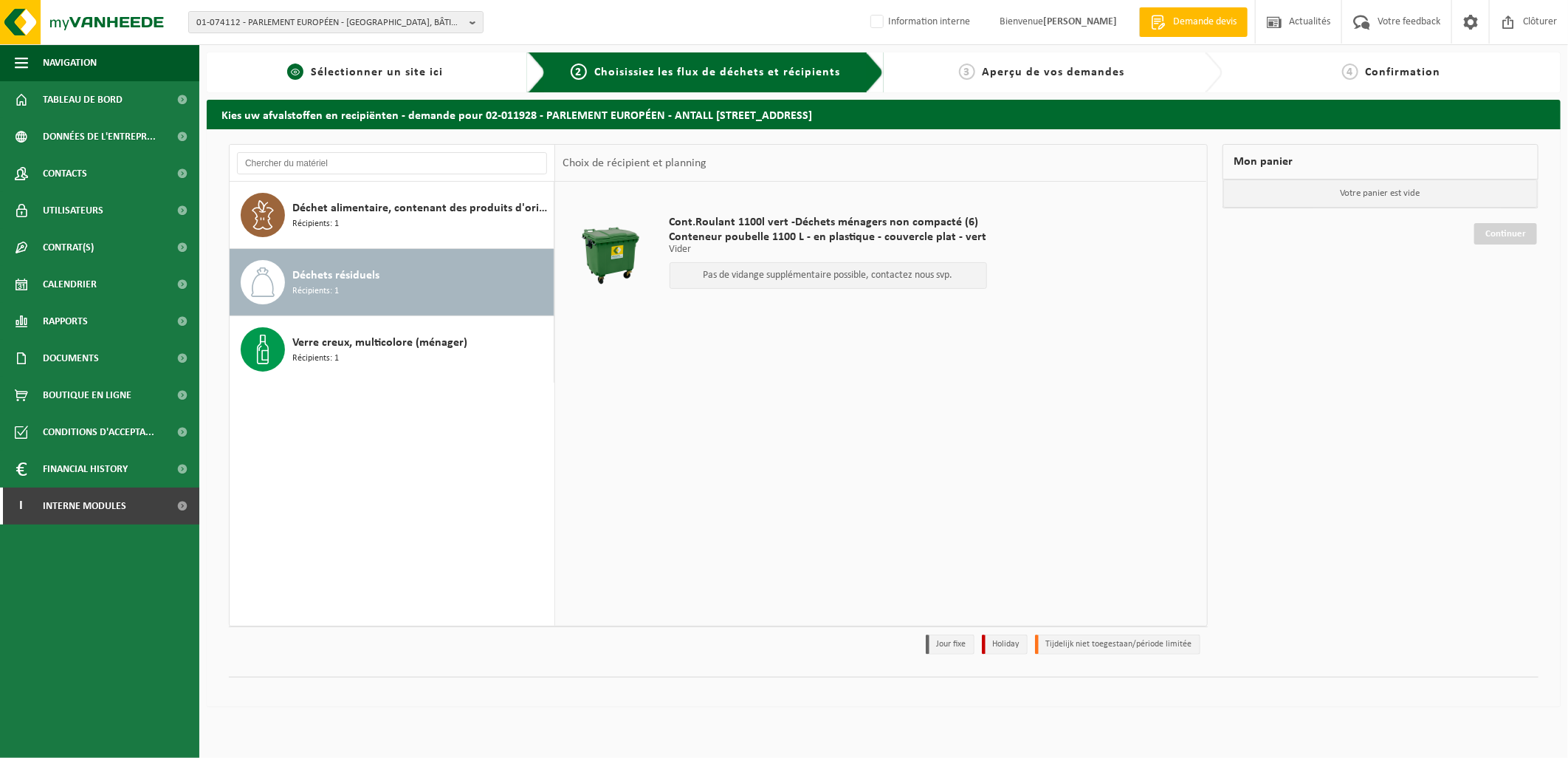
click at [376, 68] on span "Sélectionner un site ici" at bounding box center [376, 73] width 132 height 12
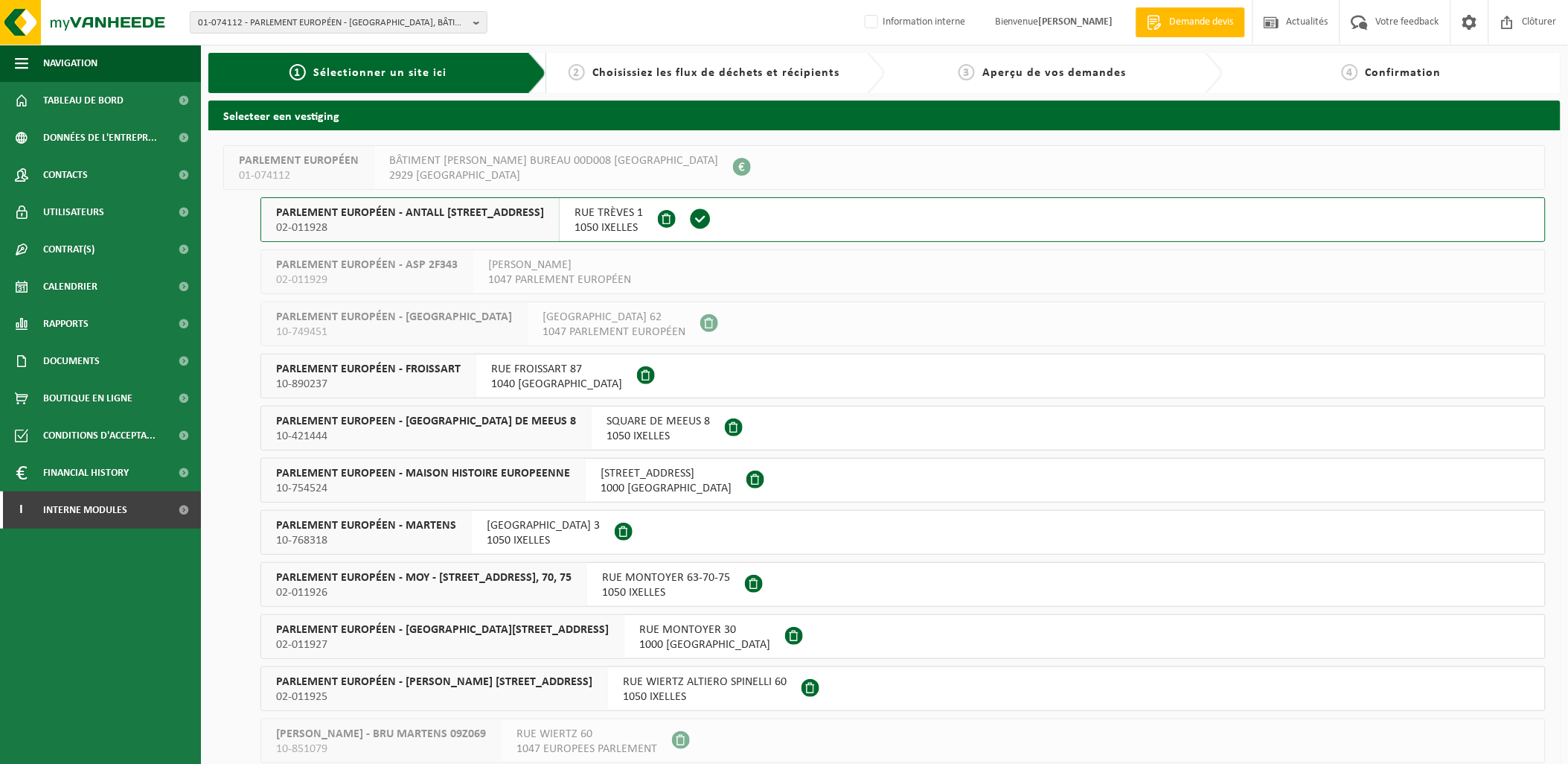
click at [667, 377] on button "PARLEMENT EUROPÉEN - FROISSART 10-890237 RUE FROISSART 87 1040 ETTERBEEK" at bounding box center [903, 375] width 1285 height 45
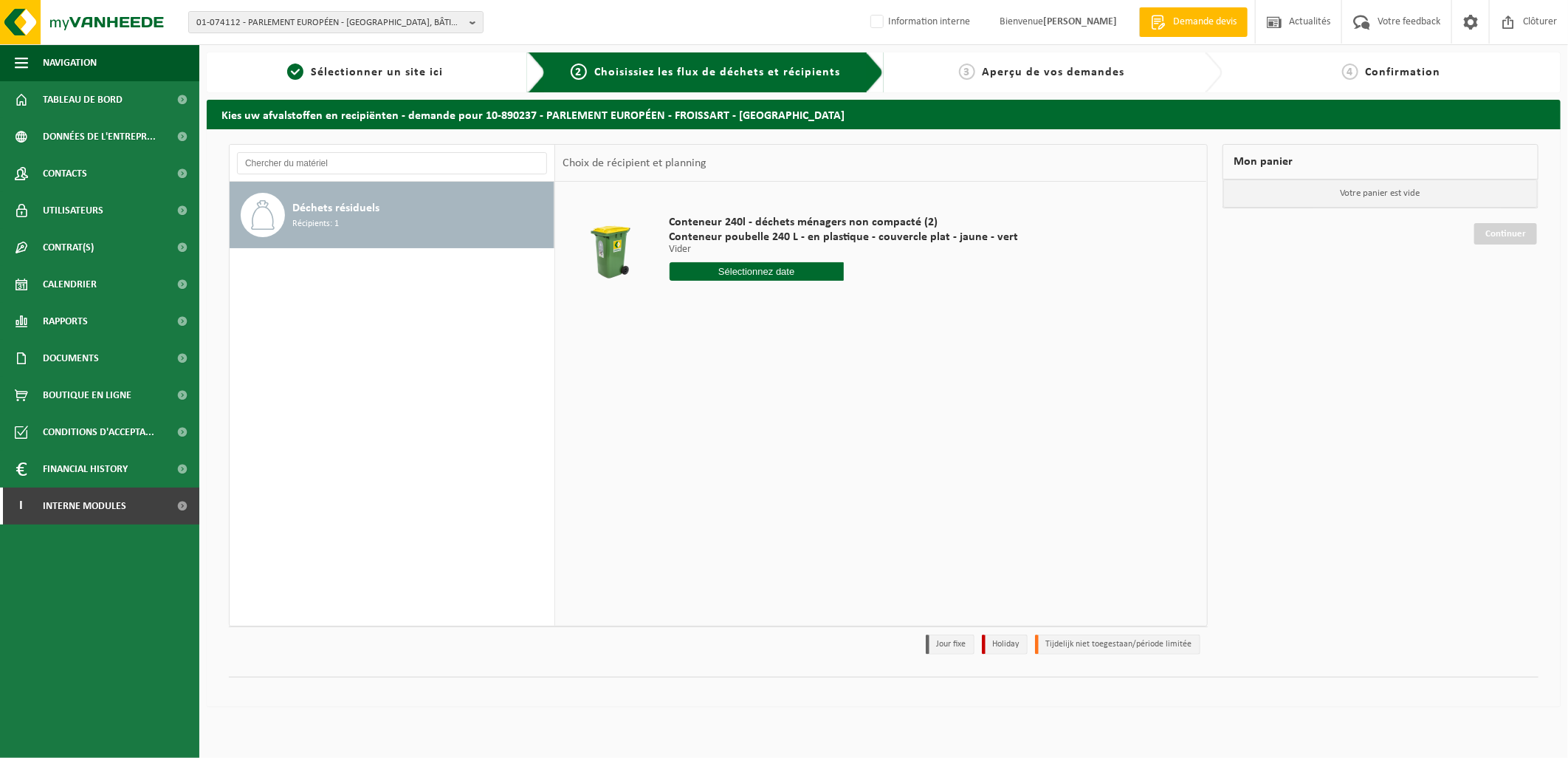
click at [412, 226] on div "Déchets résiduels Récipients: 1" at bounding box center [421, 215] width 258 height 44
click at [754, 275] on input "text" at bounding box center [757, 271] width 175 height 18
click at [783, 393] on div "17" at bounding box center [786, 402] width 26 height 23
type input "à partir de 2025-10-17"
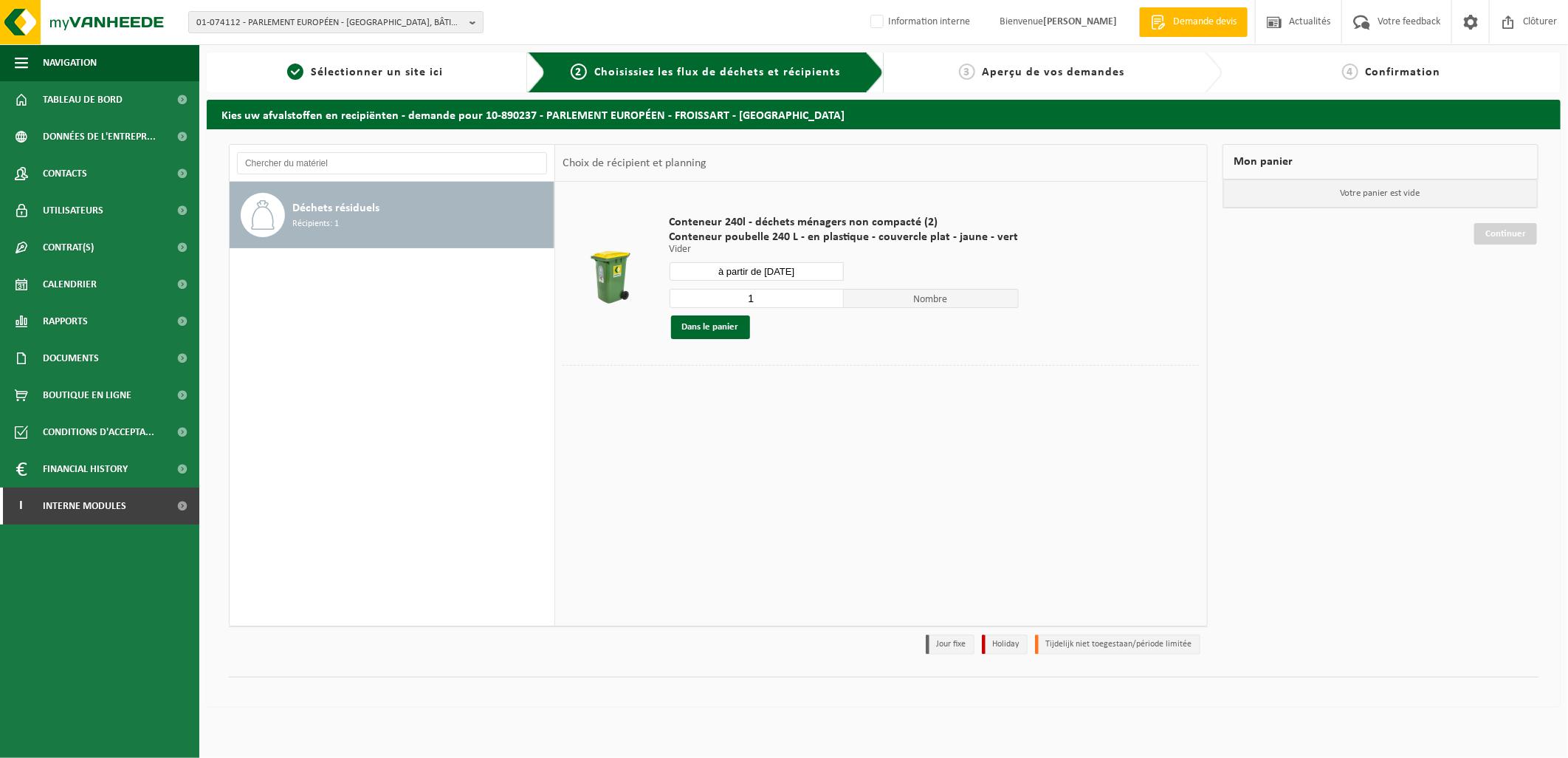
click at [828, 300] on input "1" at bounding box center [757, 298] width 175 height 19
type input "2"
click at [827, 296] on input "2" at bounding box center [757, 298] width 175 height 19
click at [328, 67] on span "Sélectionner un site ici" at bounding box center [376, 73] width 132 height 12
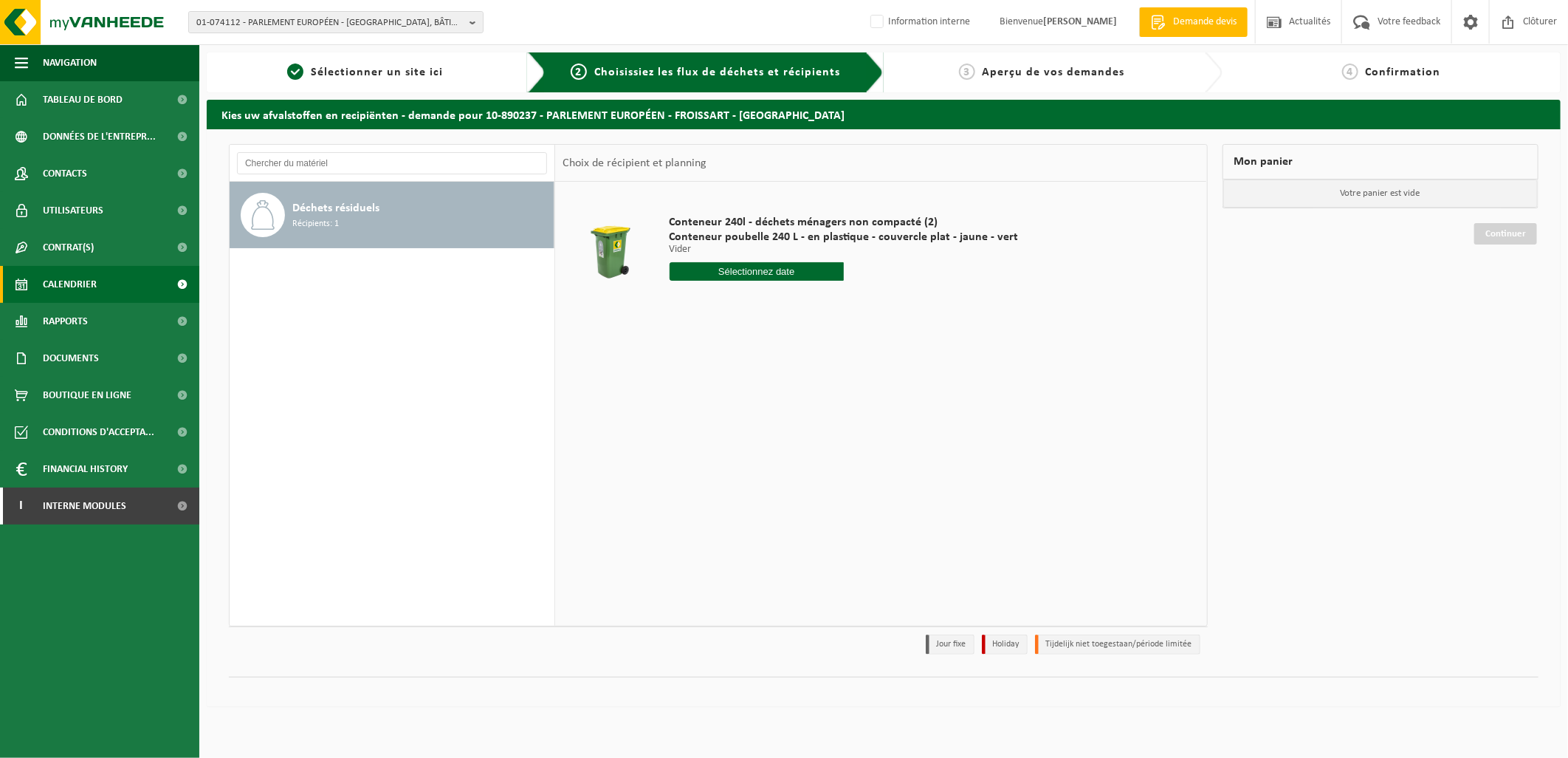
click at [98, 291] on link "Calendrier" at bounding box center [99, 284] width 199 height 37
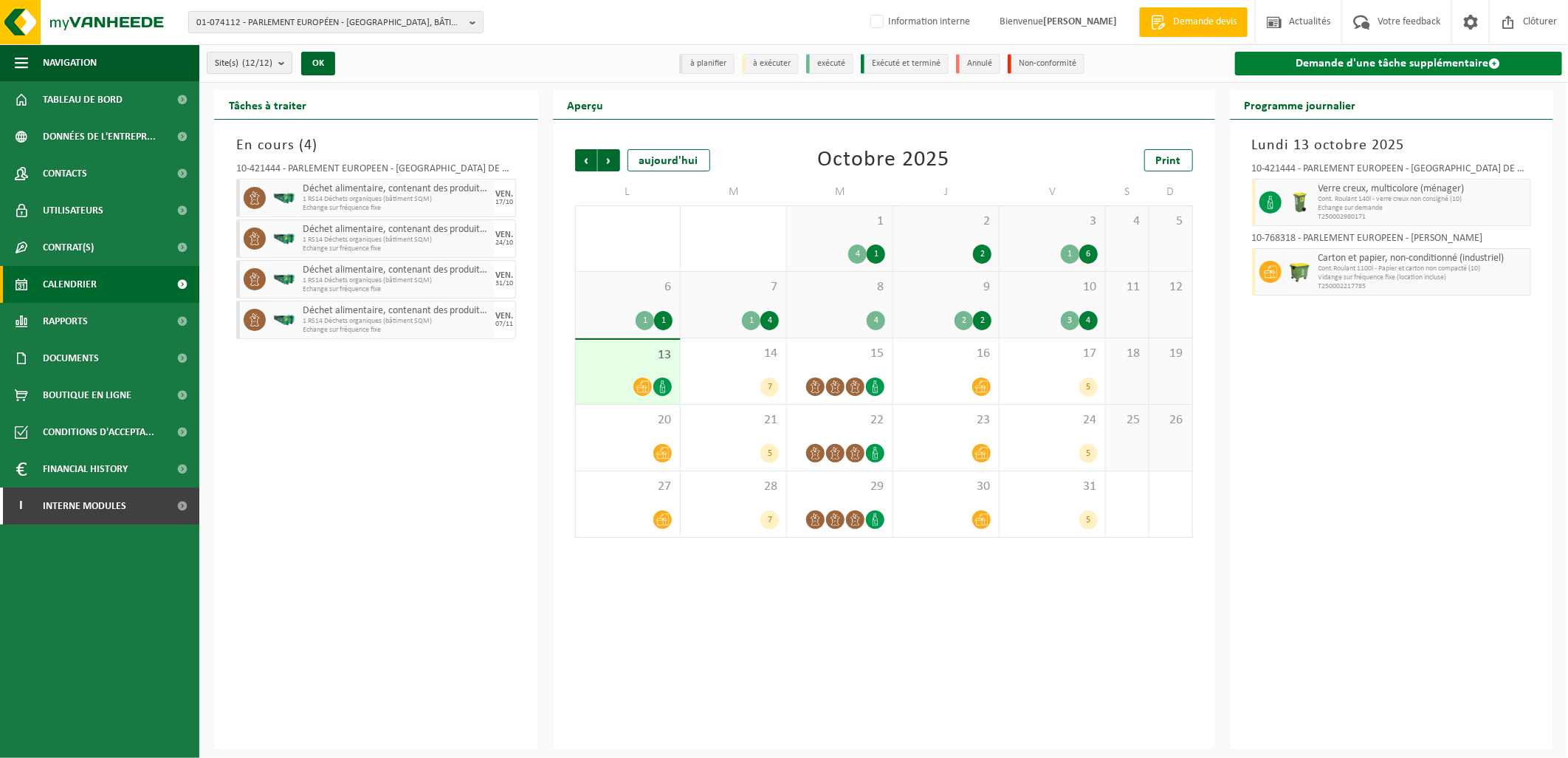
click at [1451, 57] on link "Demande d'une tâche supplémentaire" at bounding box center [1399, 63] width 328 height 23
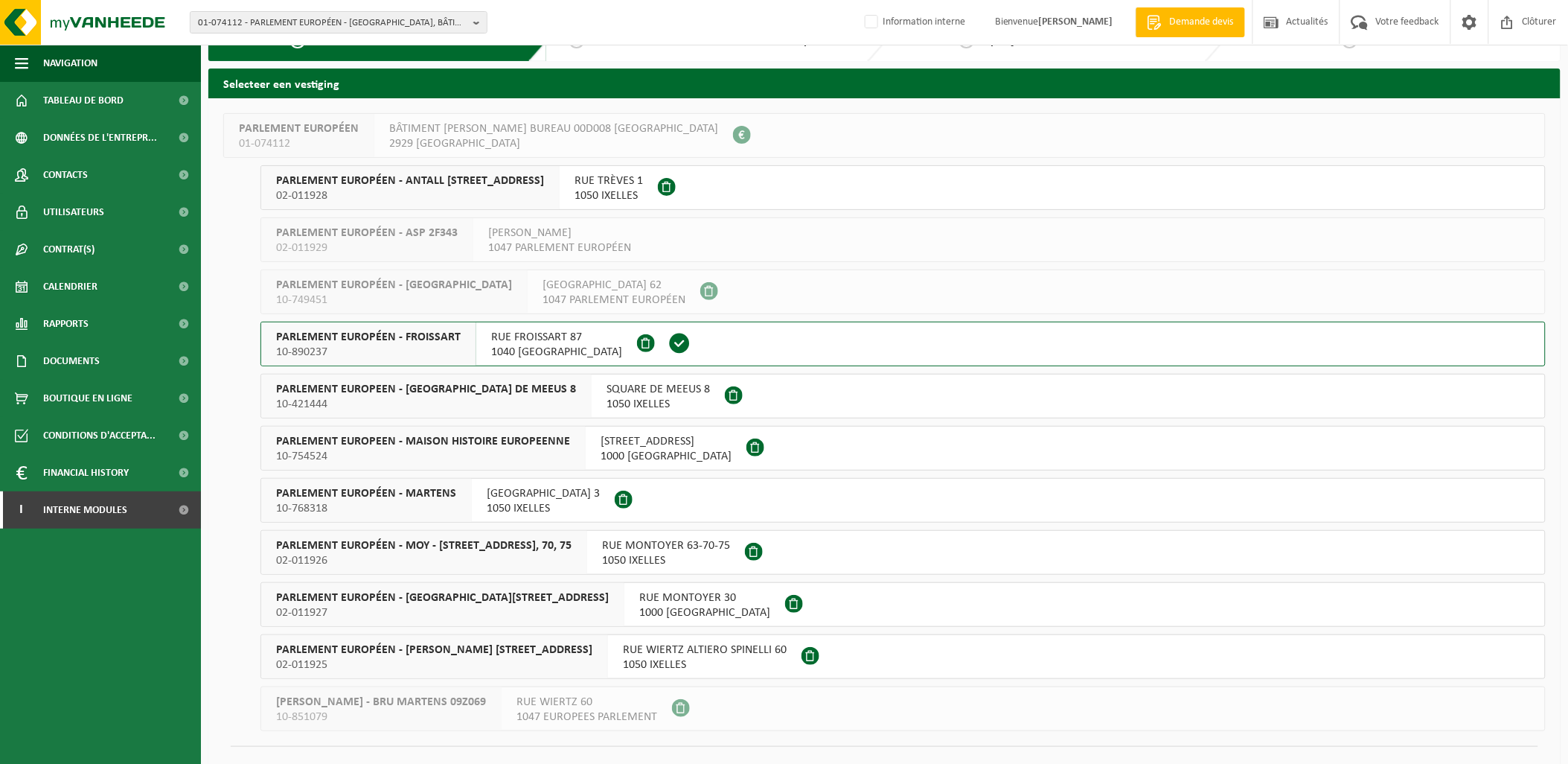
scroll to position [60, 0]
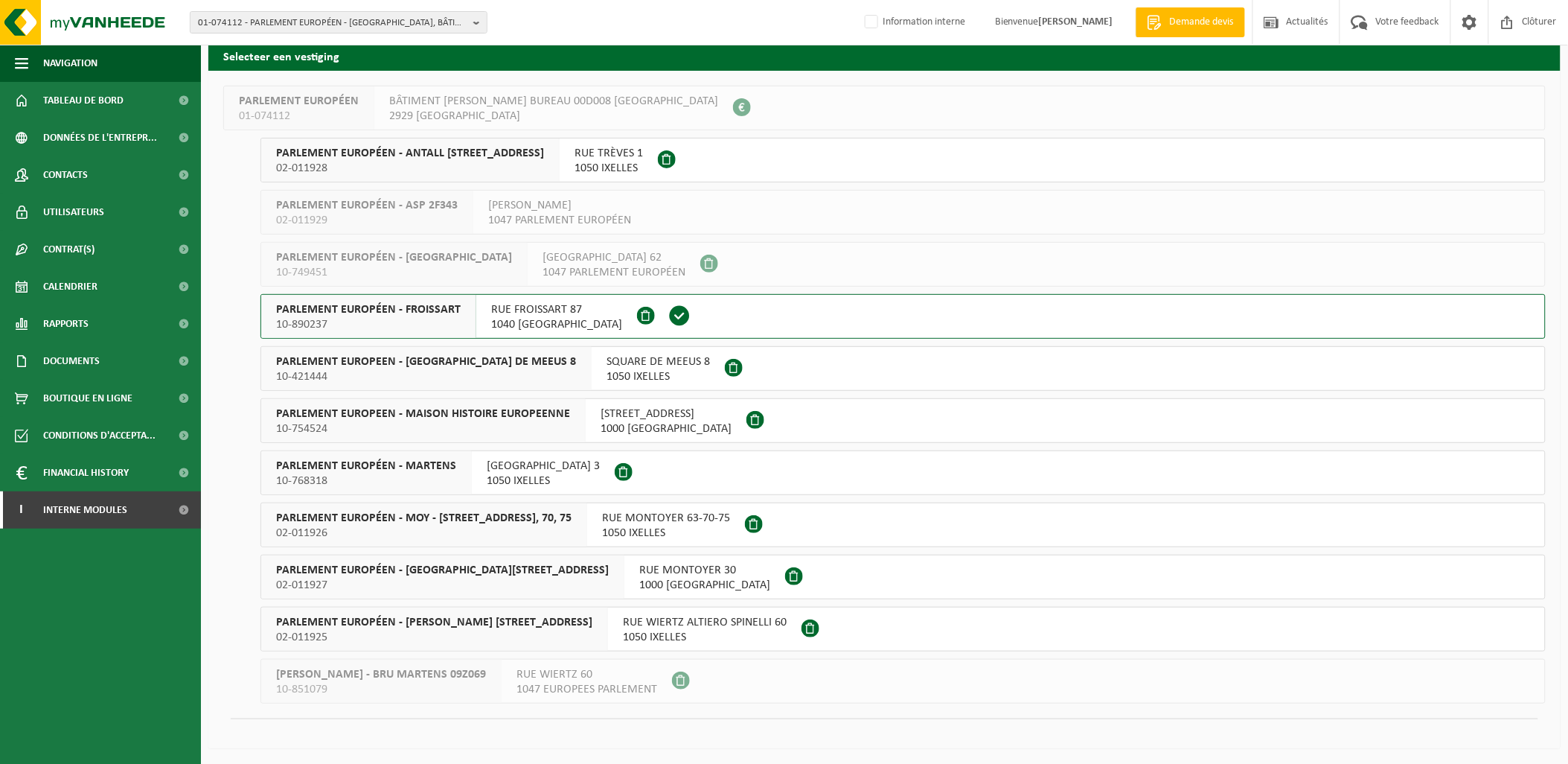
click at [631, 626] on span "RUE WIERTZ ALTIERO SPINELLI 60" at bounding box center [704, 623] width 164 height 15
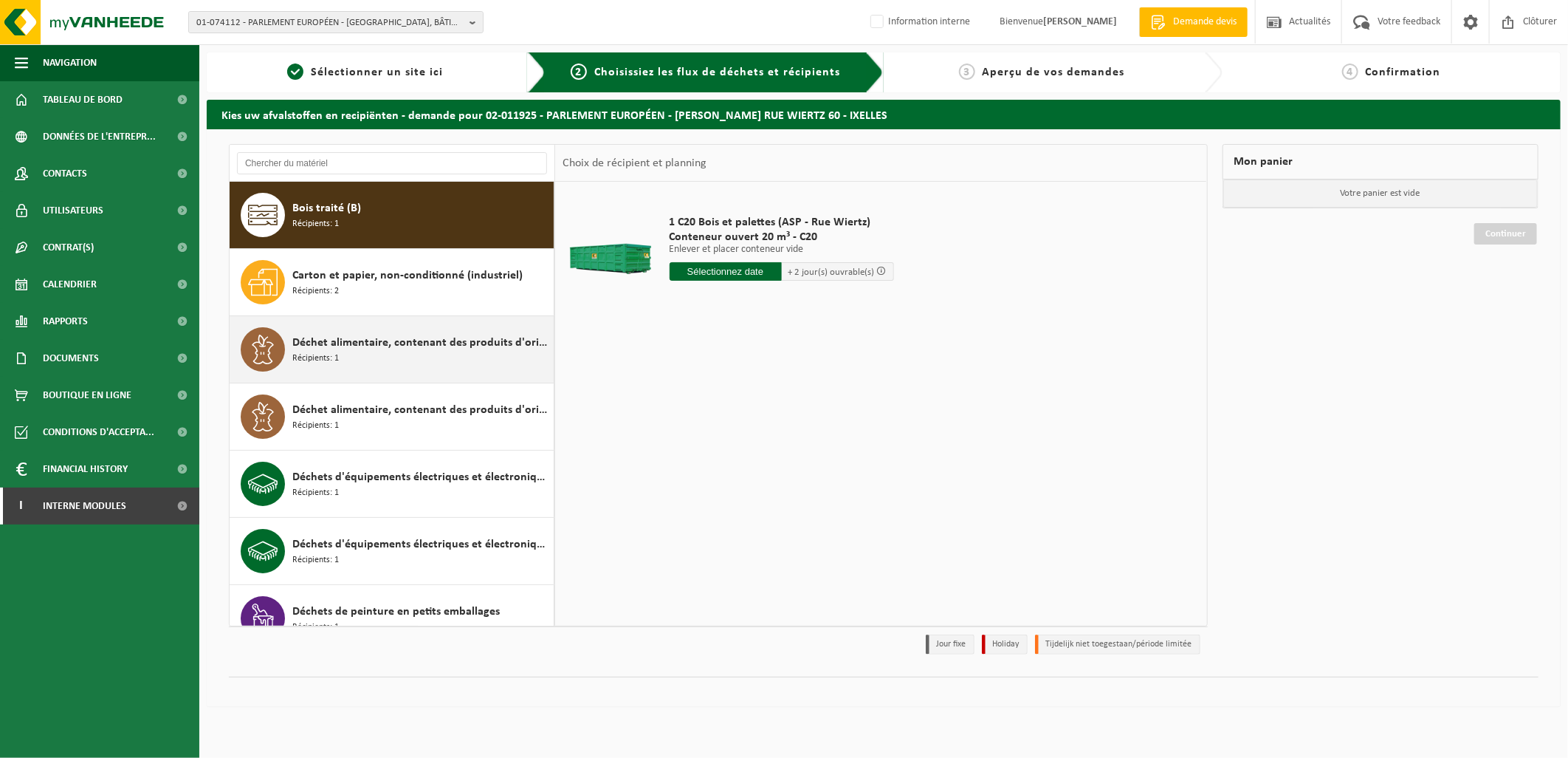
click at [418, 352] on div "Déchet alimentaire, contenant des produits d'origine animale, emballage mélangé…" at bounding box center [421, 349] width 258 height 44
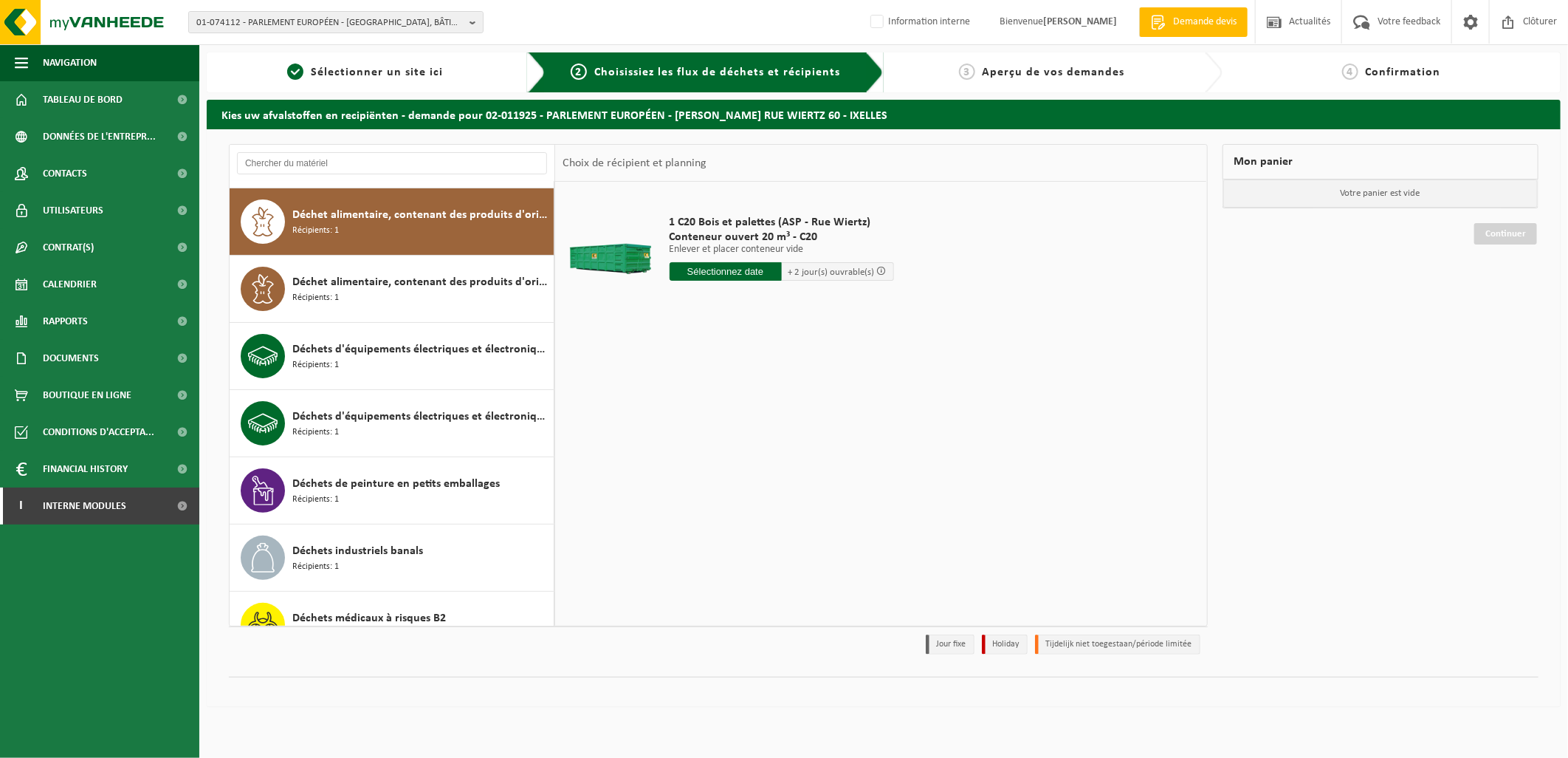
scroll to position [134, 0]
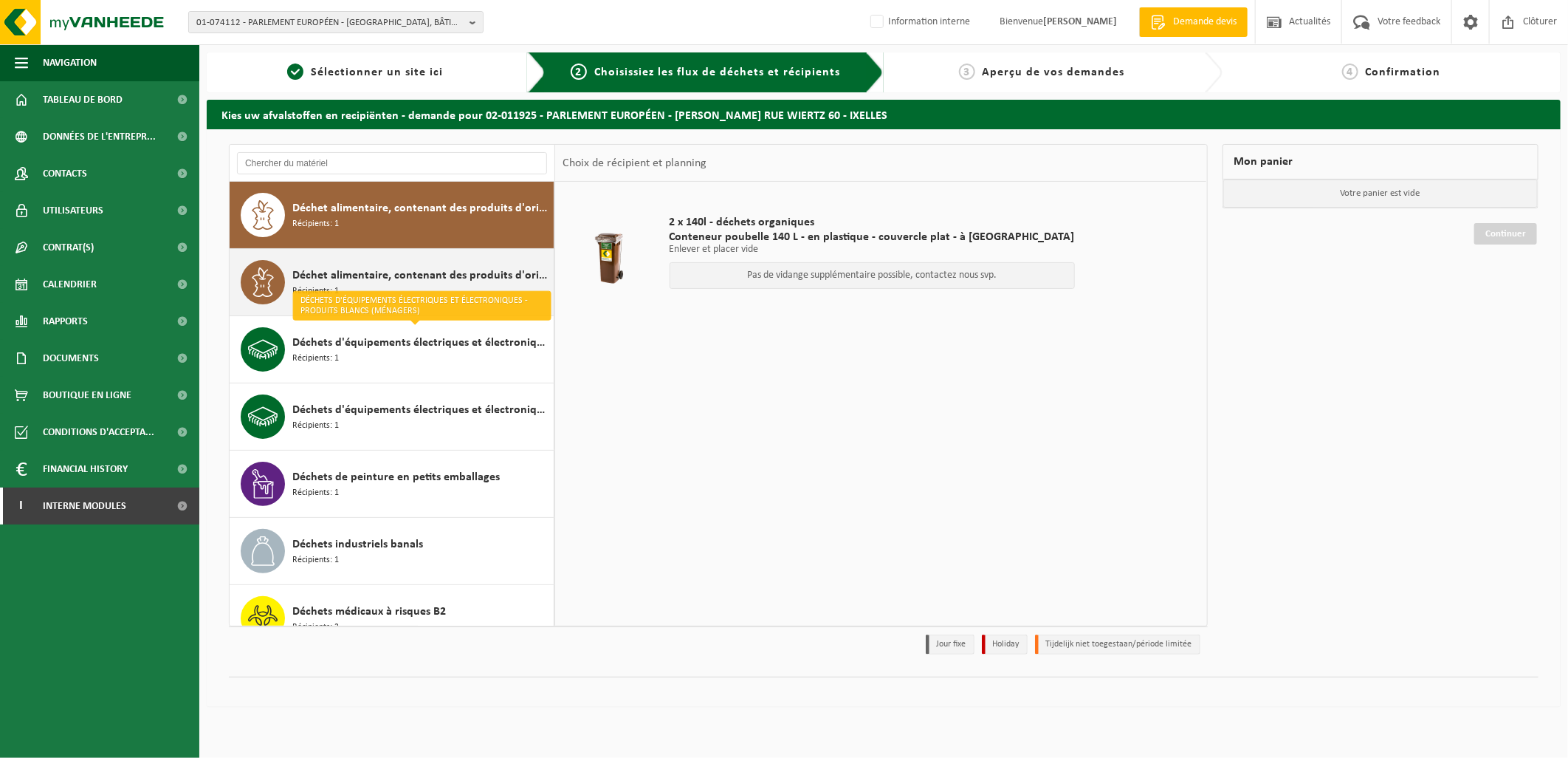
click at [436, 286] on div "Déchet alimentaire, contenant des produits d'origine animale, non emballé, caté…" at bounding box center [421, 281] width 258 height 44
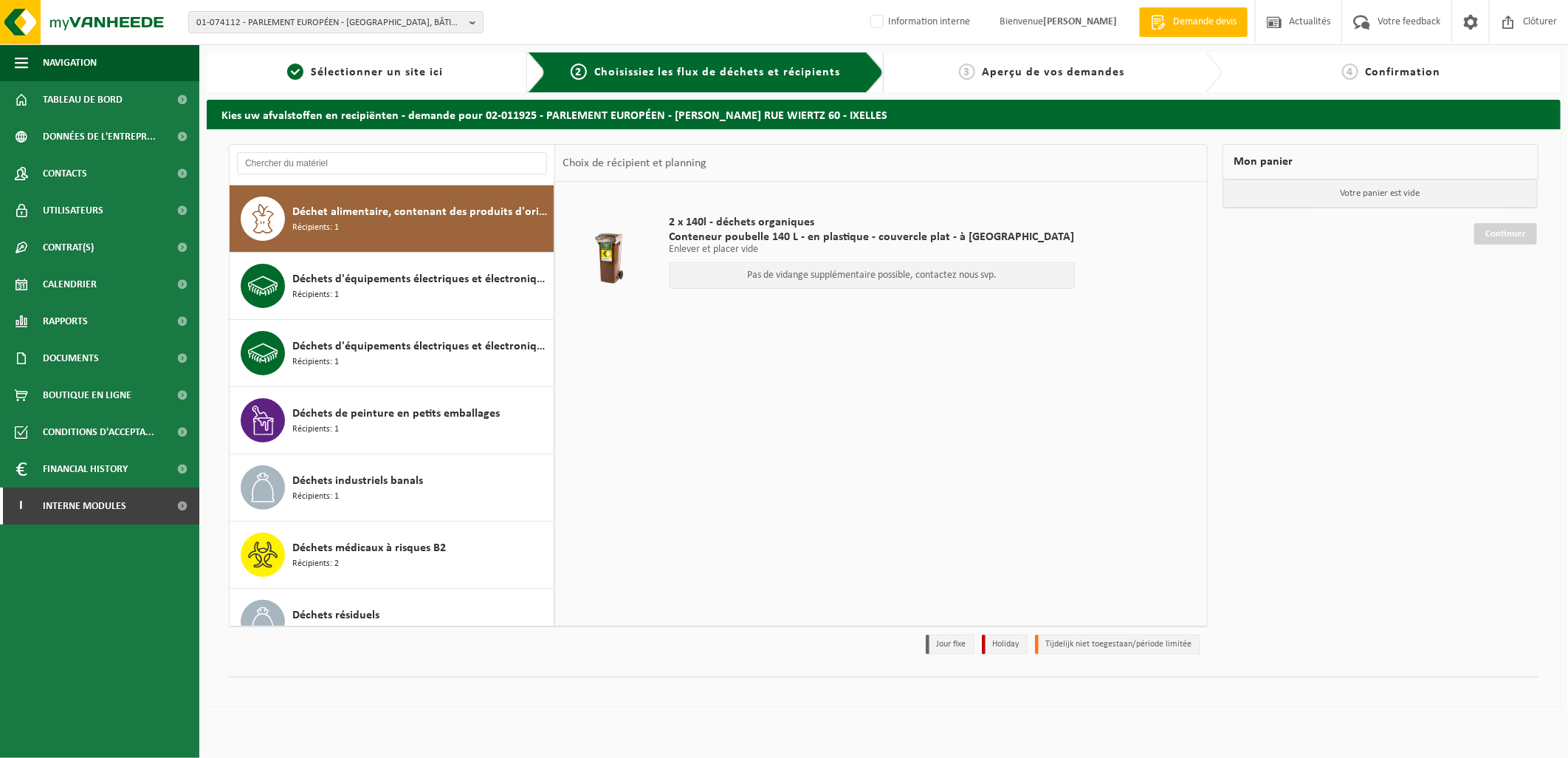
scroll to position [201, 0]
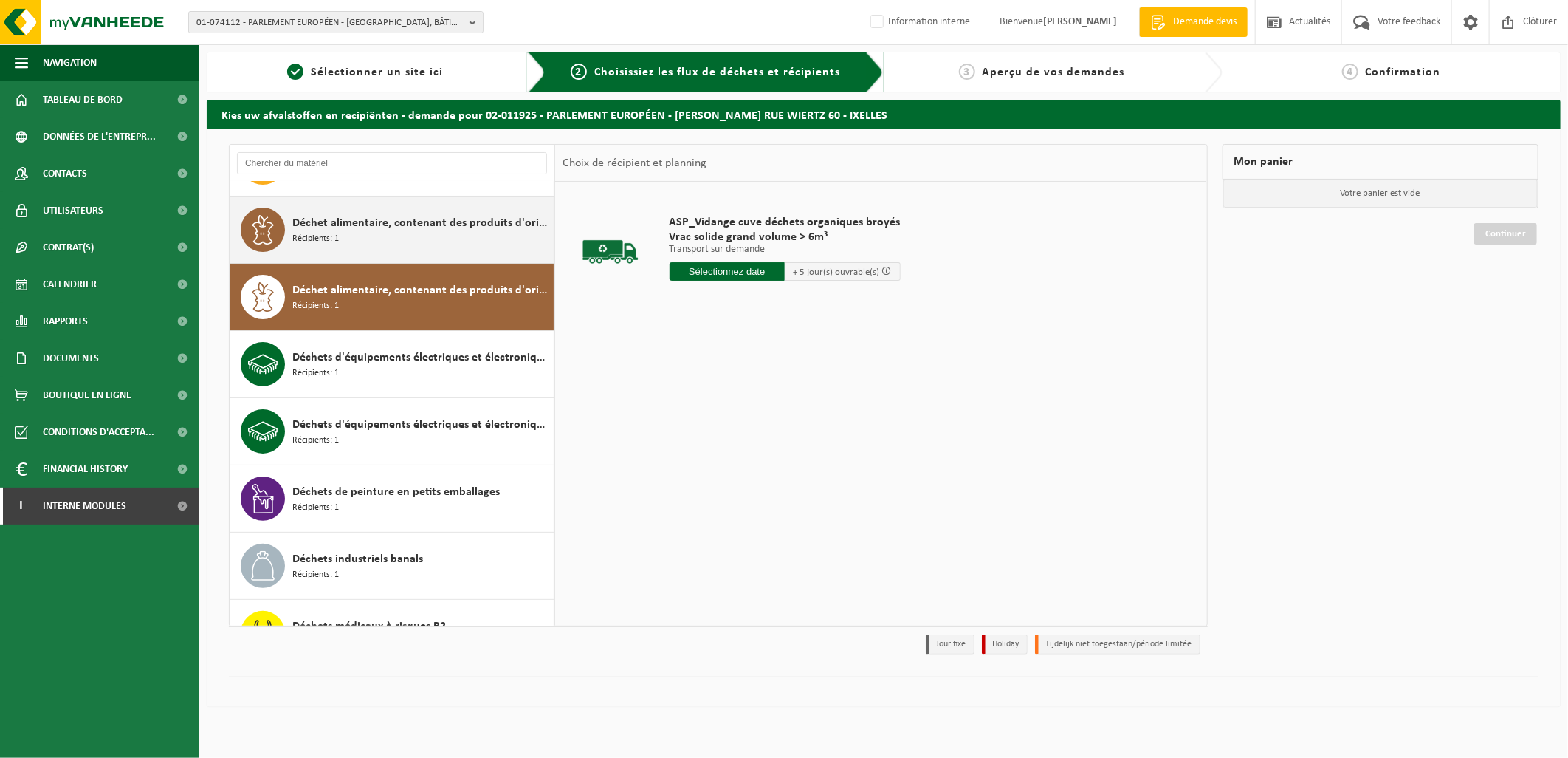
click at [382, 232] on div "Déchet alimentaire, contenant des produits d'origine animale, emballage mélangé…" at bounding box center [421, 230] width 258 height 44
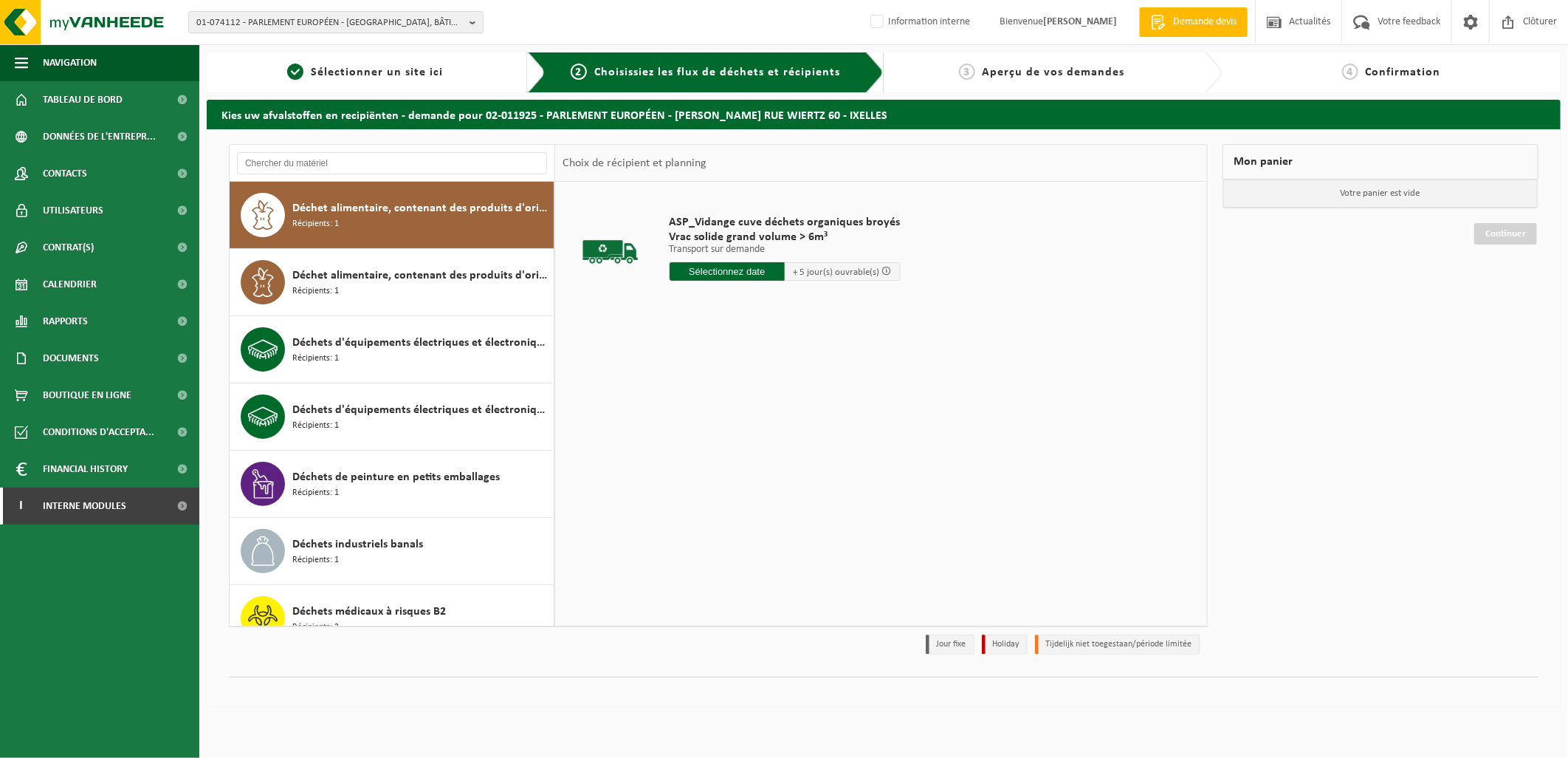
scroll to position [134, 0]
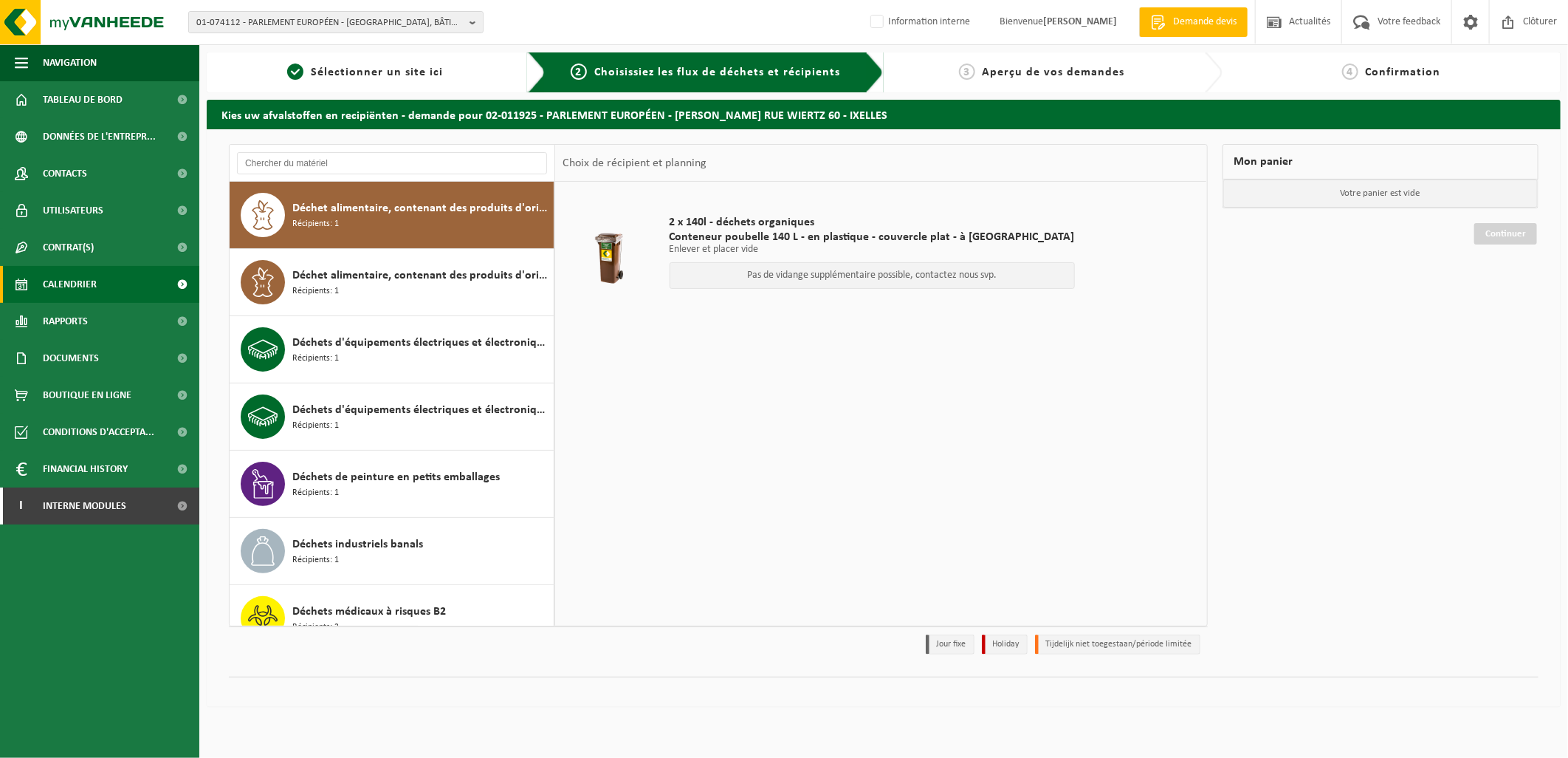
click at [86, 282] on span "Calendrier" at bounding box center [69, 284] width 54 height 37
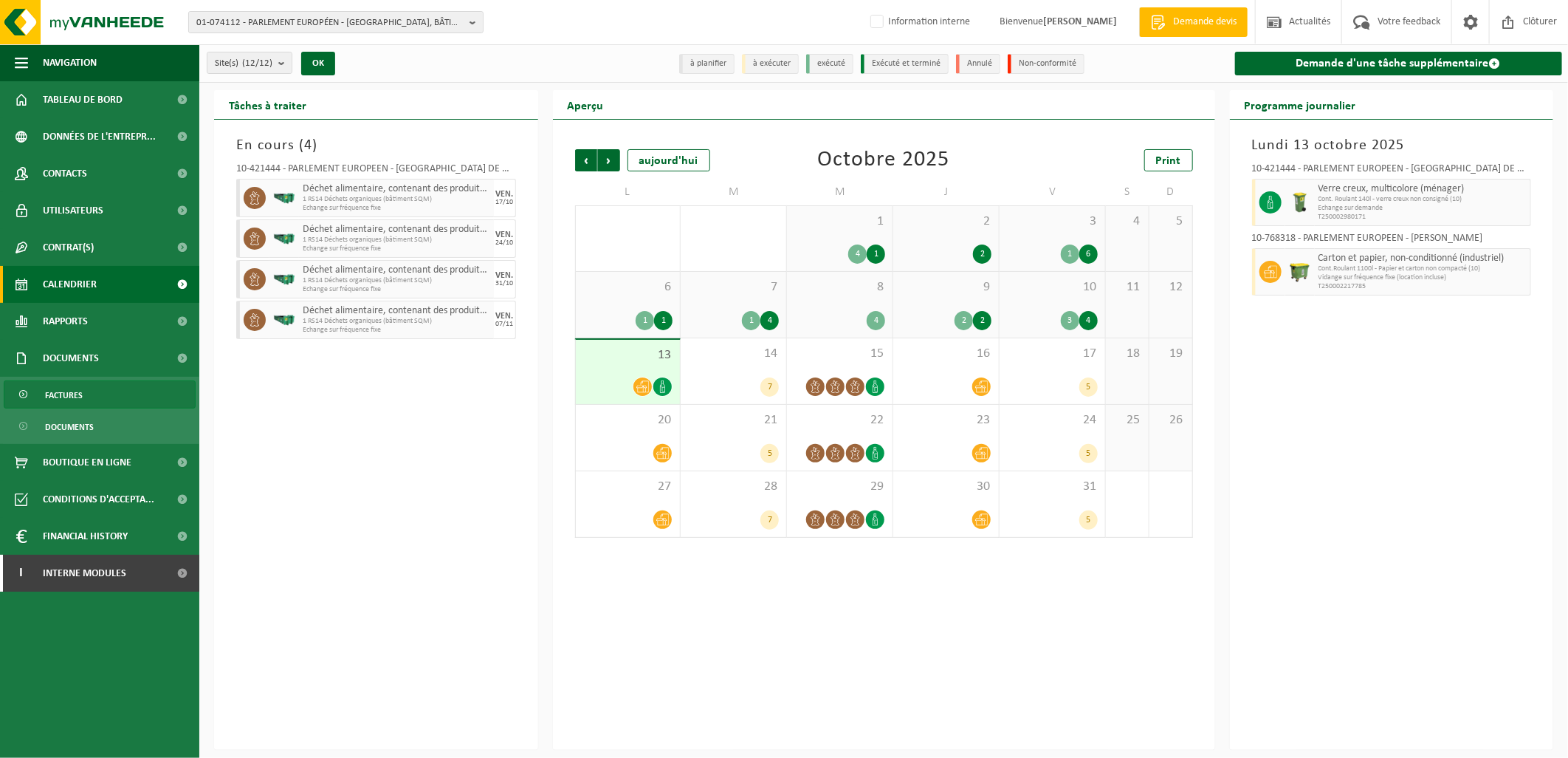
click at [68, 404] on span "Factures" at bounding box center [63, 395] width 38 height 28
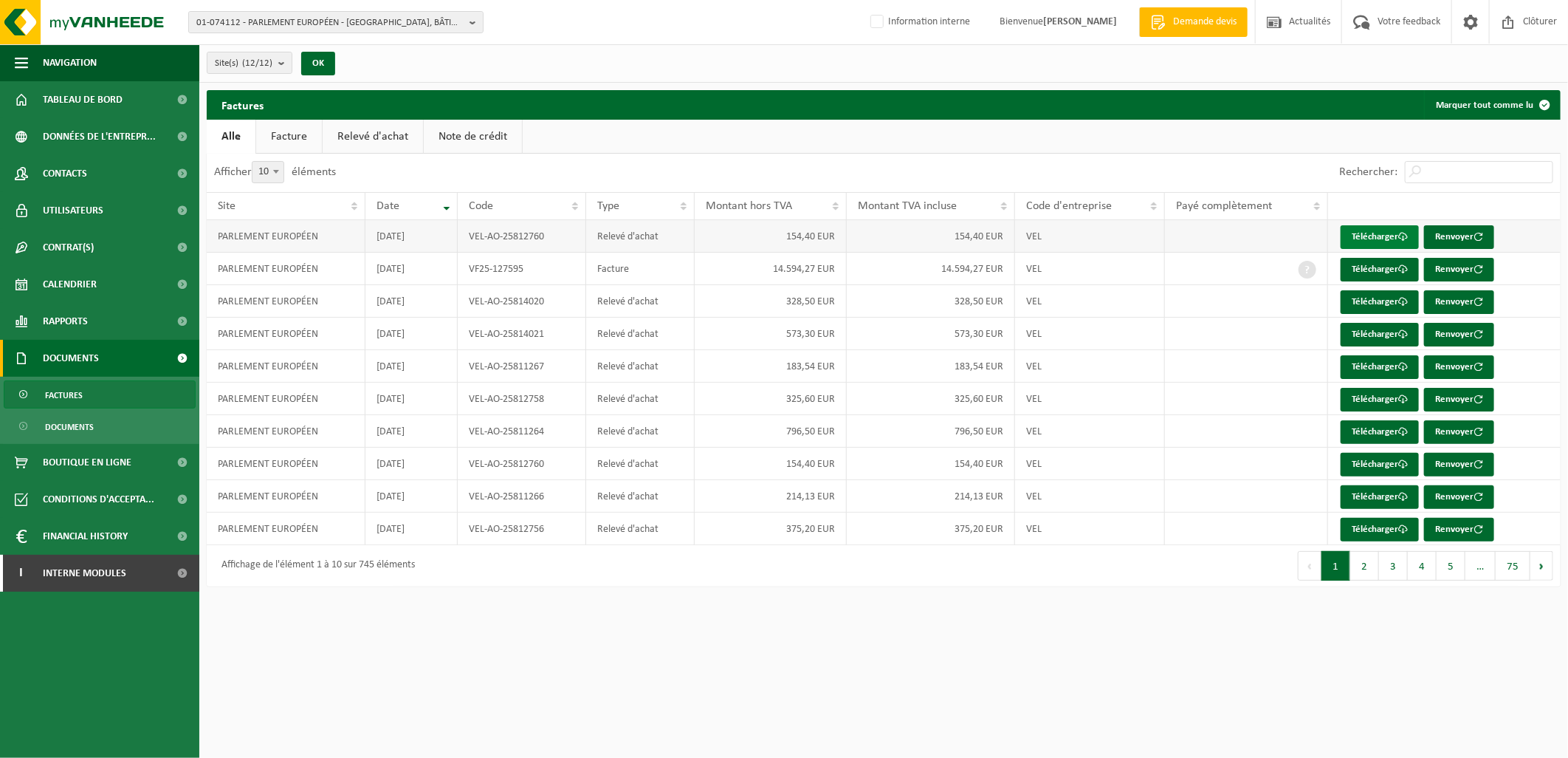
click at [1370, 234] on link "Télécharger" at bounding box center [1379, 237] width 78 height 23
click at [1371, 269] on link "Télécharger" at bounding box center [1379, 270] width 78 height 23
click at [1359, 577] on button "2" at bounding box center [1364, 565] width 28 height 29
click at [1366, 297] on link "Télécharger" at bounding box center [1379, 302] width 78 height 23
click at [1389, 298] on link "Télécharger" at bounding box center [1379, 302] width 78 height 23
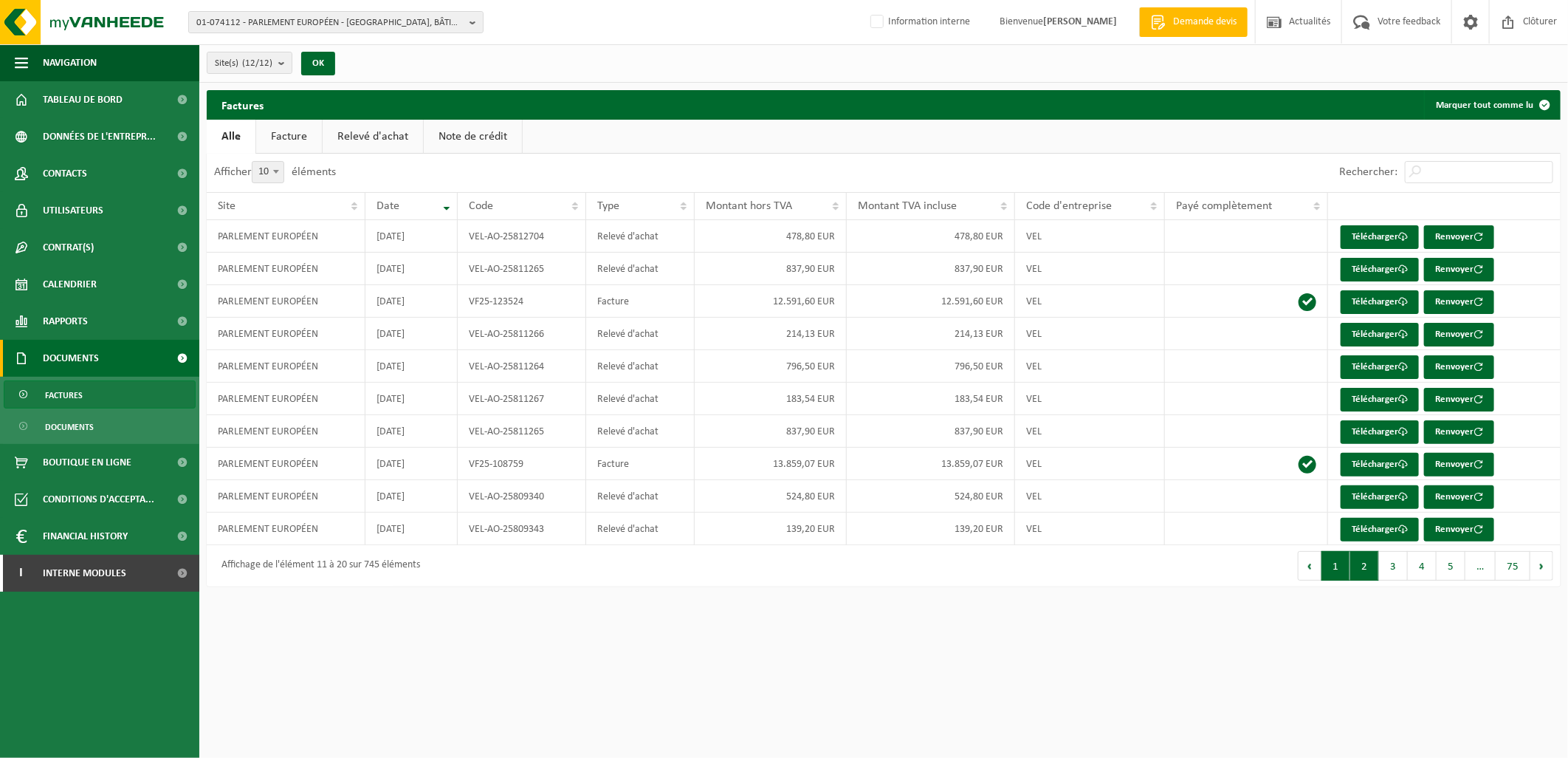
click at [1340, 567] on button "1" at bounding box center [1335, 565] width 28 height 29
click at [1364, 271] on link "Télécharger" at bounding box center [1379, 270] width 78 height 23
drag, startPoint x: 431, startPoint y: 274, endPoint x: 376, endPoint y: 273, distance: 55.0
click at [376, 273] on td "2025-09-30" at bounding box center [411, 269] width 93 height 33
click at [1370, 573] on button "2" at bounding box center [1364, 565] width 28 height 29
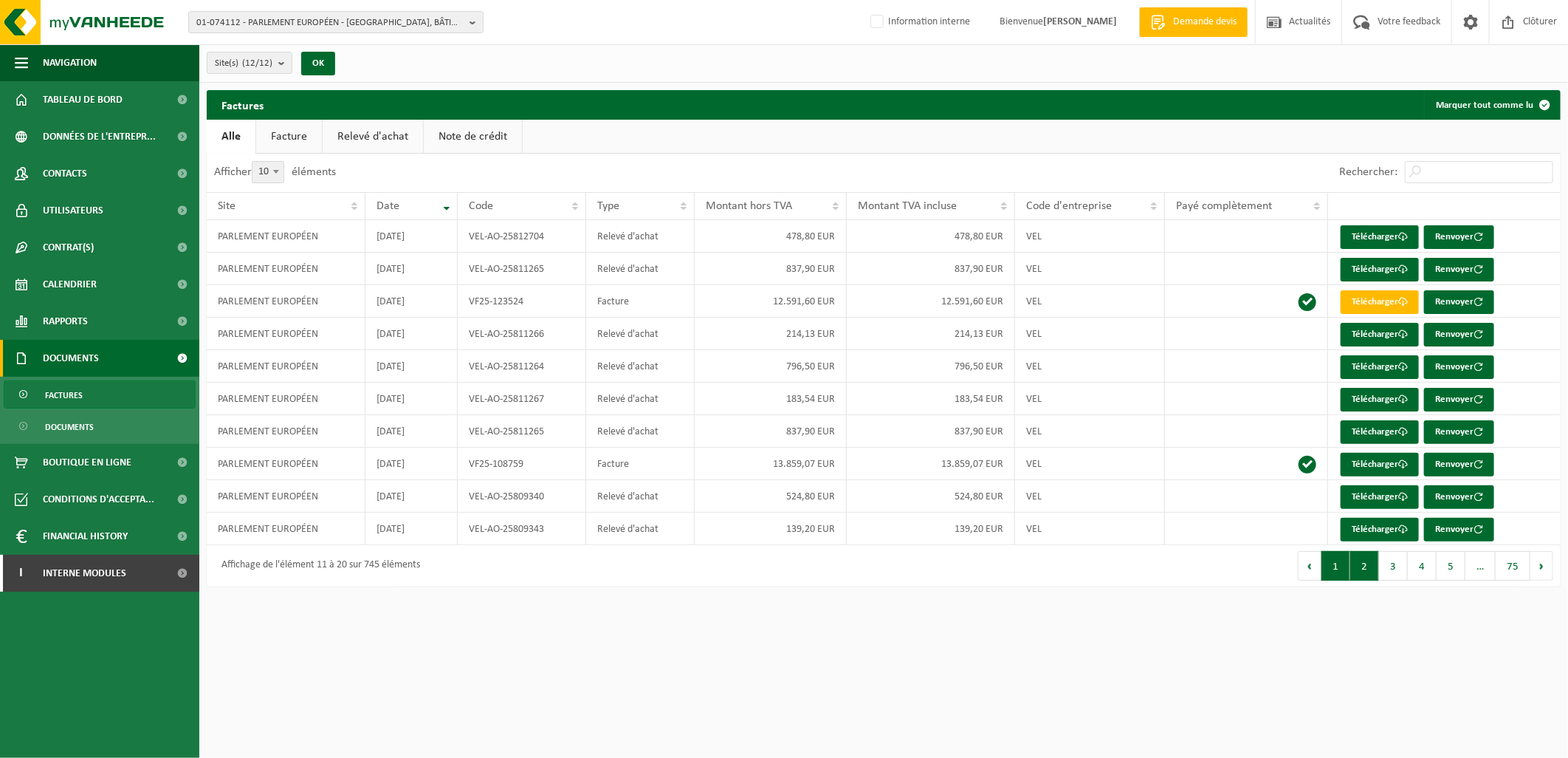
click at [1339, 565] on button "1" at bounding box center [1335, 565] width 28 height 29
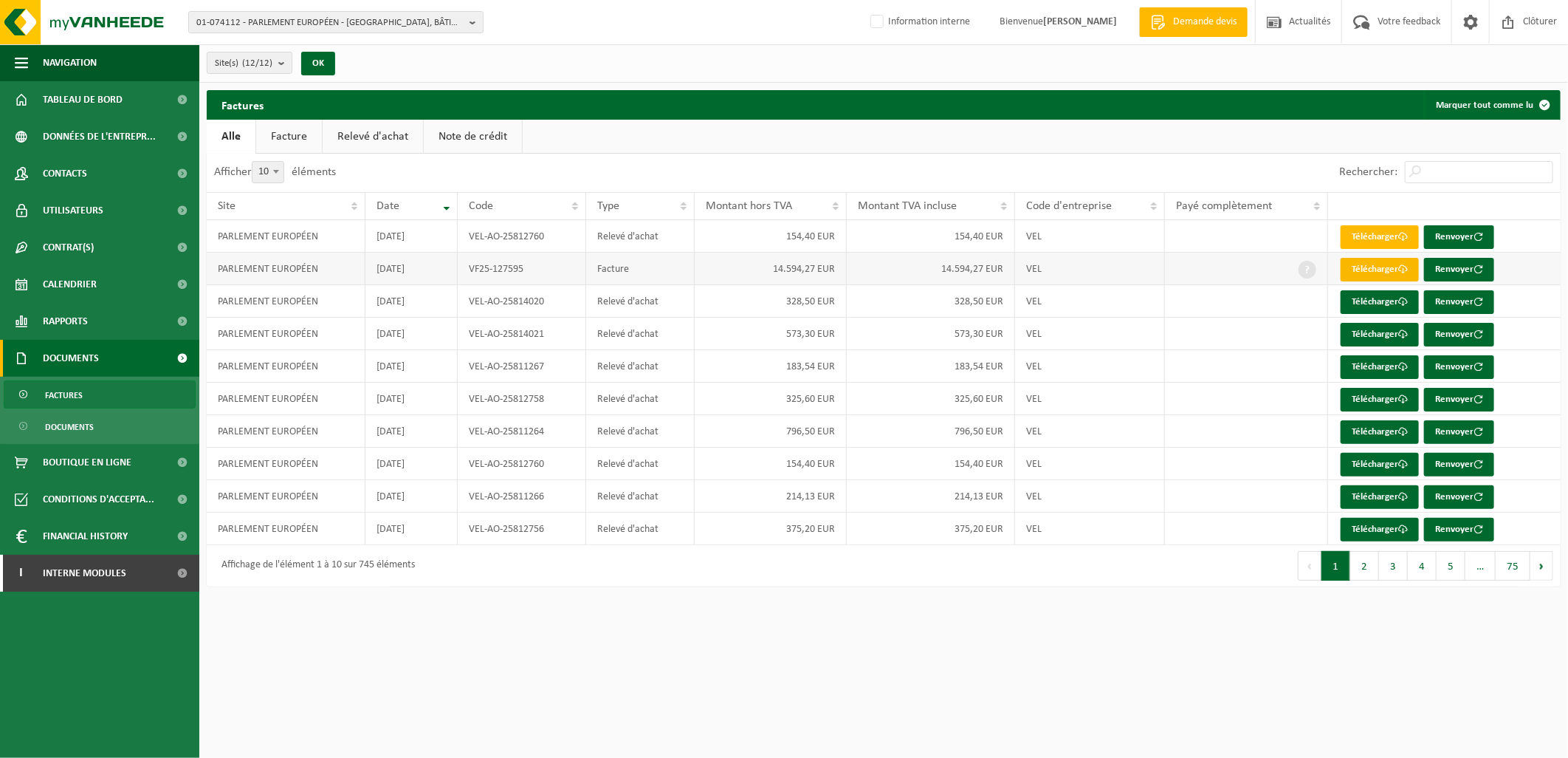
click at [1386, 271] on link "Télécharger" at bounding box center [1379, 270] width 78 height 23
click at [80, 297] on span "Calendrier" at bounding box center [69, 284] width 54 height 37
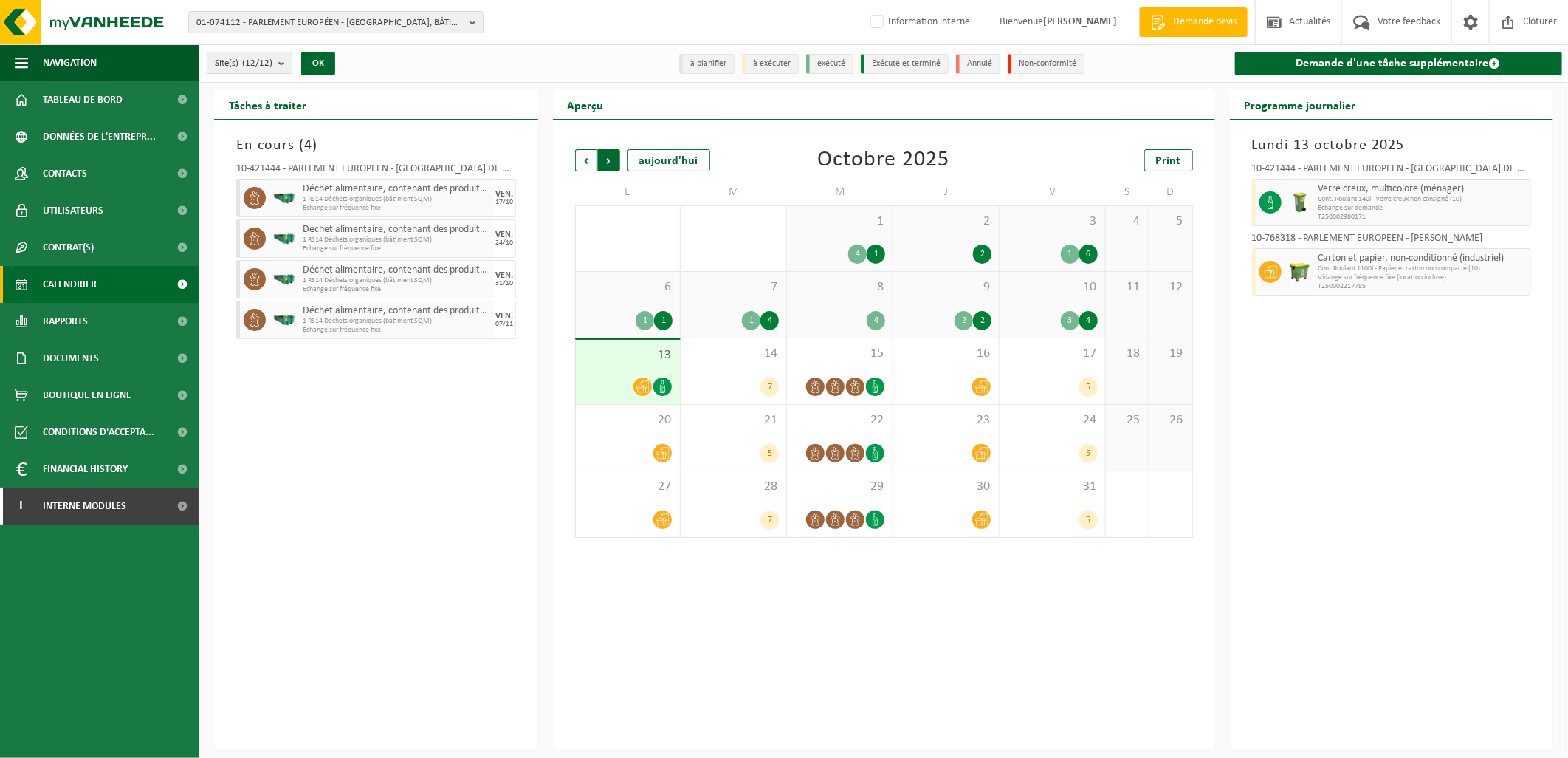
click at [579, 158] on span "Précédent" at bounding box center [586, 160] width 23 height 23
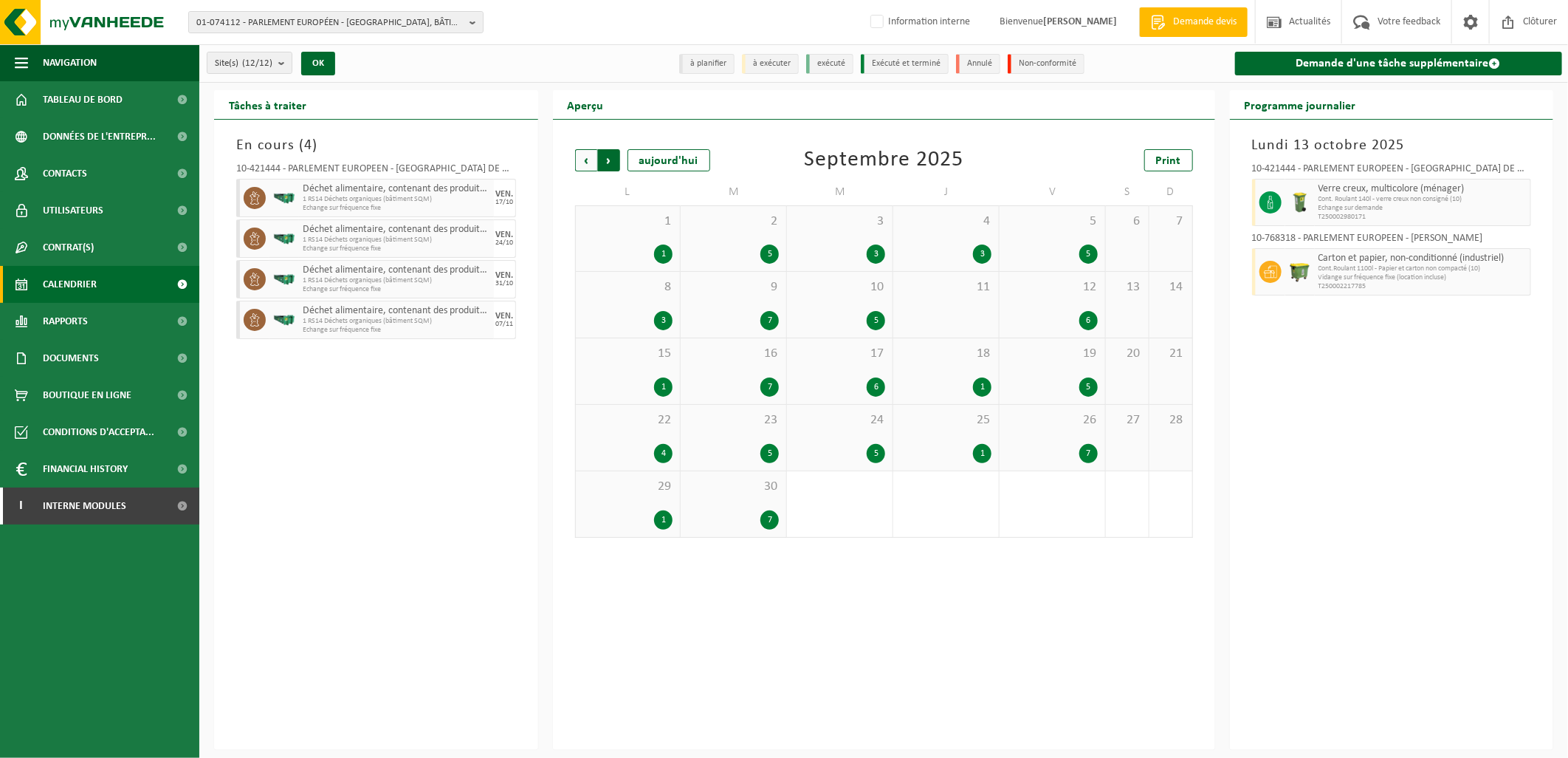
click at [587, 161] on span "Précédent" at bounding box center [586, 160] width 23 height 23
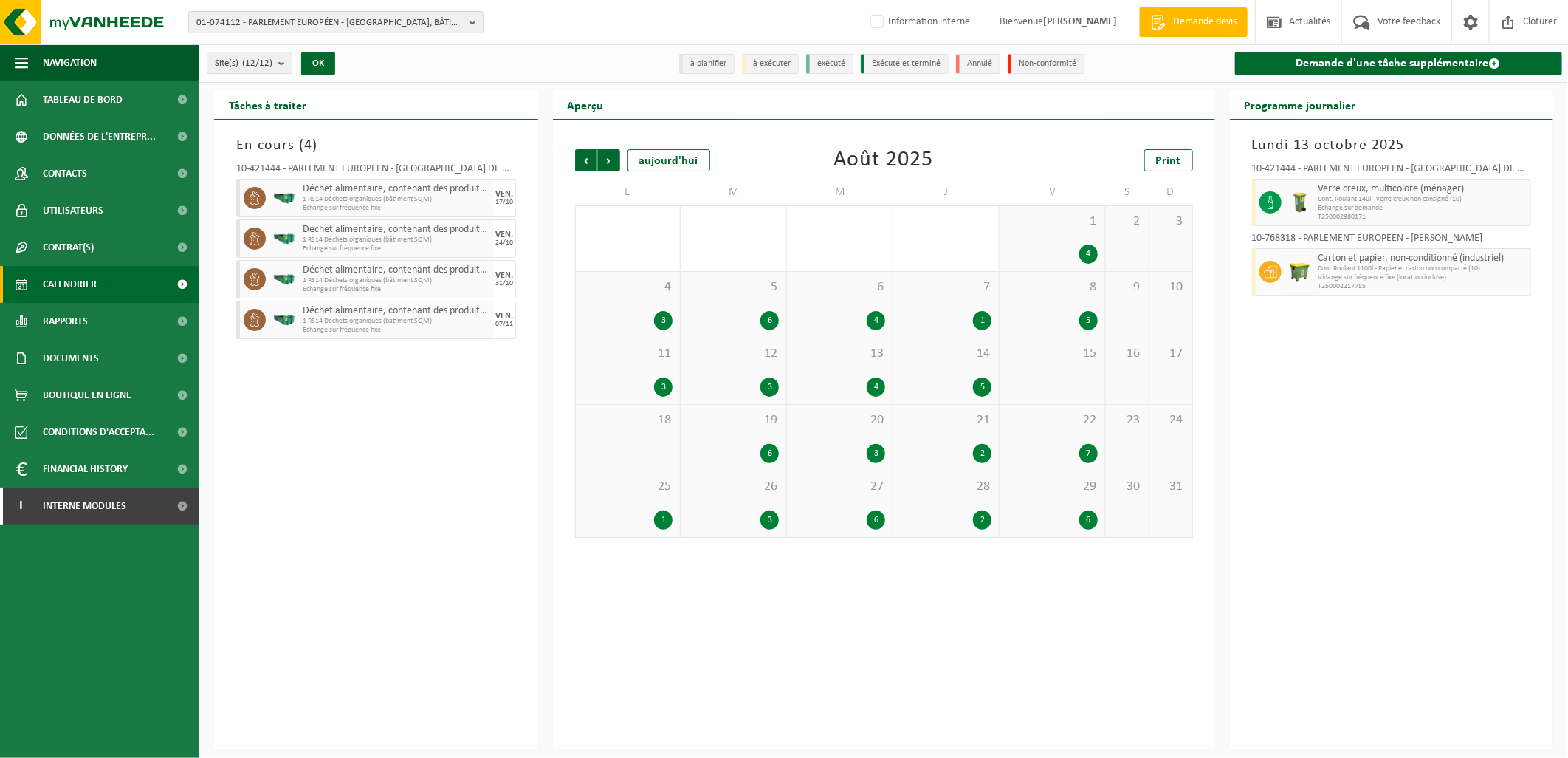
drag, startPoint x: 867, startPoint y: 362, endPoint x: 860, endPoint y: 366, distance: 8.1
click at [866, 362] on div "13 4" at bounding box center [839, 371] width 105 height 66
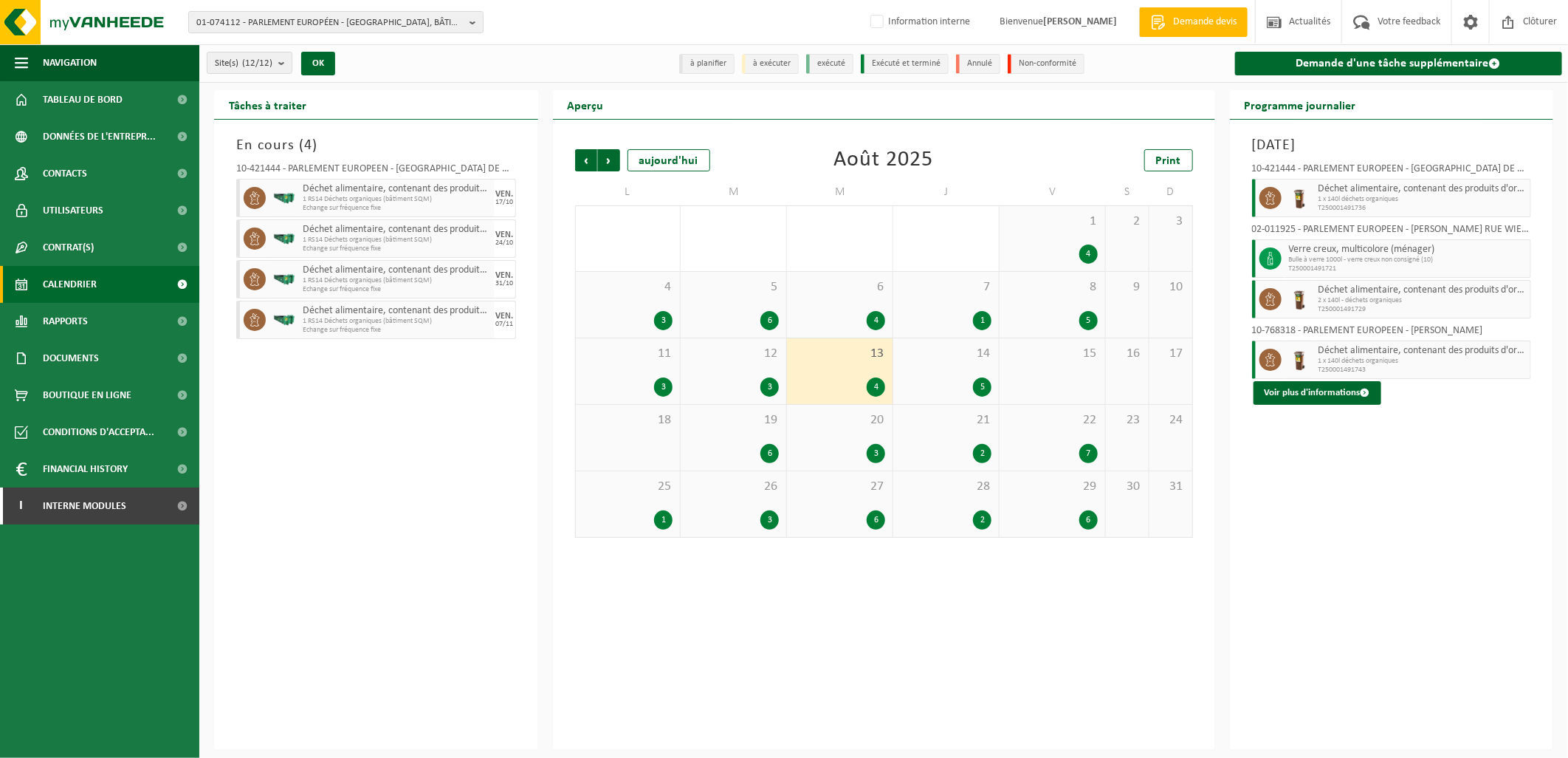
click at [1405, 309] on span "T250001491729" at bounding box center [1423, 309] width 209 height 9
click at [105, 326] on link "Rapports" at bounding box center [99, 321] width 199 height 37
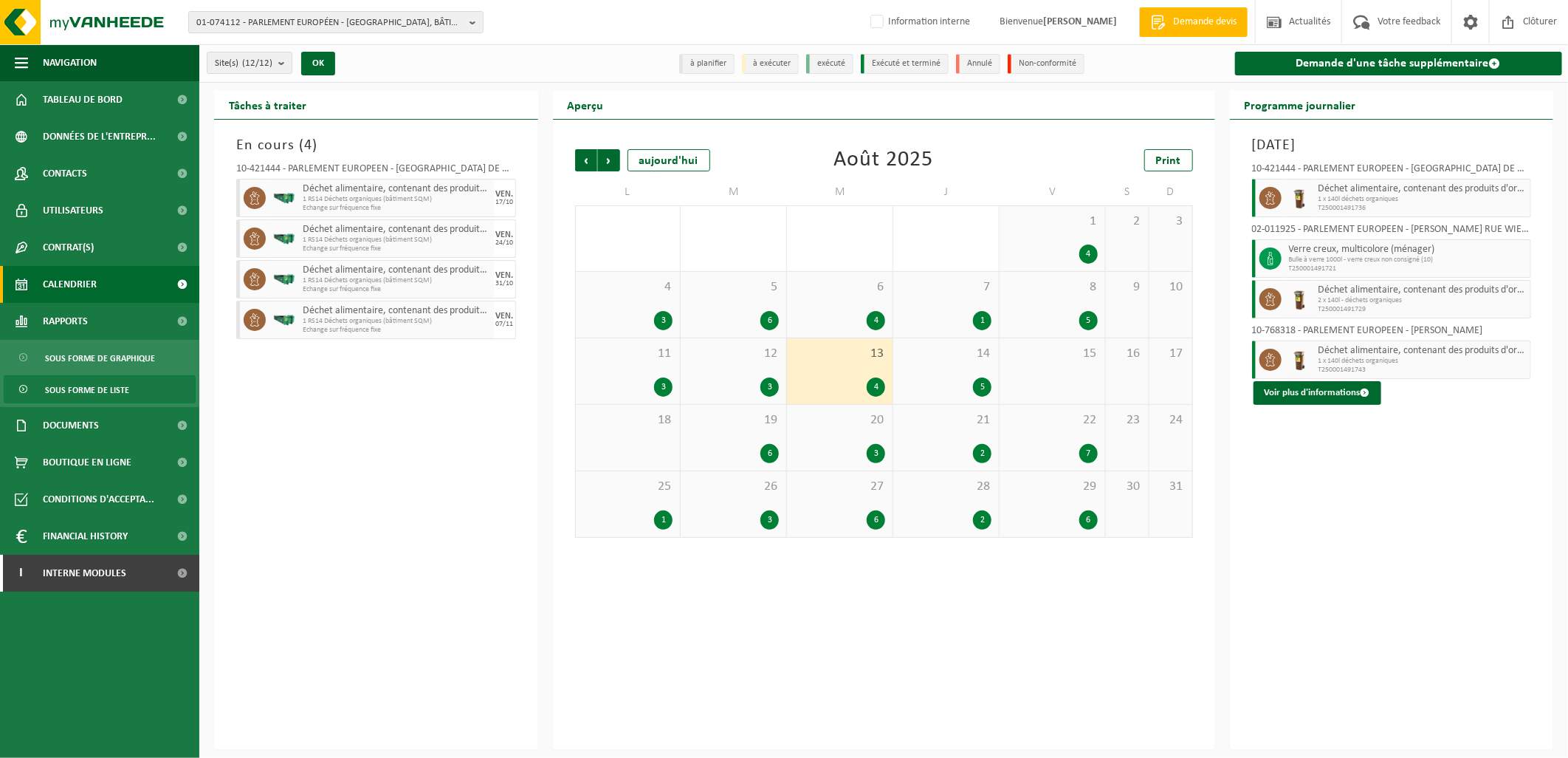
click at [93, 395] on span "Sous forme de liste" at bounding box center [87, 390] width 84 height 28
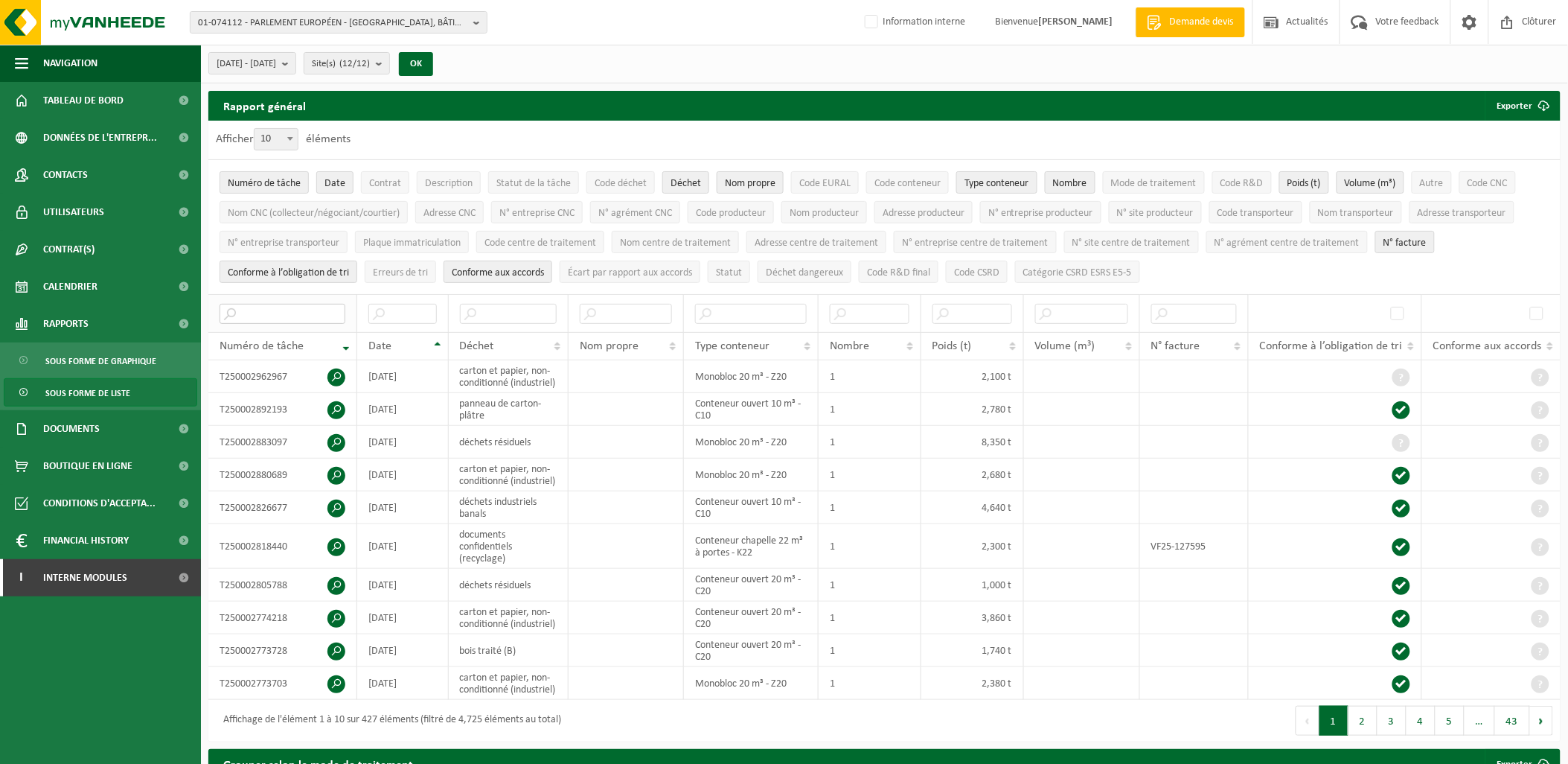
click at [283, 314] on input "text" at bounding box center [282, 314] width 125 height 20
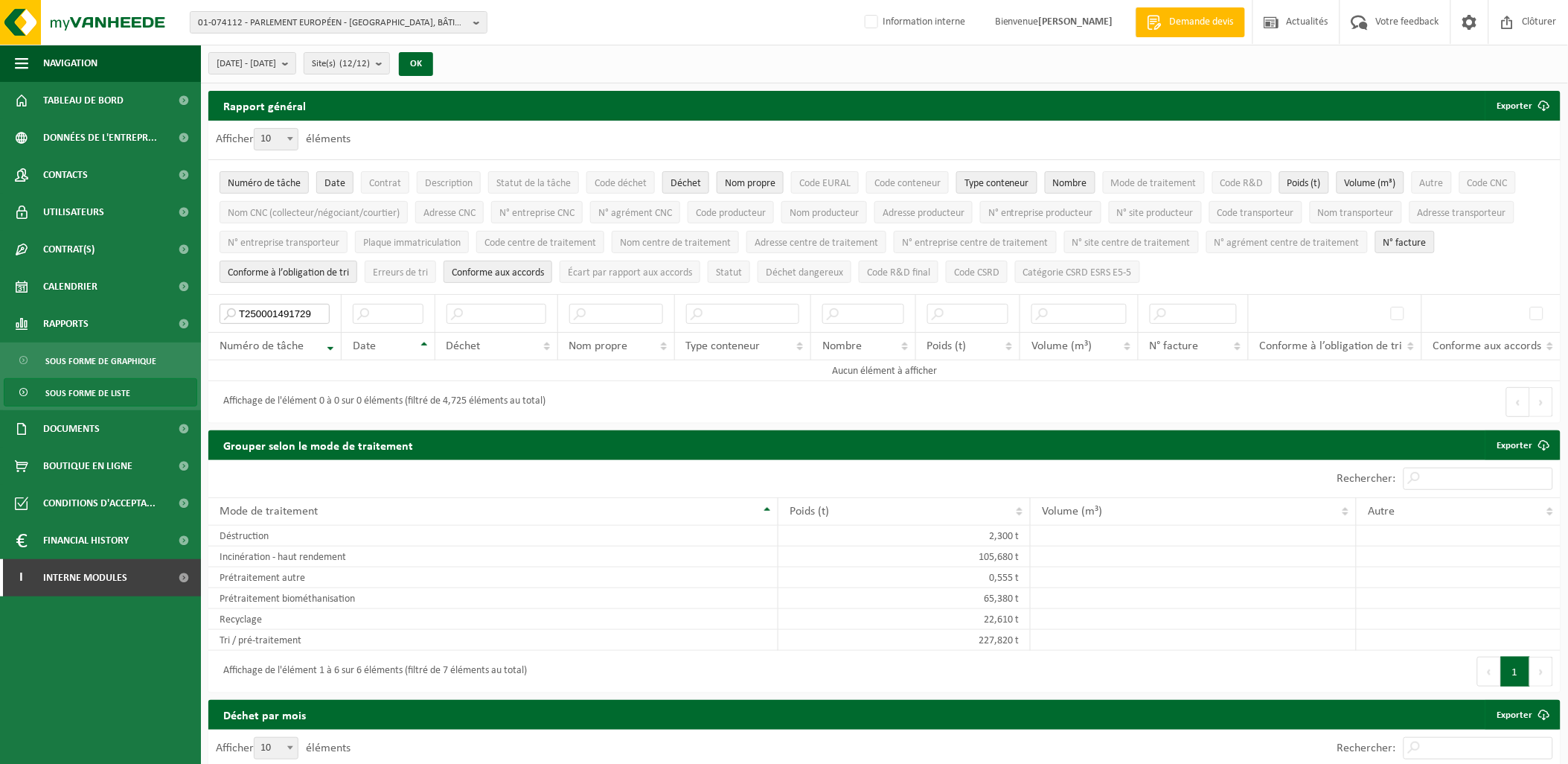
type input "T250001491729"
click at [100, 570] on span "Interne modules" at bounding box center [85, 577] width 84 height 37
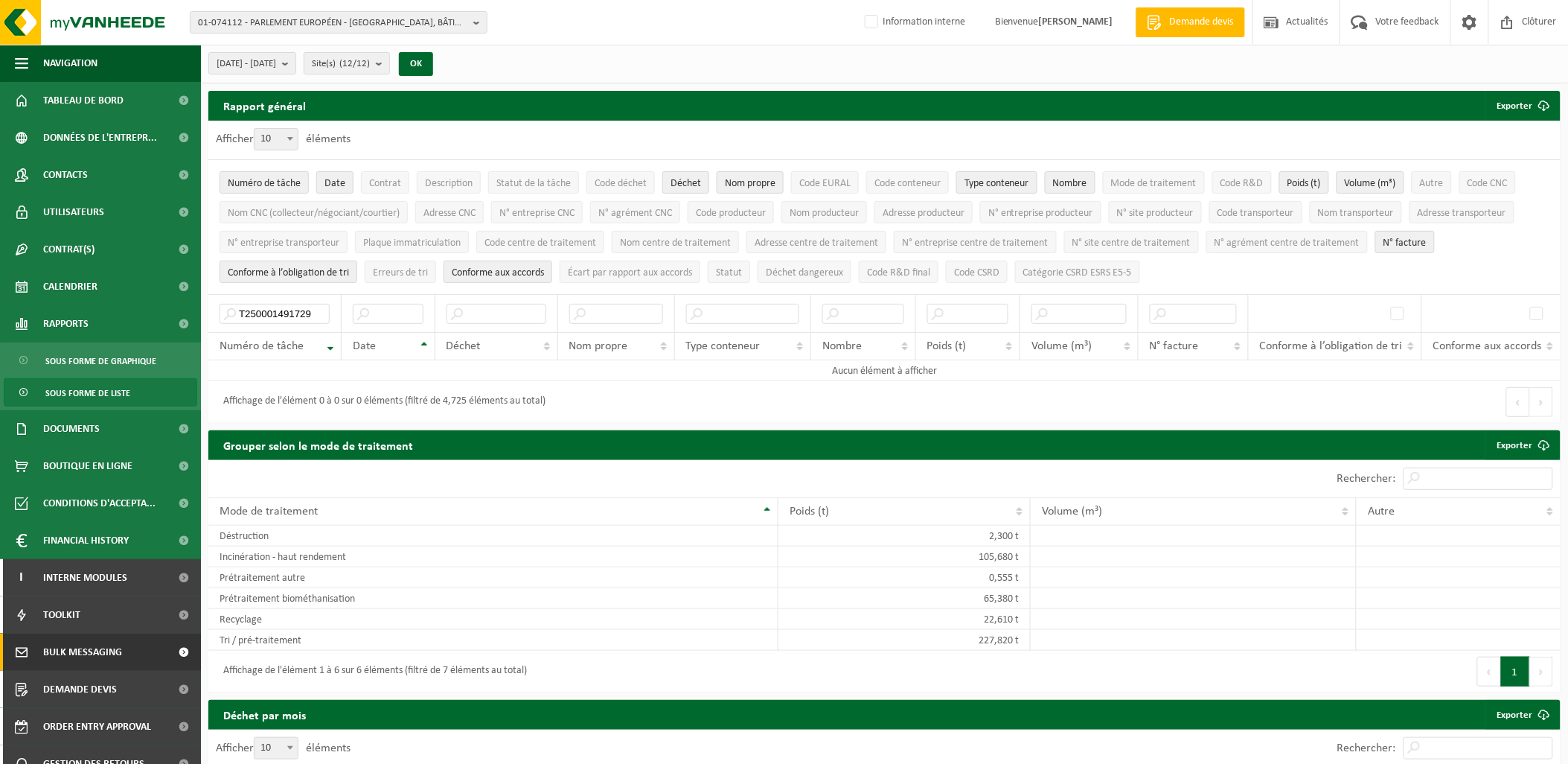
click at [86, 655] on span "Bulk Messaging" at bounding box center [82, 652] width 79 height 37
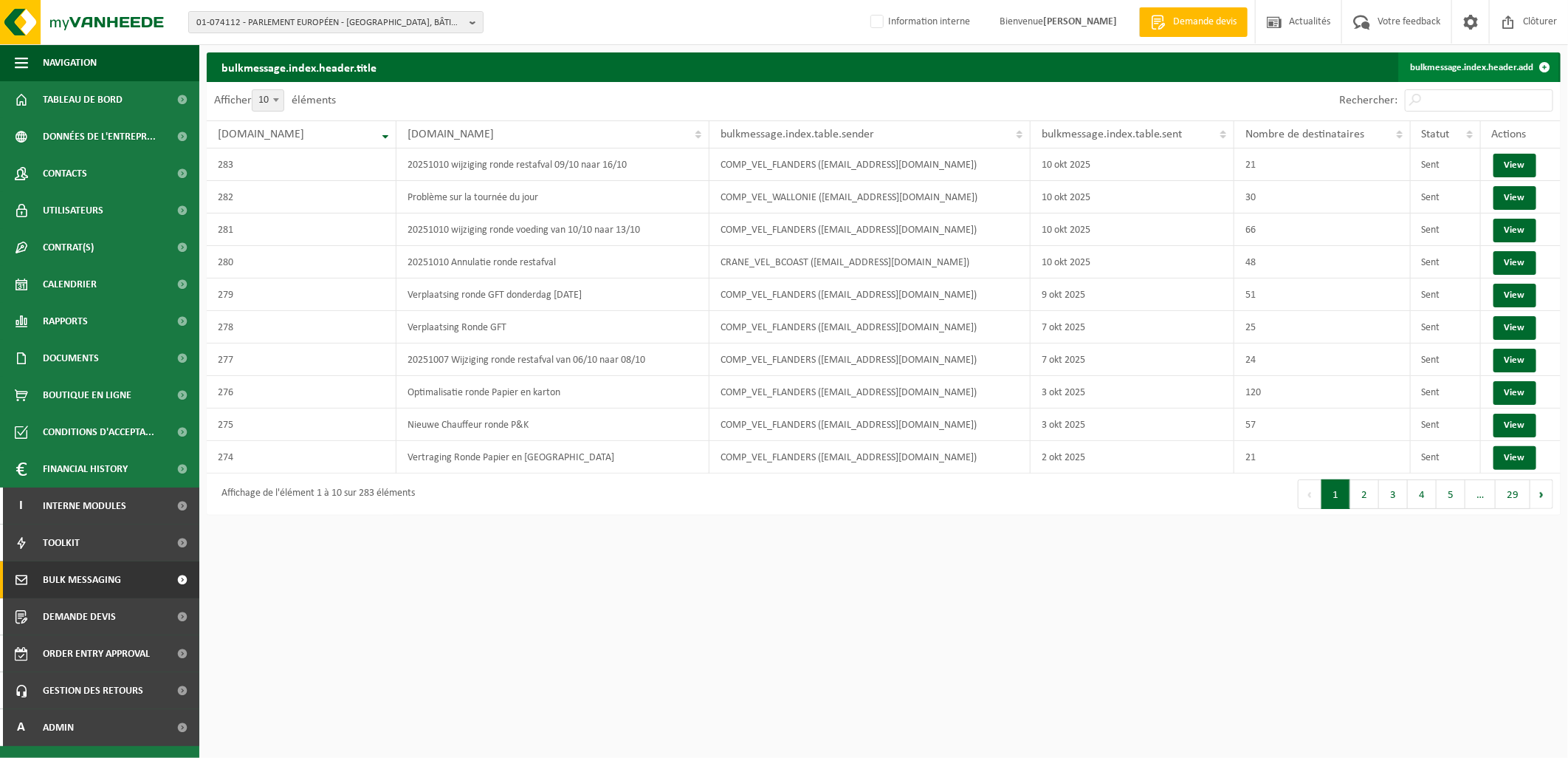
click at [1467, 74] on link "bulkmessage.index.header.add" at bounding box center [1478, 67] width 161 height 29
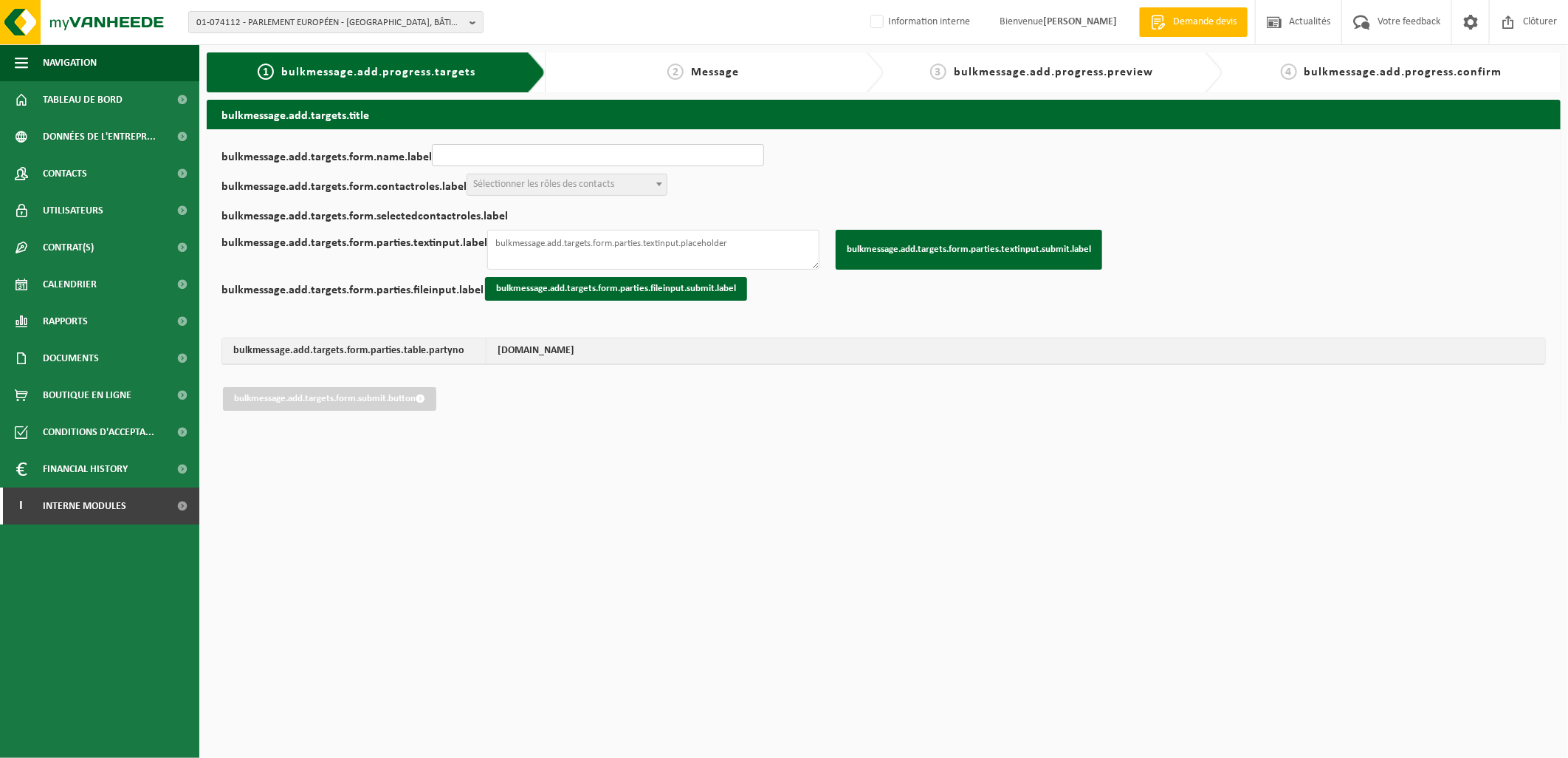
click at [473, 150] on input "bulkmessage.add.targets.form.name.label" at bounding box center [597, 154] width 332 height 23
type input "Problème sur la tournée du jour"
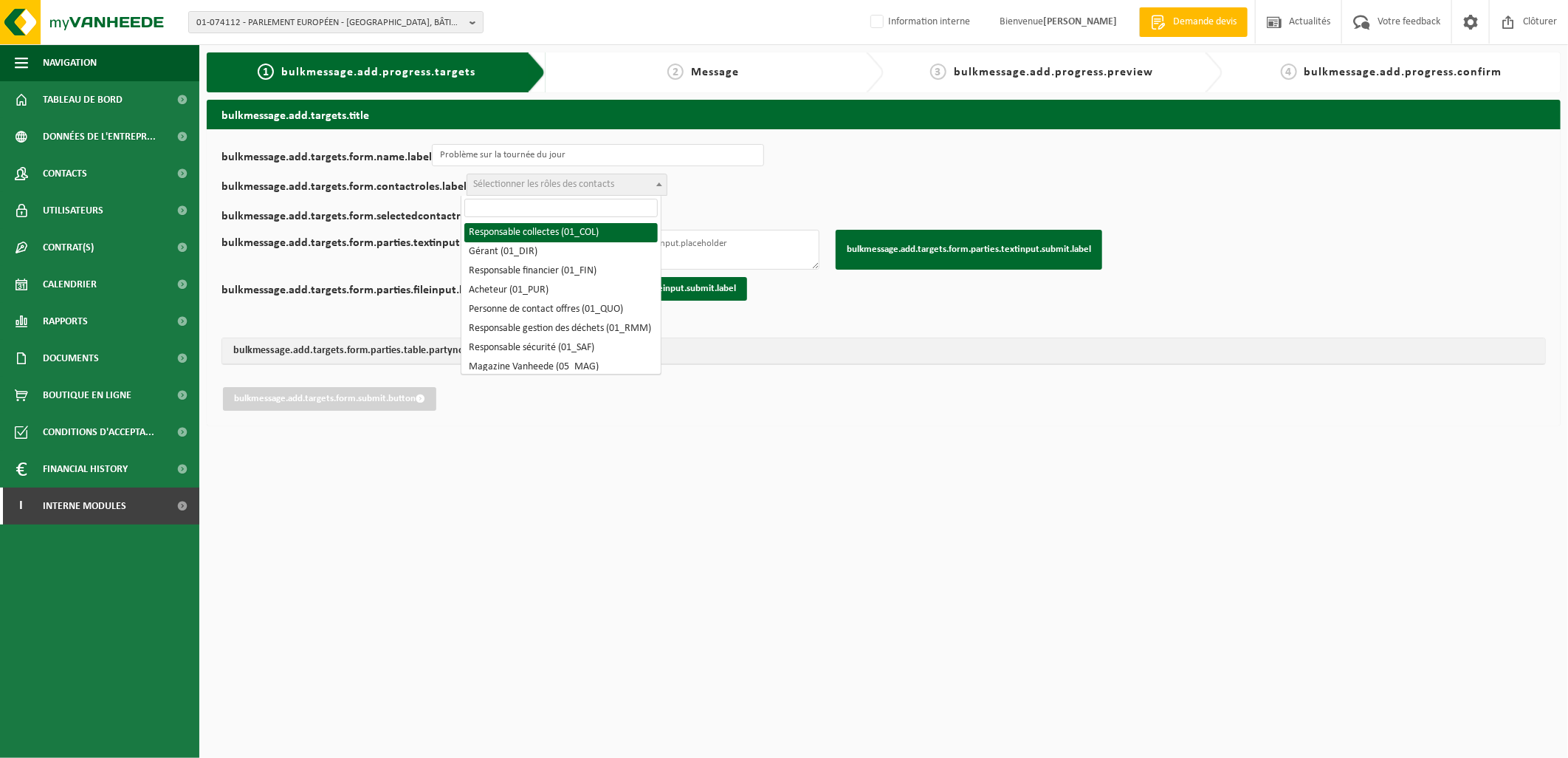
click at [522, 176] on span "Sélectionner les rôles des contacts" at bounding box center [567, 184] width 199 height 21
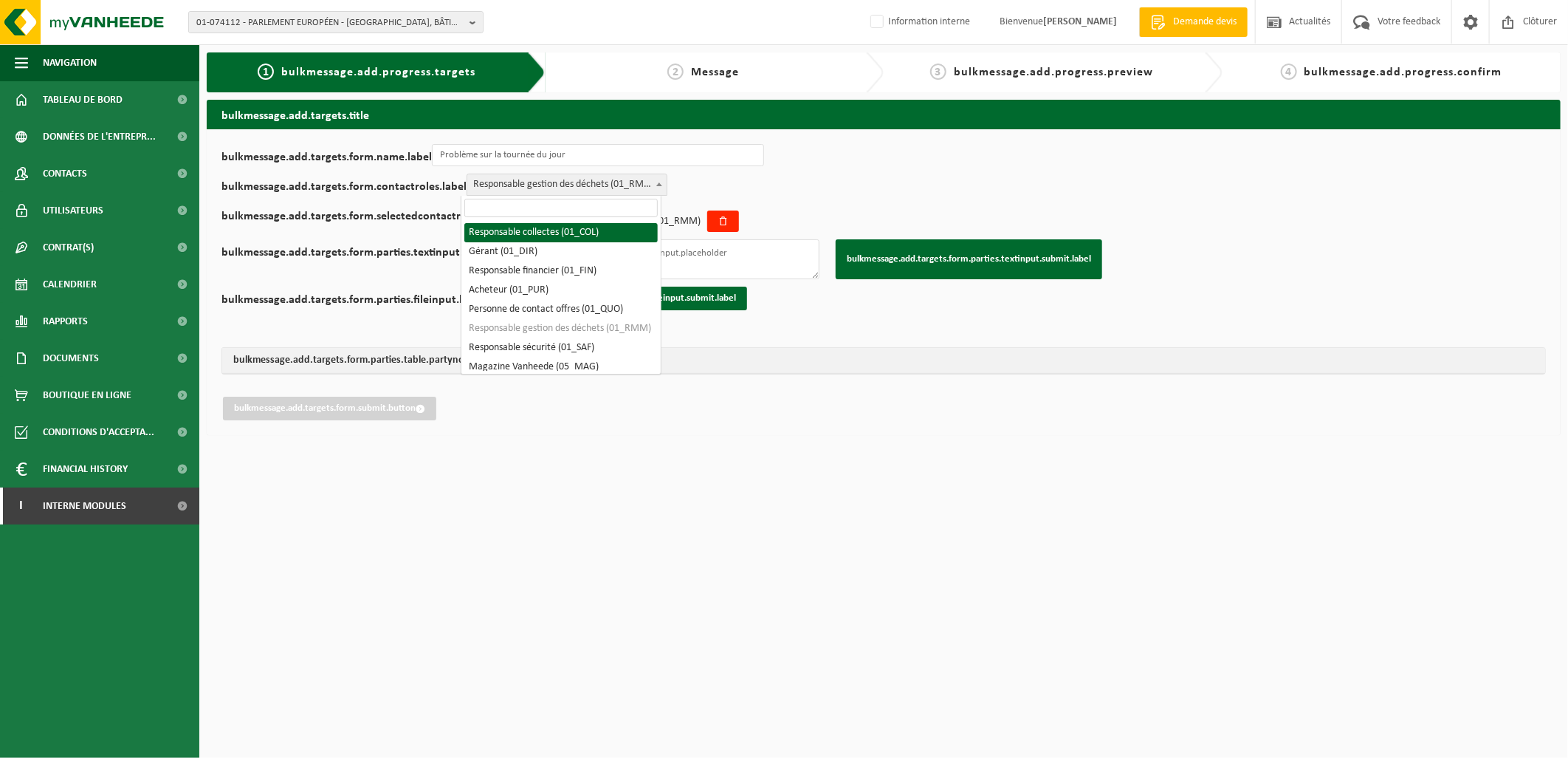
click at [652, 179] on span at bounding box center [659, 184] width 15 height 19
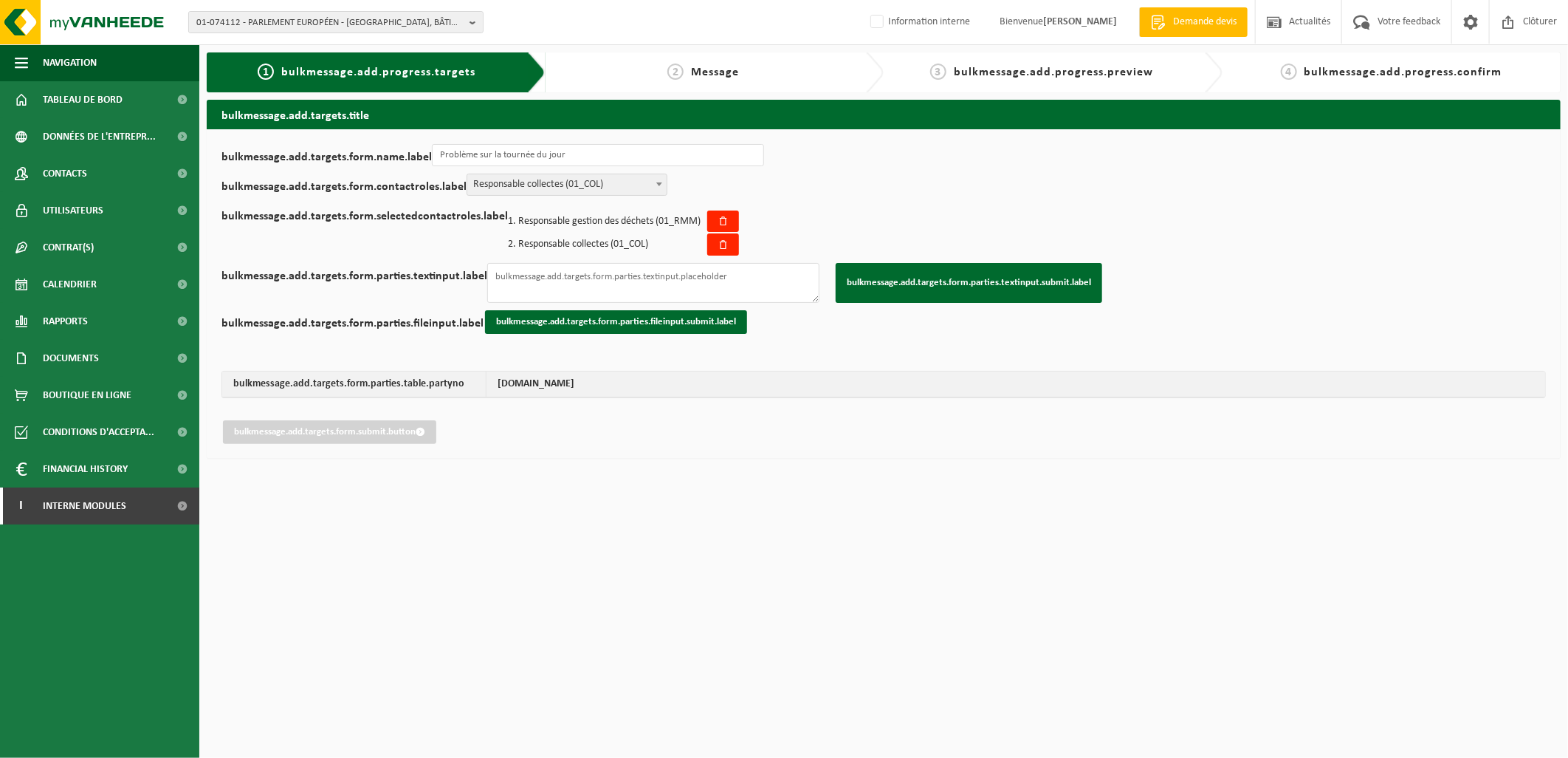
click at [652, 182] on span at bounding box center [659, 184] width 15 height 19
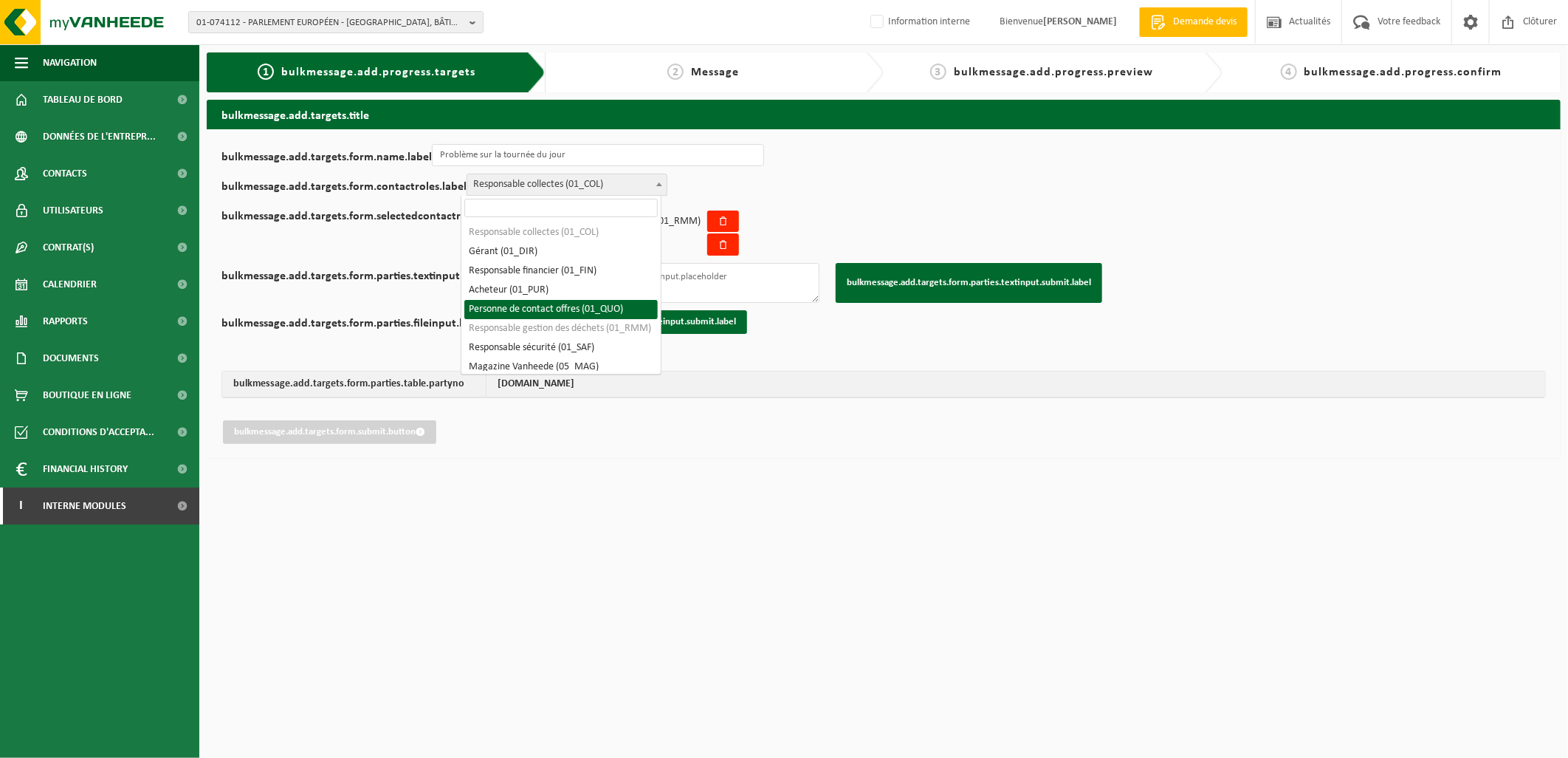
scroll to position [74, 0]
click at [568, 275] on li "Responsable gestion des déchets (01_RMM)" at bounding box center [561, 284] width 194 height 19
click at [566, 275] on li "Responsable gestion des déchets (01_RMM)" at bounding box center [561, 284] width 194 height 19
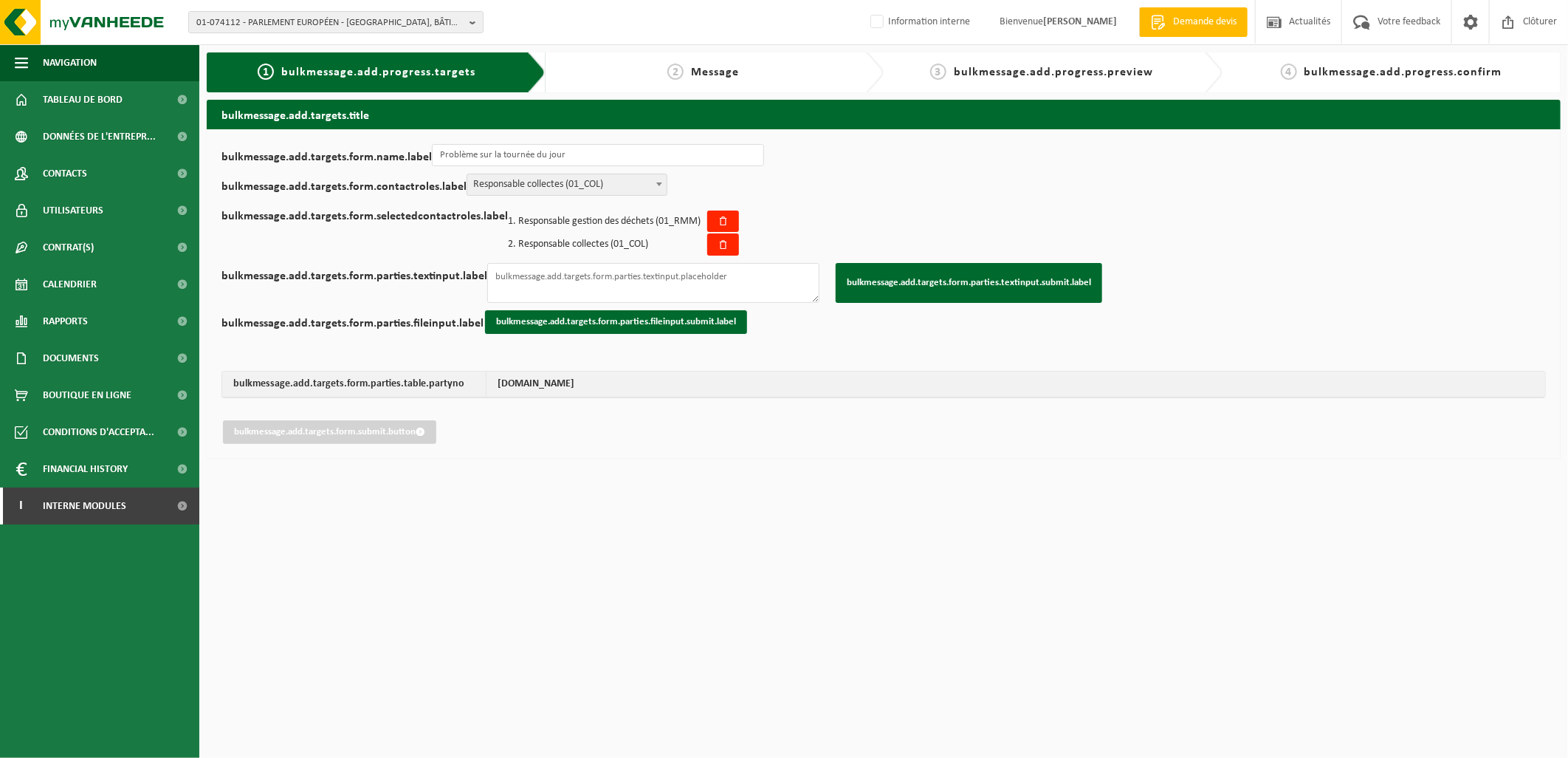
click at [798, 184] on div "bulkmessage.add.targets.form.name.label Problème sur la tournée du jour bulkmes…" at bounding box center [883, 293] width 1324 height 300
click at [719, 219] on icon at bounding box center [723, 220] width 9 height 9
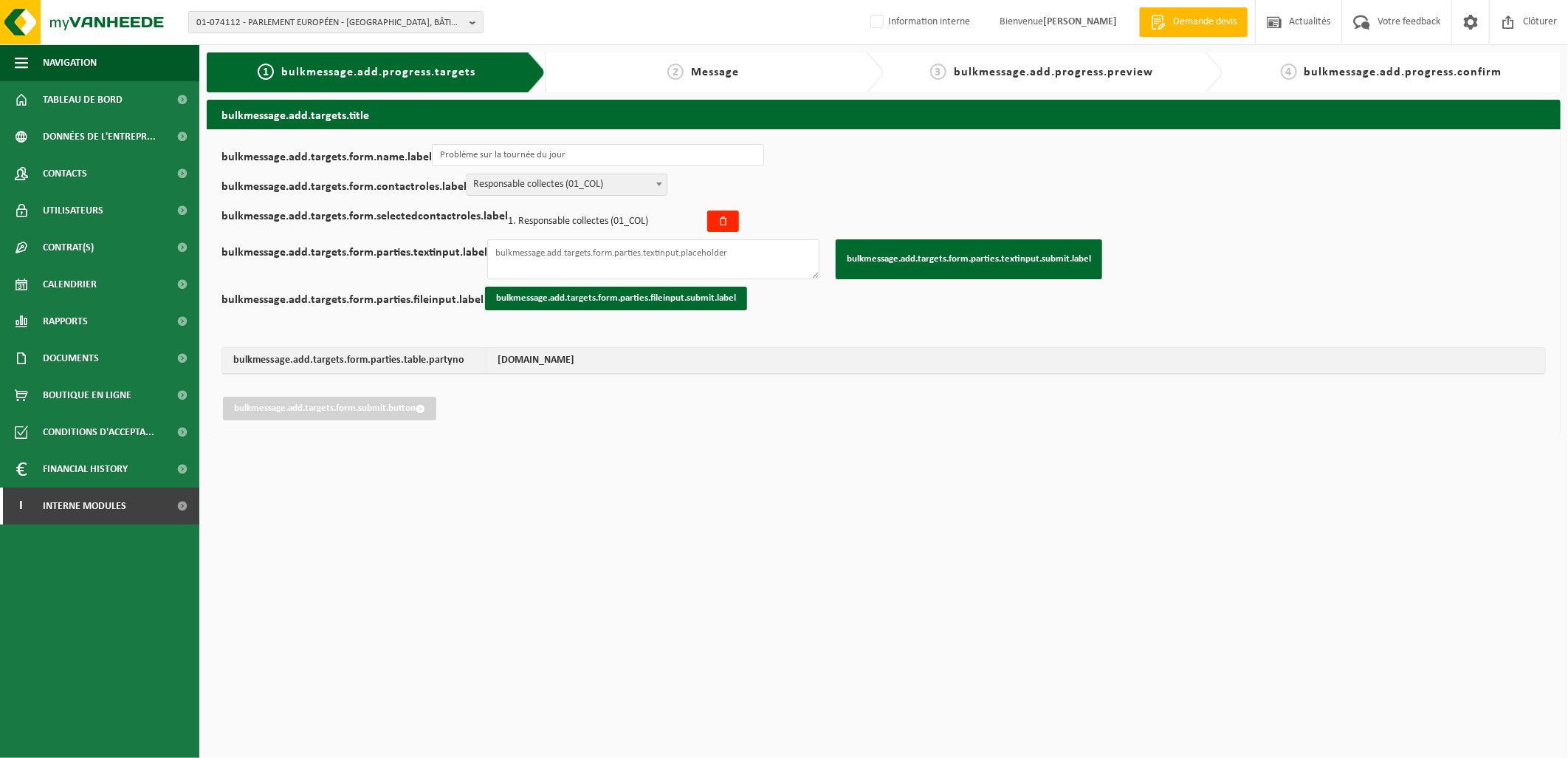
click at [656, 184] on b at bounding box center [658, 184] width 6 height 3
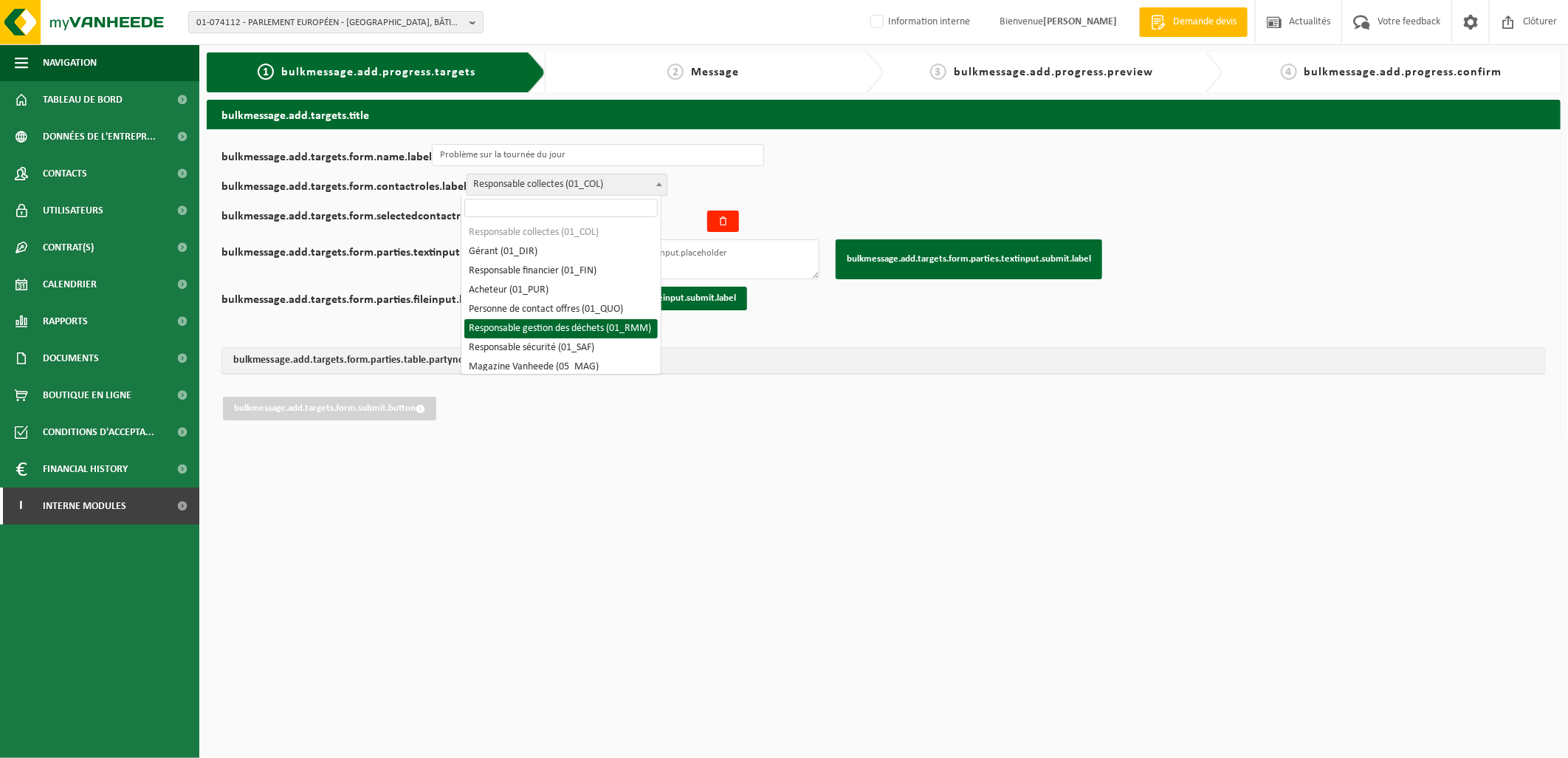
select select "01_RMM"
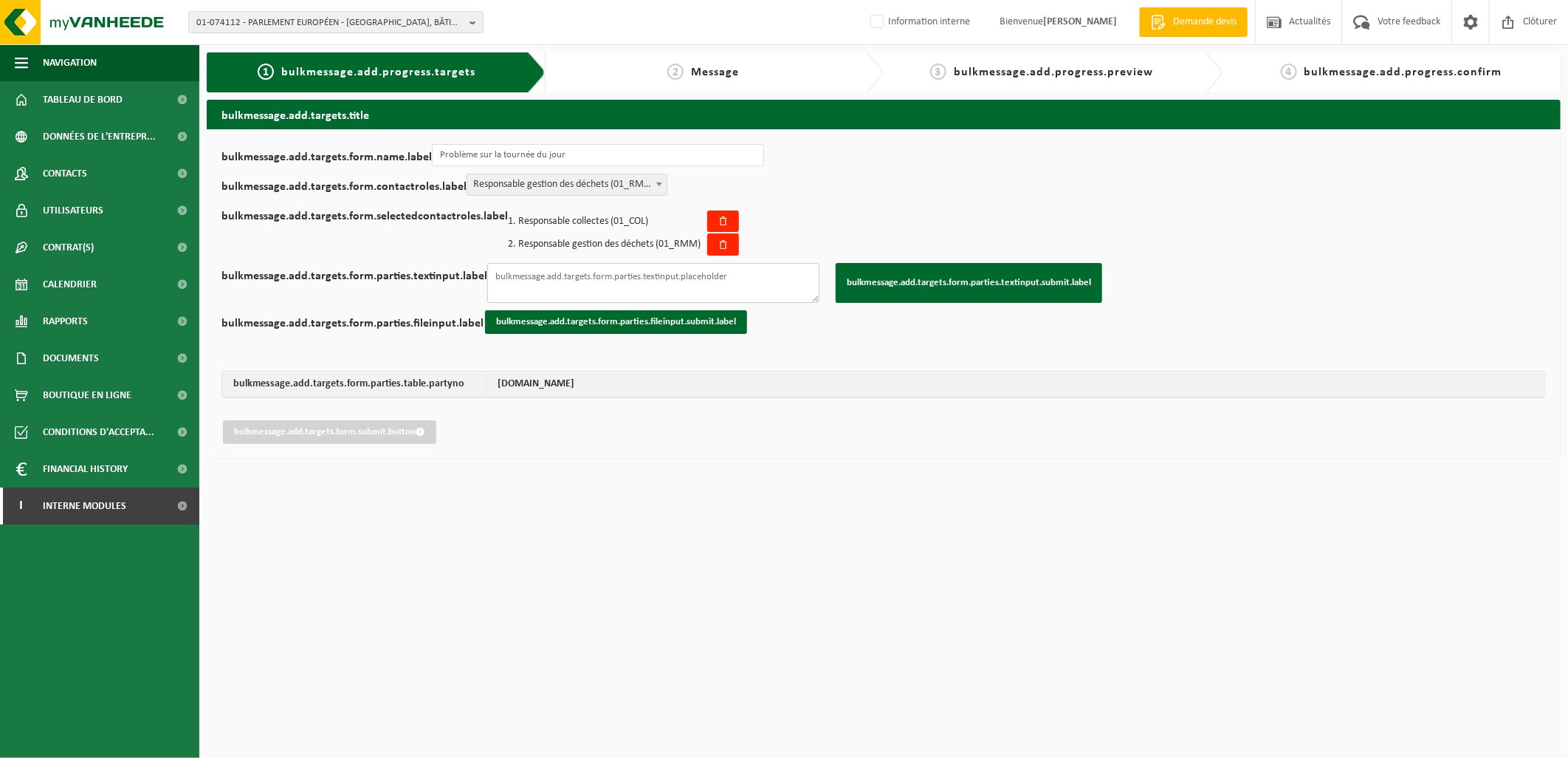
click at [675, 269] on textarea "bulkmessage.add.targets.form.parties.textinput.label" at bounding box center [653, 283] width 332 height 40
click at [510, 278] on textarea "bulkmessage.add.targets.form.parties.textinput.label" at bounding box center [653, 283] width 332 height 40
paste textarea "01-086442 02-013078 10-894813 10-970277 10-977385 10-966285 10-953975"
type textarea "01-086442 02-013078 10-894813 10-970277 10-977385 10-966285 10-953975"
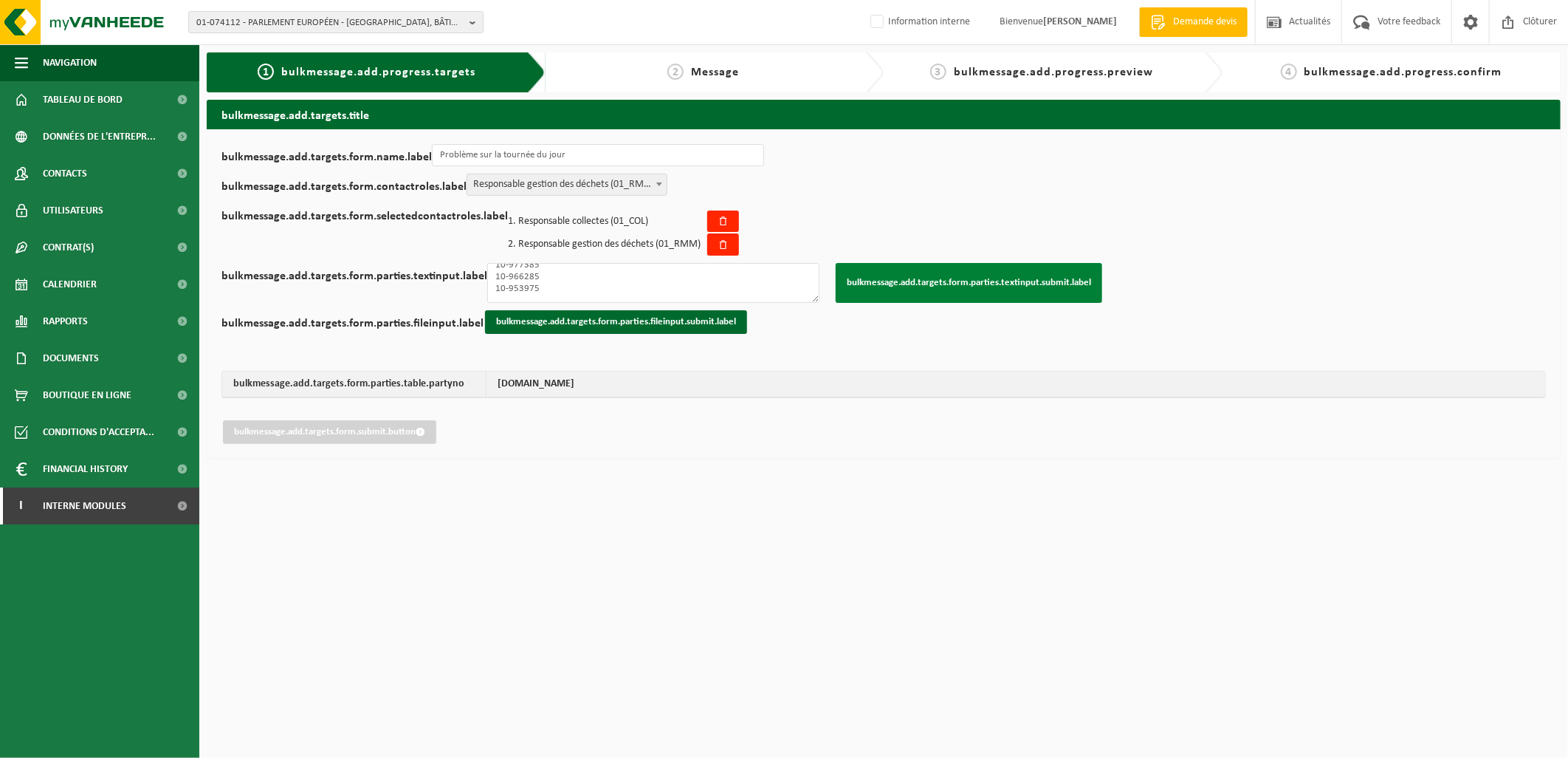
click at [920, 277] on button "bulkmessage.add.targets.form.parties.textinput.submit.label" at bounding box center [968, 283] width 266 height 40
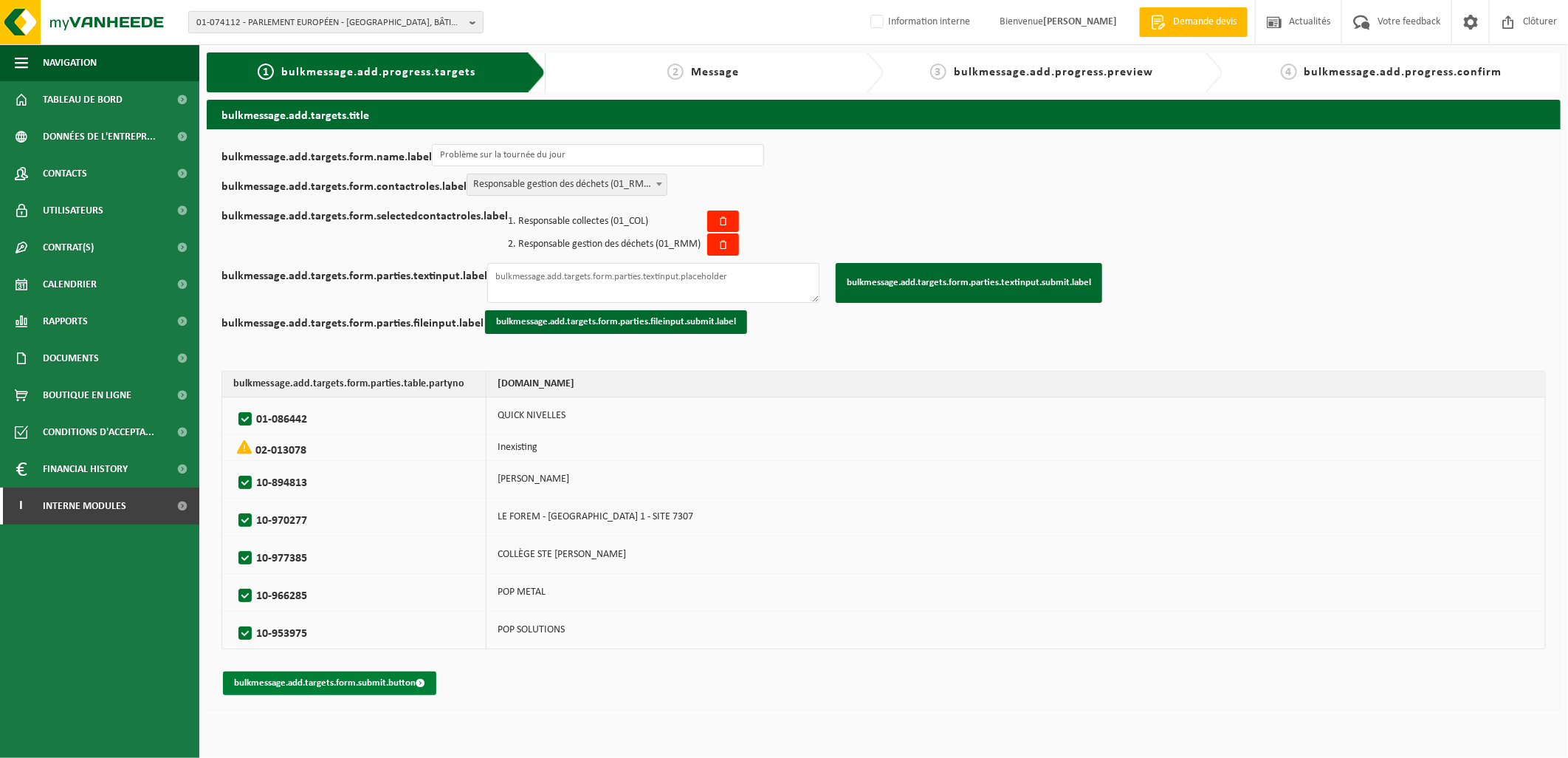
click at [386, 678] on button "bulkmessage.add.targets.form.submit.button" at bounding box center [330, 683] width 214 height 23
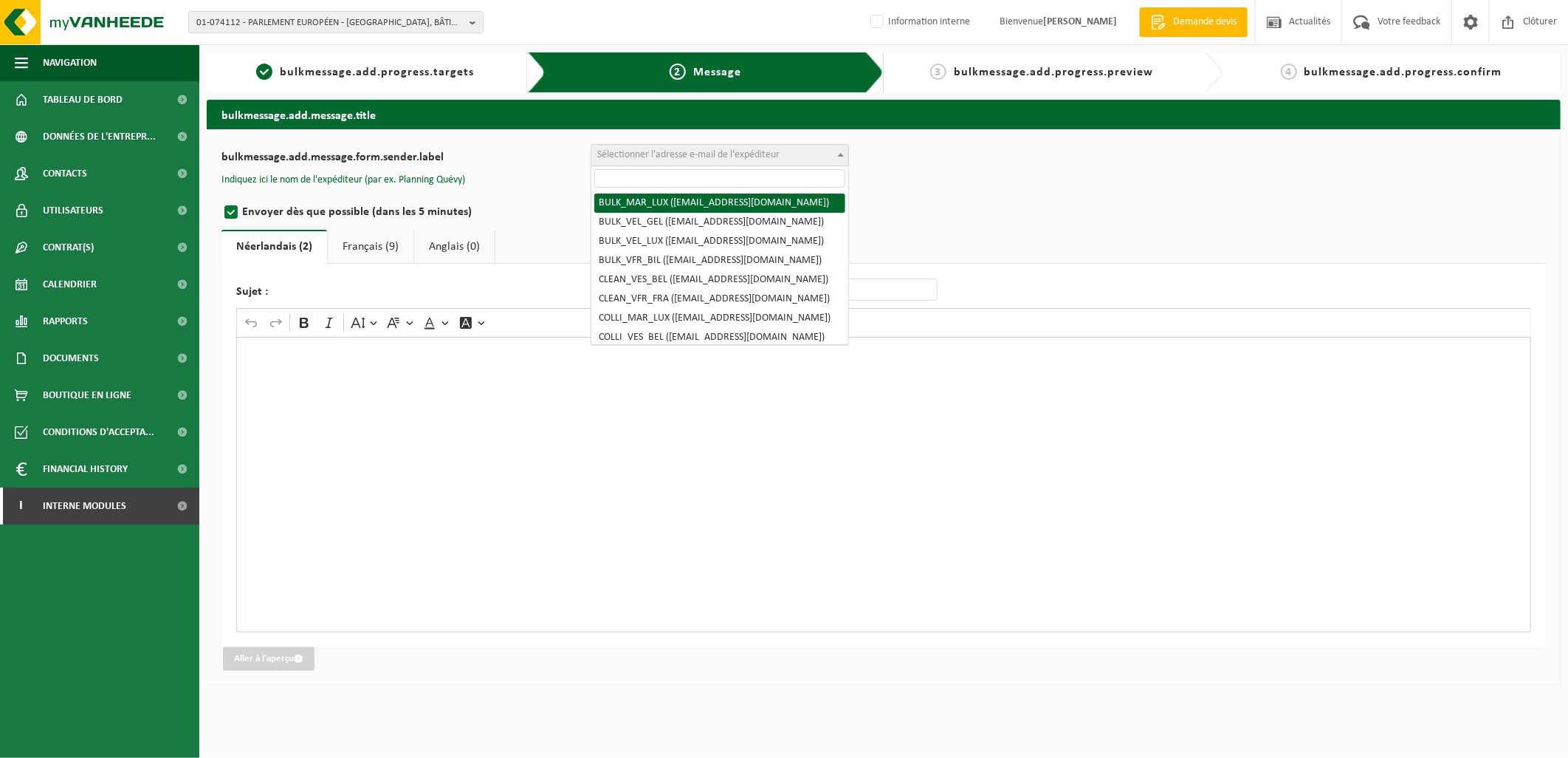
click at [674, 156] on span "Sélectionner l'adresse e-mail de l'expéditeur" at bounding box center [688, 154] width 182 height 11
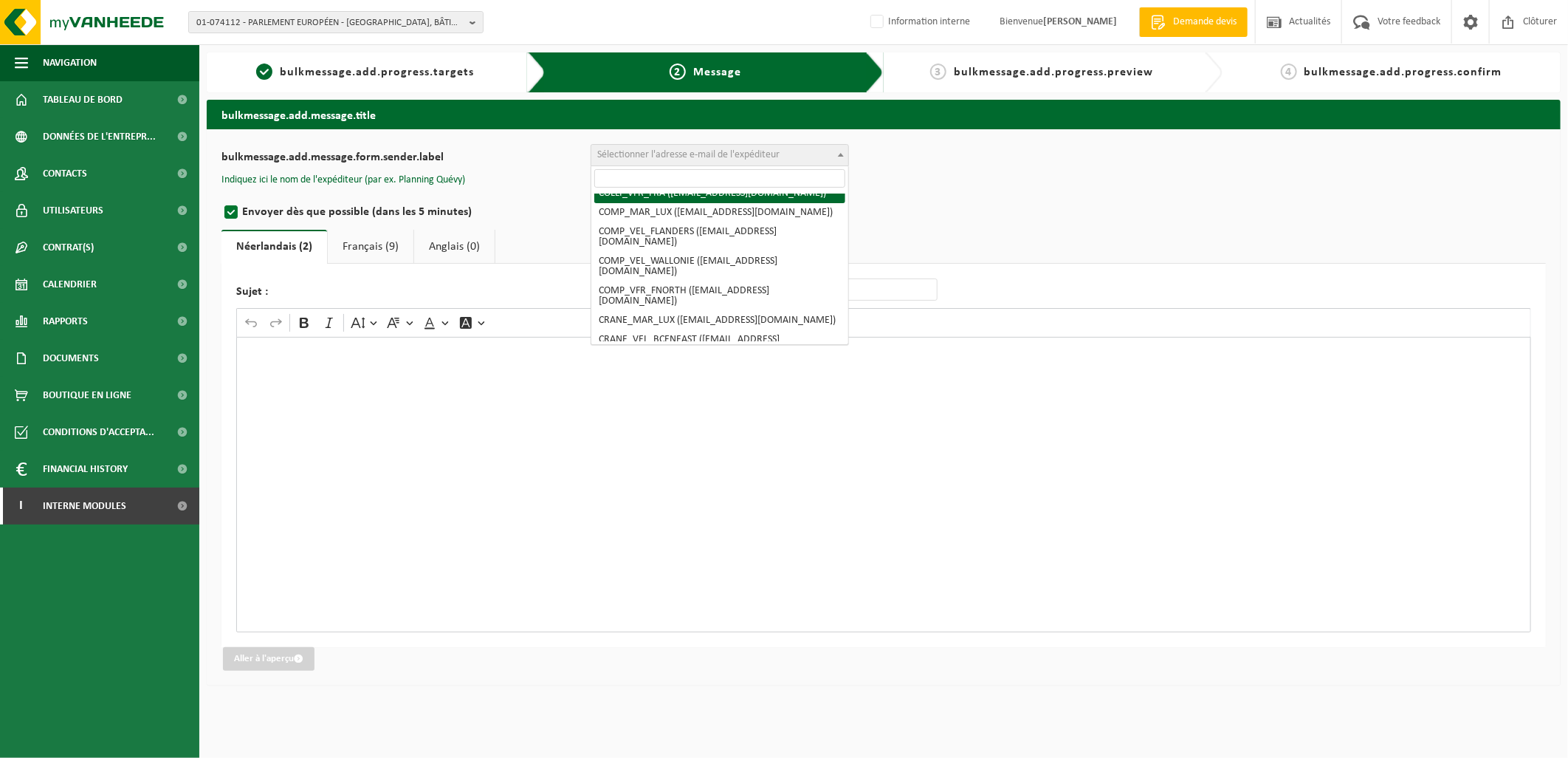
scroll to position [164, 0]
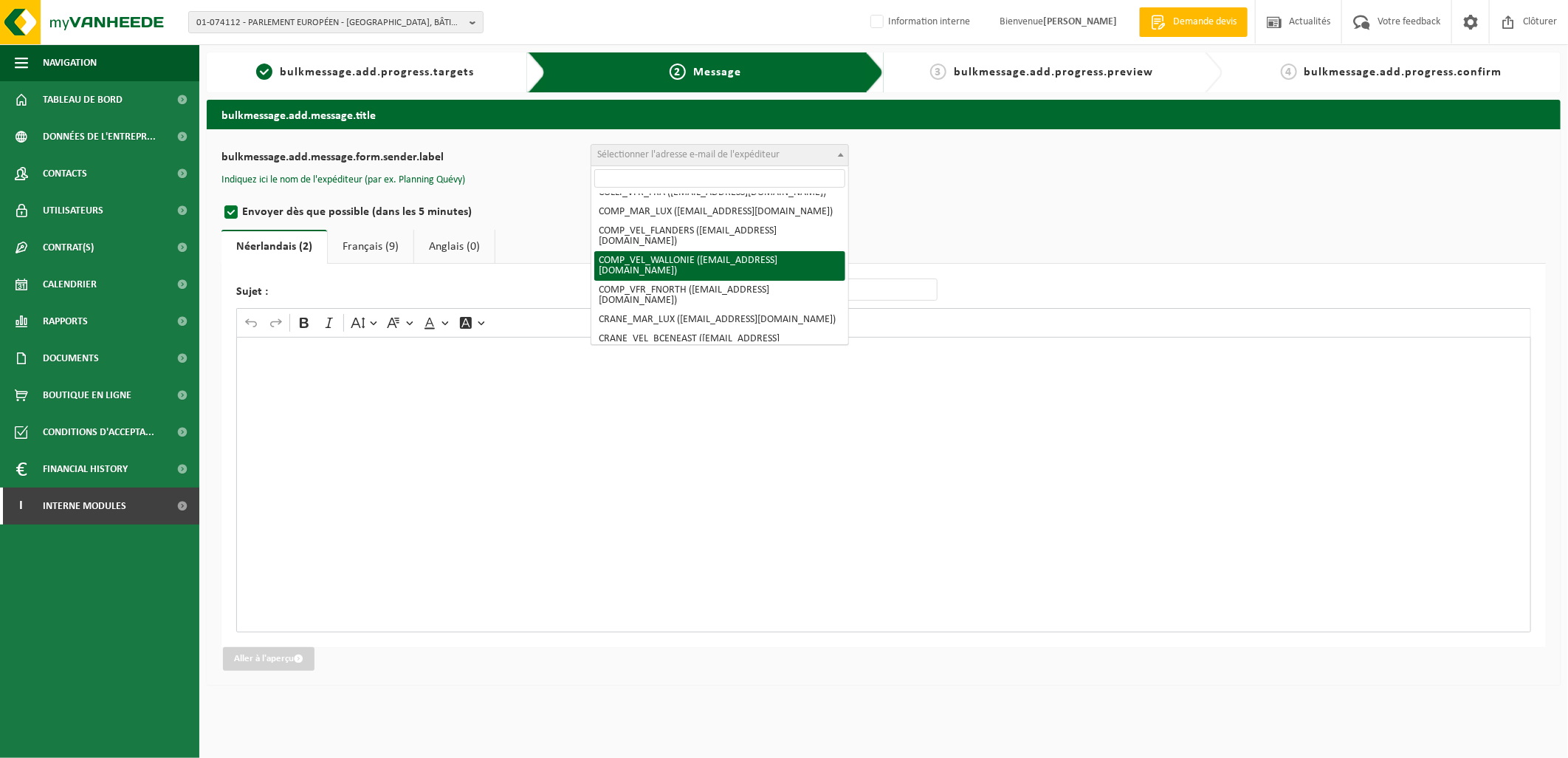
select select "COMP_VEL_WALLONIE"
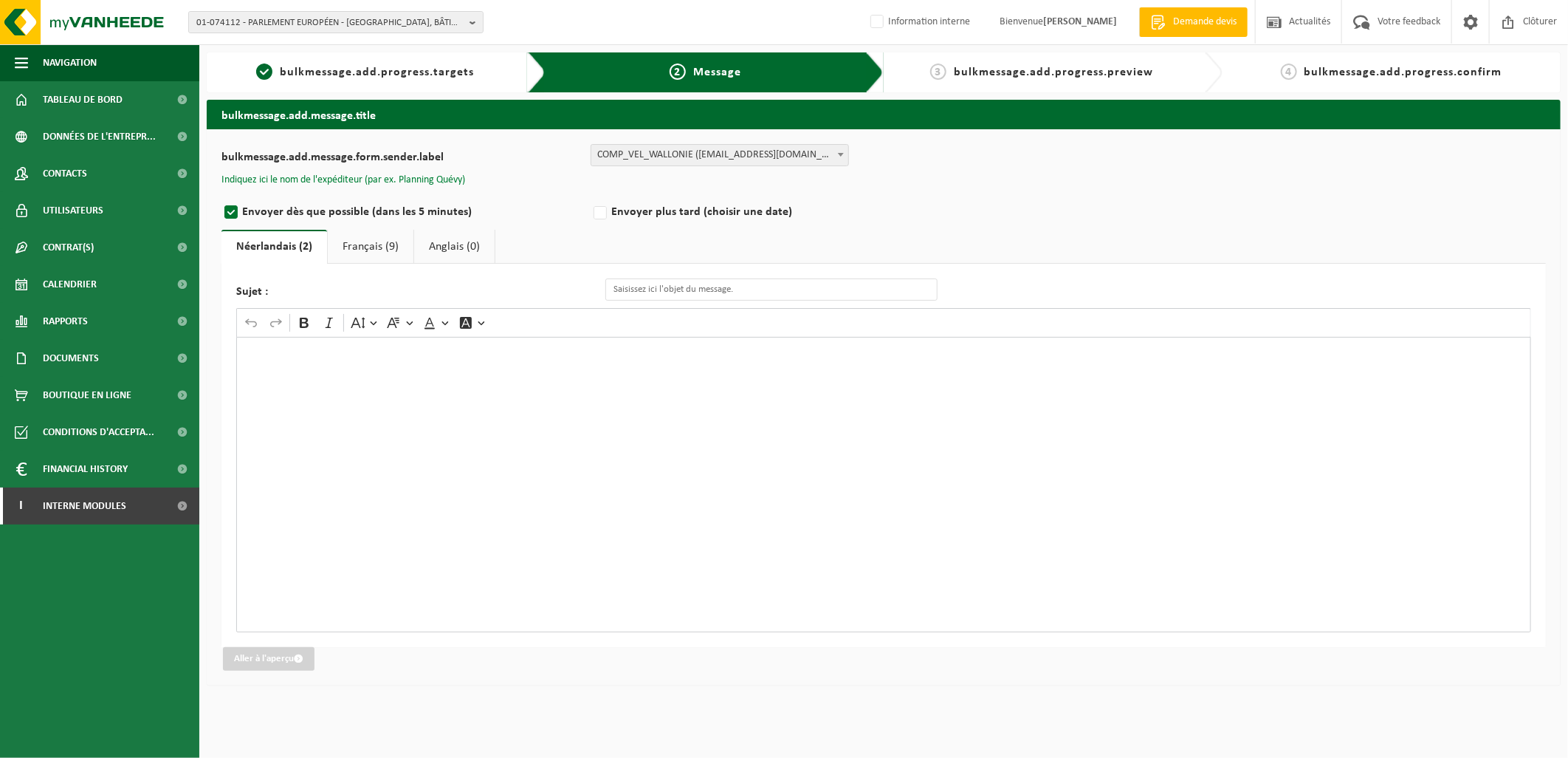
click at [386, 175] on button "Indiquez ici le nom de l'expéditeur (par ex. Planning Quévy)" at bounding box center [343, 180] width 244 height 13
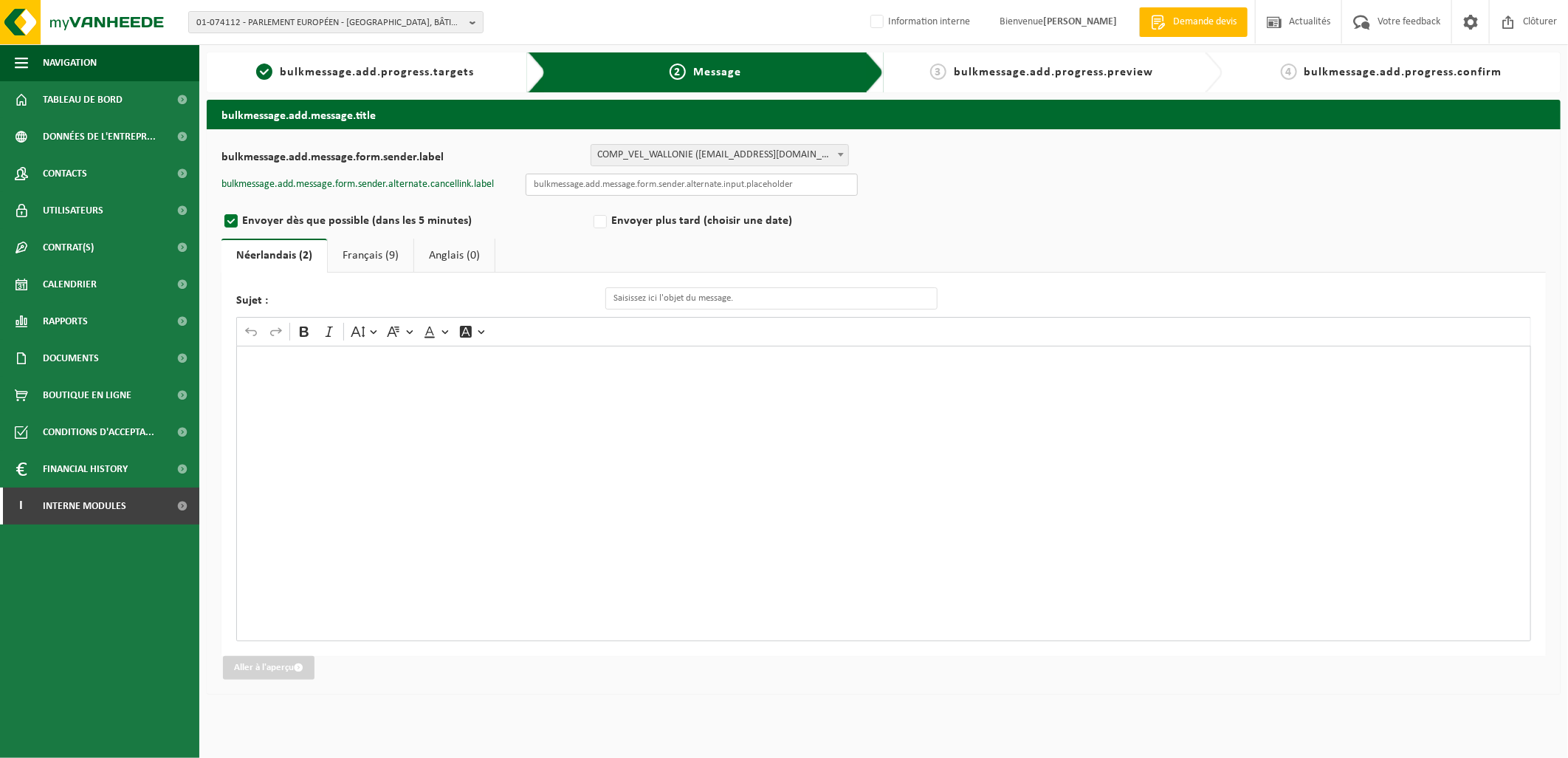
click at [643, 187] on input "text" at bounding box center [692, 184] width 332 height 23
type input "Planning quévy"
click at [665, 300] on input "Sujet :" at bounding box center [771, 298] width 332 height 23
type input "Panne, Changement de jour de la collecte"
click at [400, 400] on div "Rich Text Editor. Editing area: main. Press Alt+0 for help." at bounding box center [883, 493] width 1294 height 296
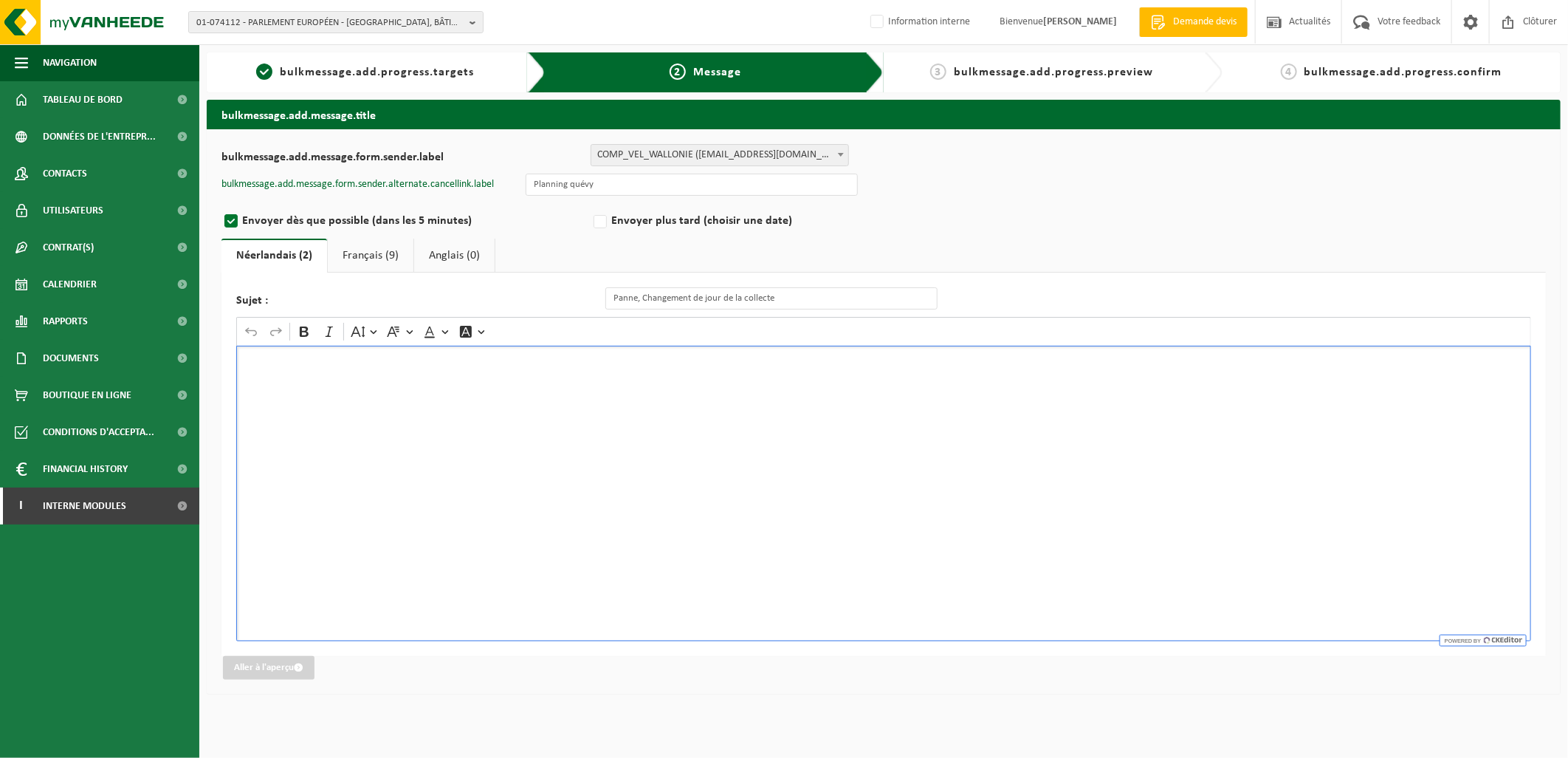
click at [430, 416] on div "Rich Text Editor. Editing area: main. Press Alt+0 for help." at bounding box center [883, 493] width 1294 height 296
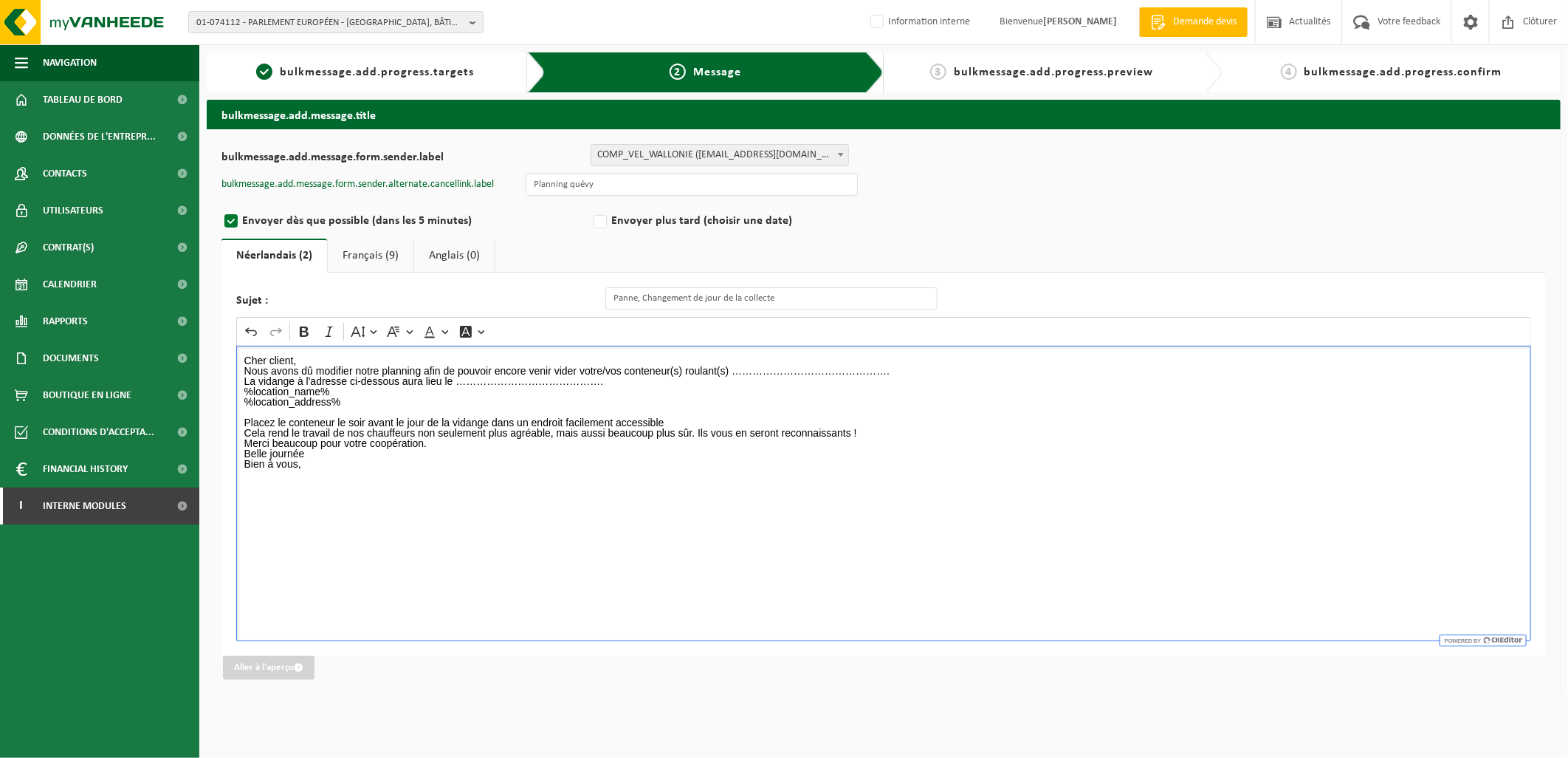
click at [492, 390] on p "Nous avons dû modifier notre planning afin de pouvoir encore venir vider votre/…" at bounding box center [884, 387] width 1279 height 42
drag, startPoint x: 897, startPoint y: 373, endPoint x: 731, endPoint y: 371, distance: 166.0
click at [731, 371] on p "Nous avons dû modifier notre planning afin de pouvoir encore venir vider votre/…" at bounding box center [884, 387] width 1279 height 42
drag, startPoint x: 615, startPoint y: 377, endPoint x: 460, endPoint y: 385, distance: 155.2
click at [460, 385] on p "Nous avons dû modifier notre planning afin de pouvoir encore venir vider votre/…" at bounding box center [884, 387] width 1279 height 42
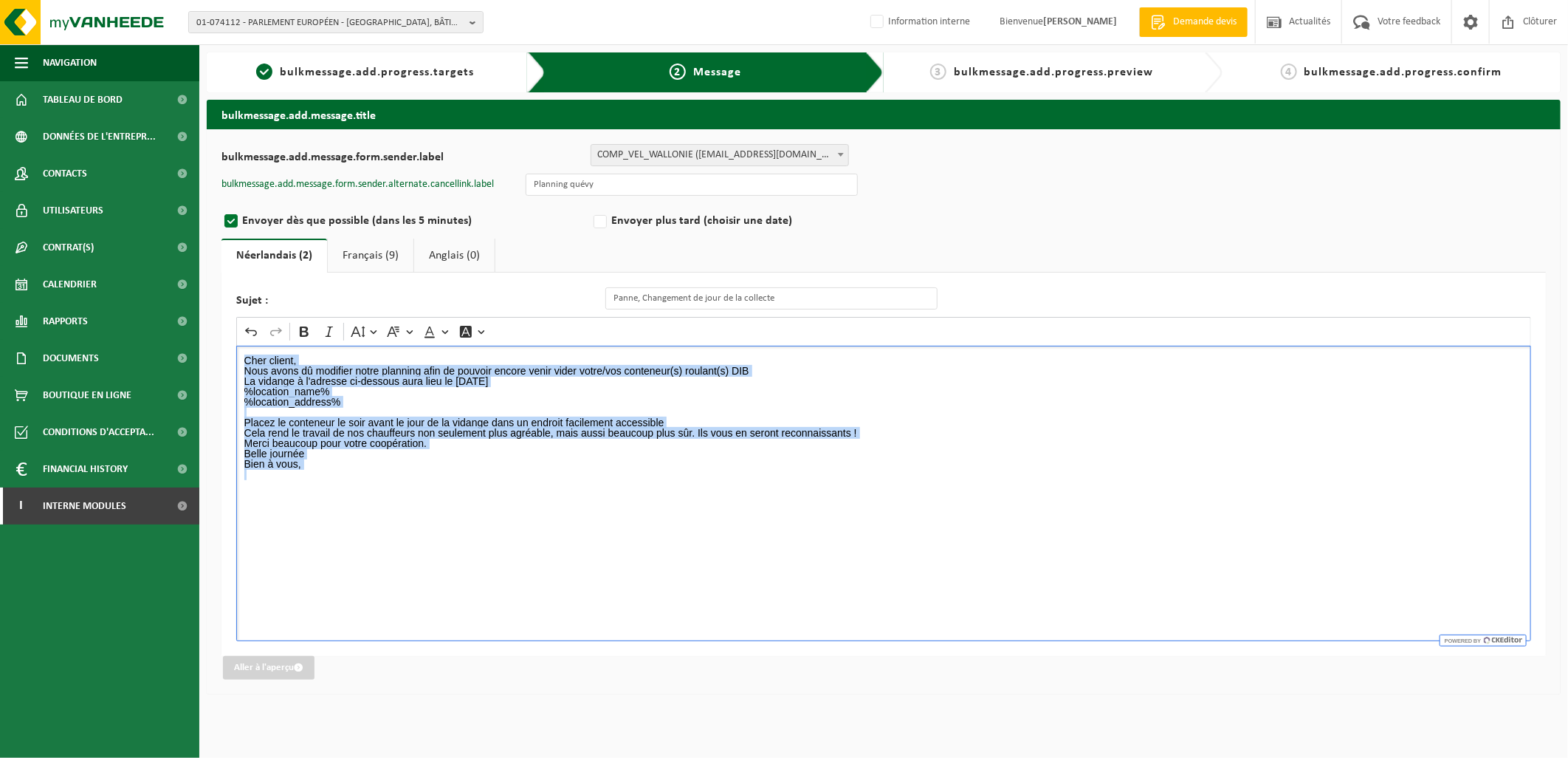
drag, startPoint x: 242, startPoint y: 358, endPoint x: 474, endPoint y: 483, distance: 263.5
click at [474, 483] on div "Cher client, Nous avons dû modifier notre planning afin de pouvoir encore venir…" at bounding box center [883, 493] width 1294 height 296
copy div "Cher client, Nous avons dû modifier notre planning afin de pouvoir encore venir…"
click at [349, 257] on link "Français (9)" at bounding box center [371, 255] width 86 height 34
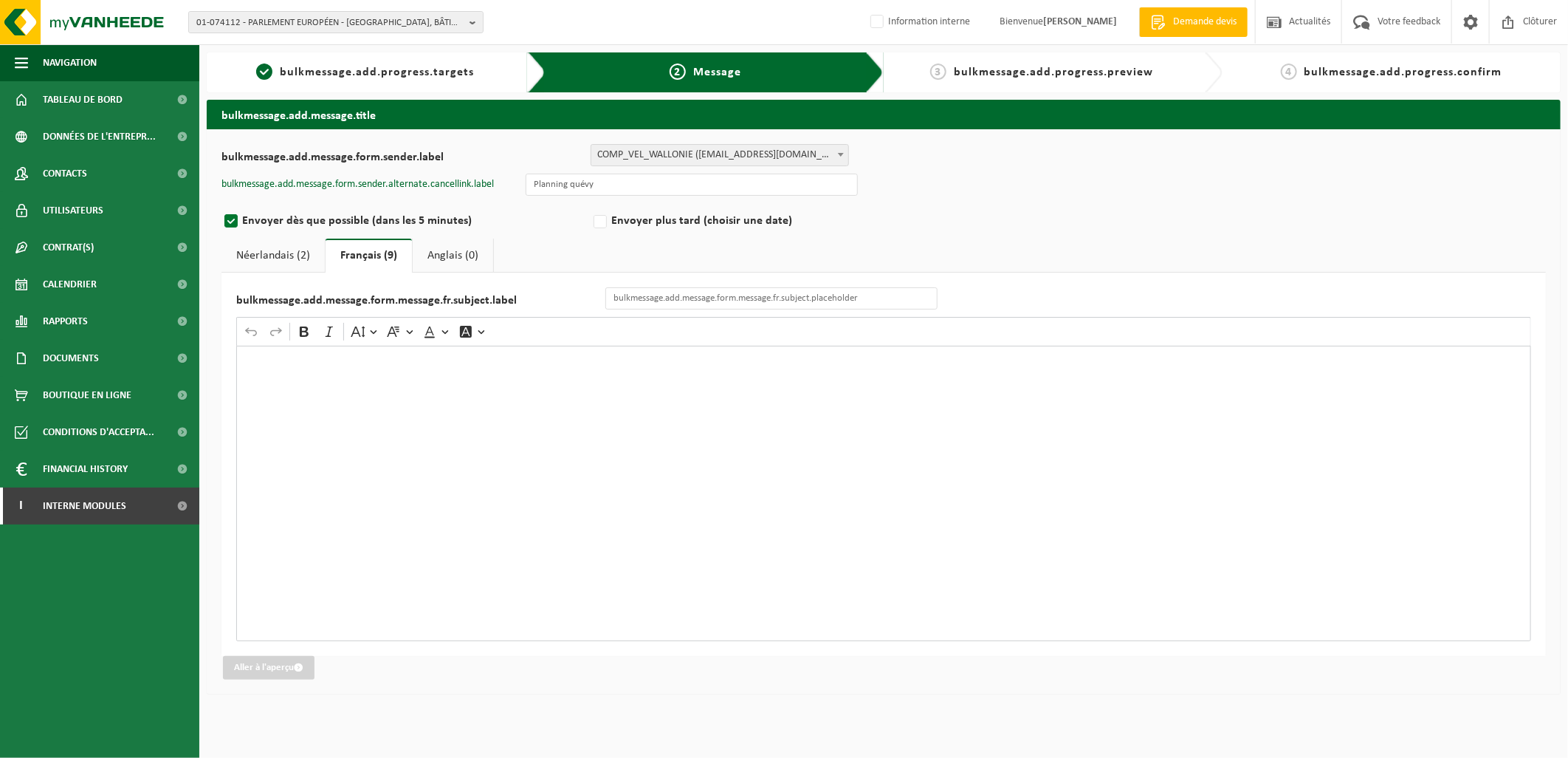
click at [359, 361] on p "Rich Text Editor. Editing area: main. Press Alt+0 for help." at bounding box center [884, 360] width 1279 height 10
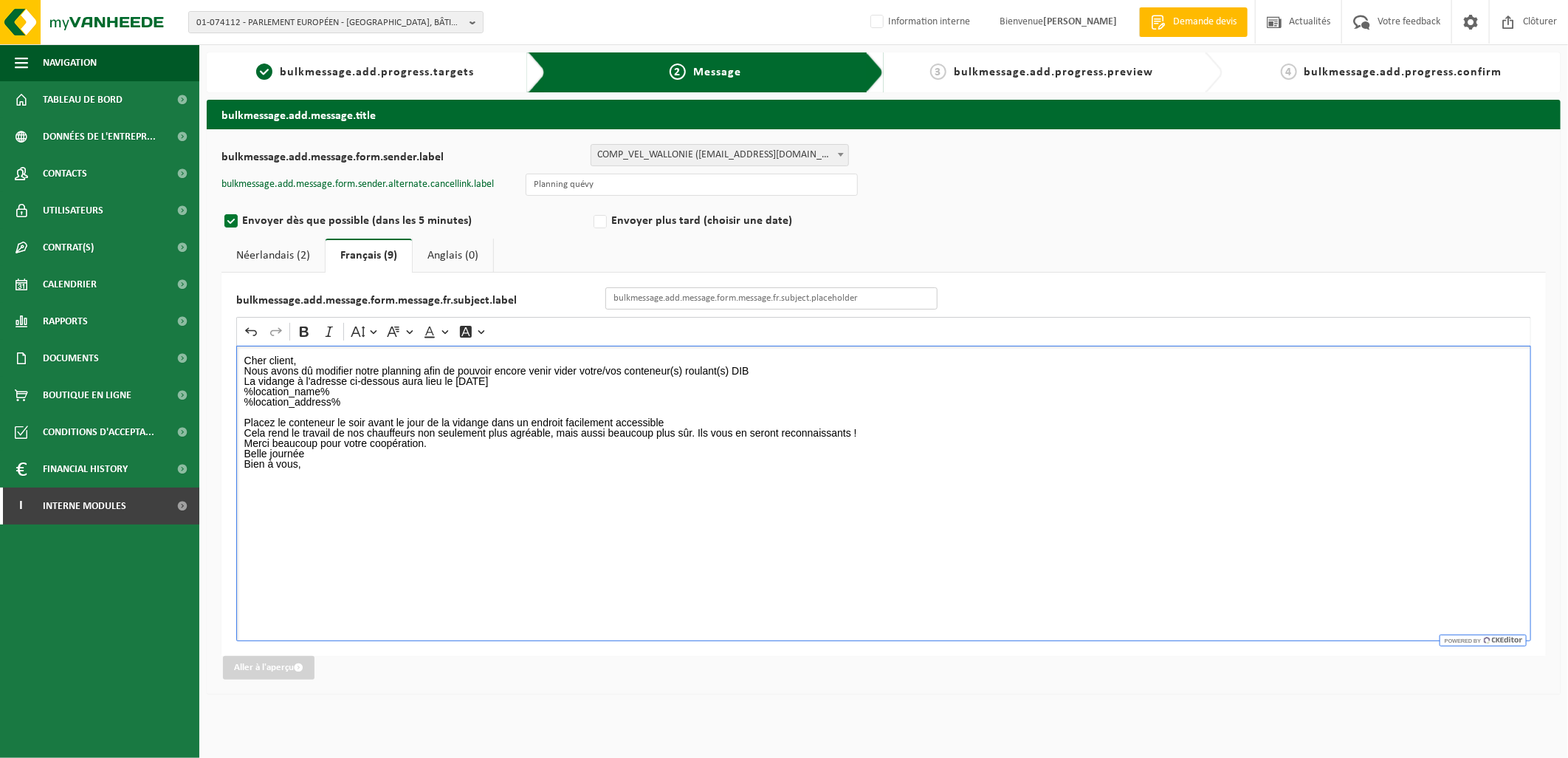
click at [631, 298] on input "bulkmessage.add.message.form.message.fr.subject.label" at bounding box center [771, 298] width 332 height 23
type input "Changement de jour de collecte"
click at [288, 253] on link "Néerlandais (2)" at bounding box center [273, 255] width 103 height 34
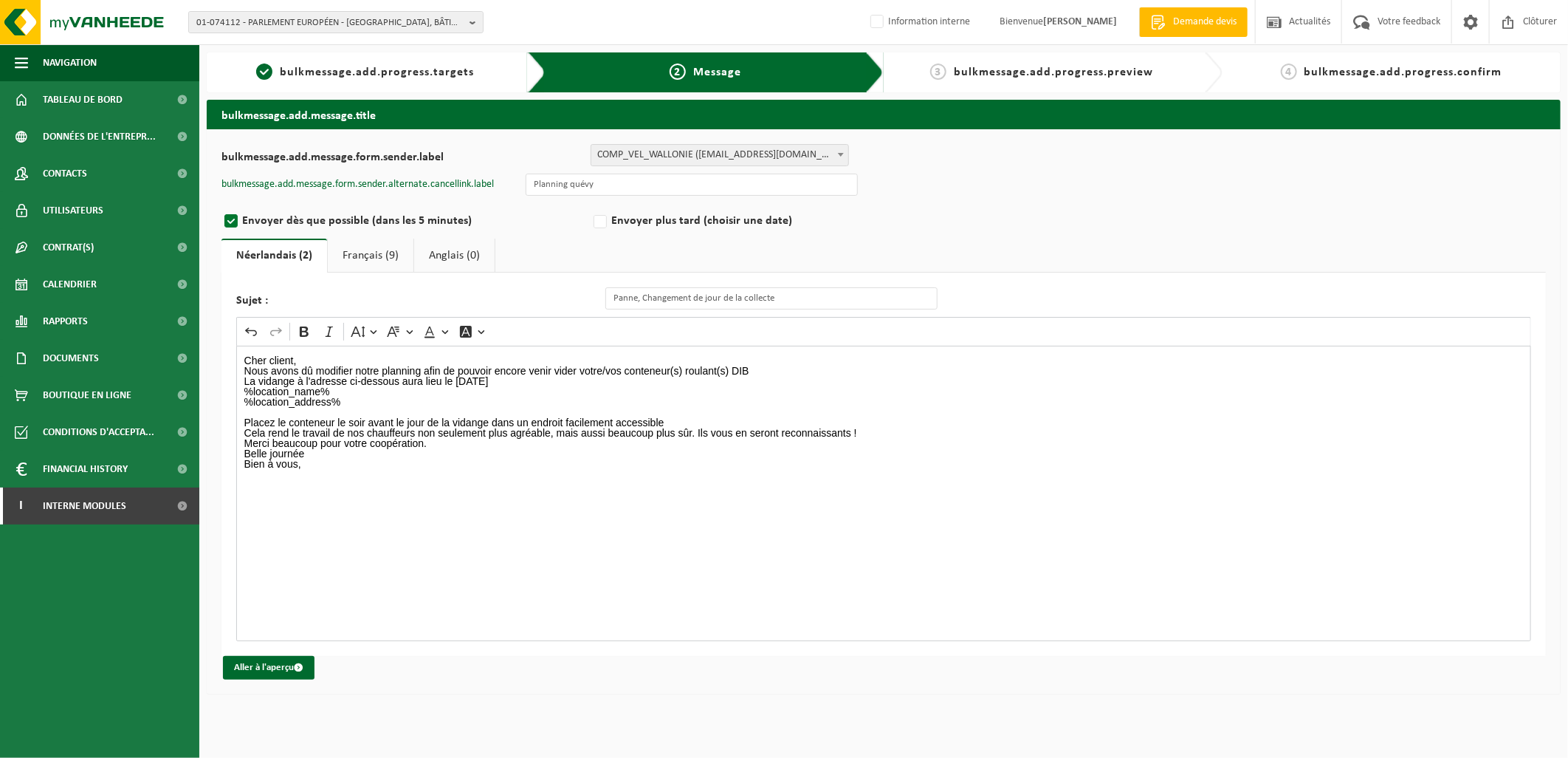
click at [544, 379] on p "Nous avons dû modifier notre planning afin de pouvoir encore venir vider votre/…" at bounding box center [884, 387] width 1279 height 42
click at [395, 247] on link "Français (9)" at bounding box center [371, 255] width 86 height 34
click at [532, 381] on p "Nous avons dû modifier notre planning afin de pouvoir encore venir vider votre/…" at bounding box center [884, 387] width 1279 height 42
click at [291, 670] on button "Aller à l'aperçu" at bounding box center [269, 667] width 92 height 23
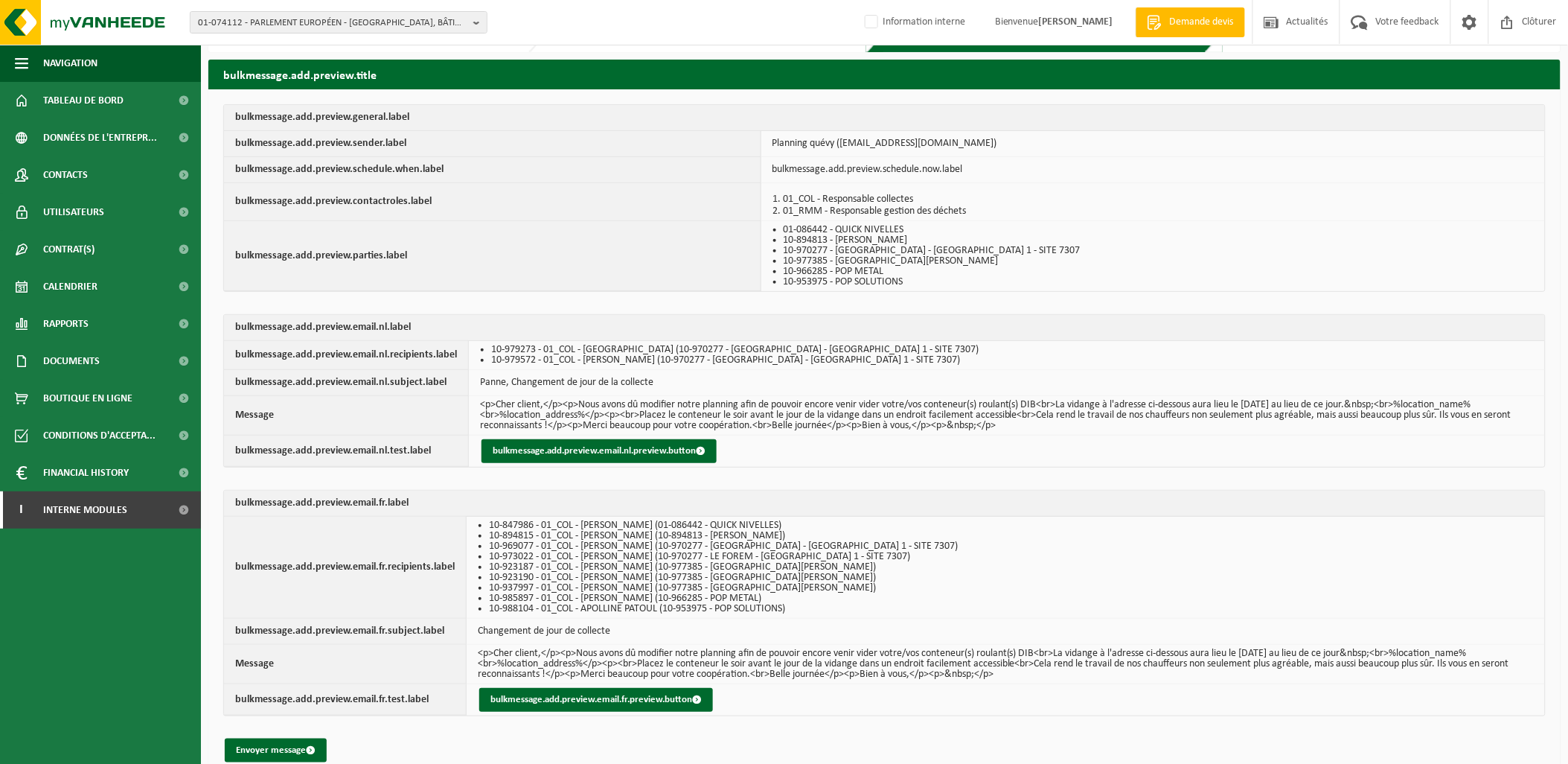
scroll to position [61, 0]
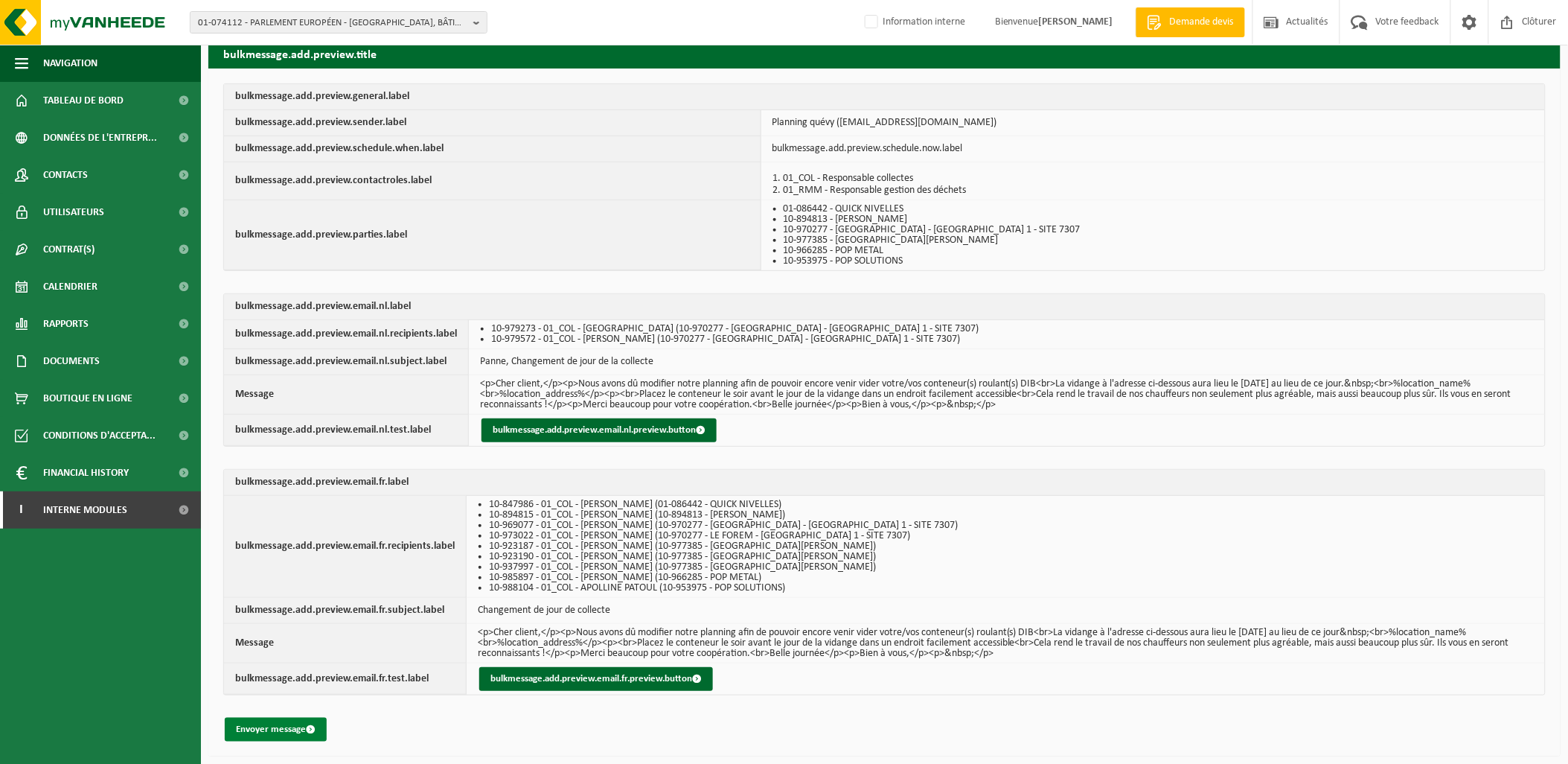
click at [244, 728] on button "Envoyer message" at bounding box center [275, 730] width 102 height 24
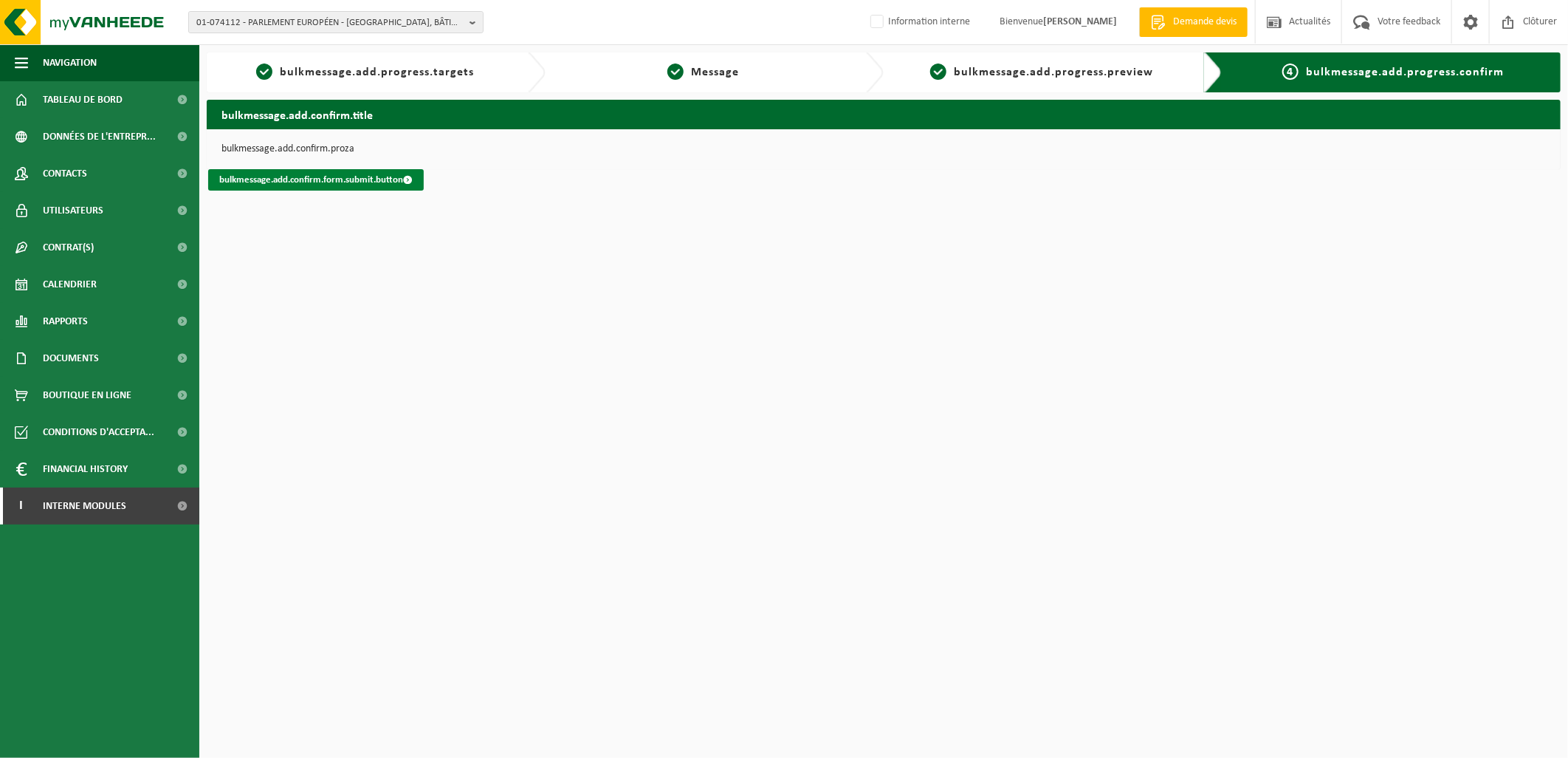
click at [344, 179] on link "bulkmessage.add.confirm.form.submit.button" at bounding box center [315, 180] width 215 height 22
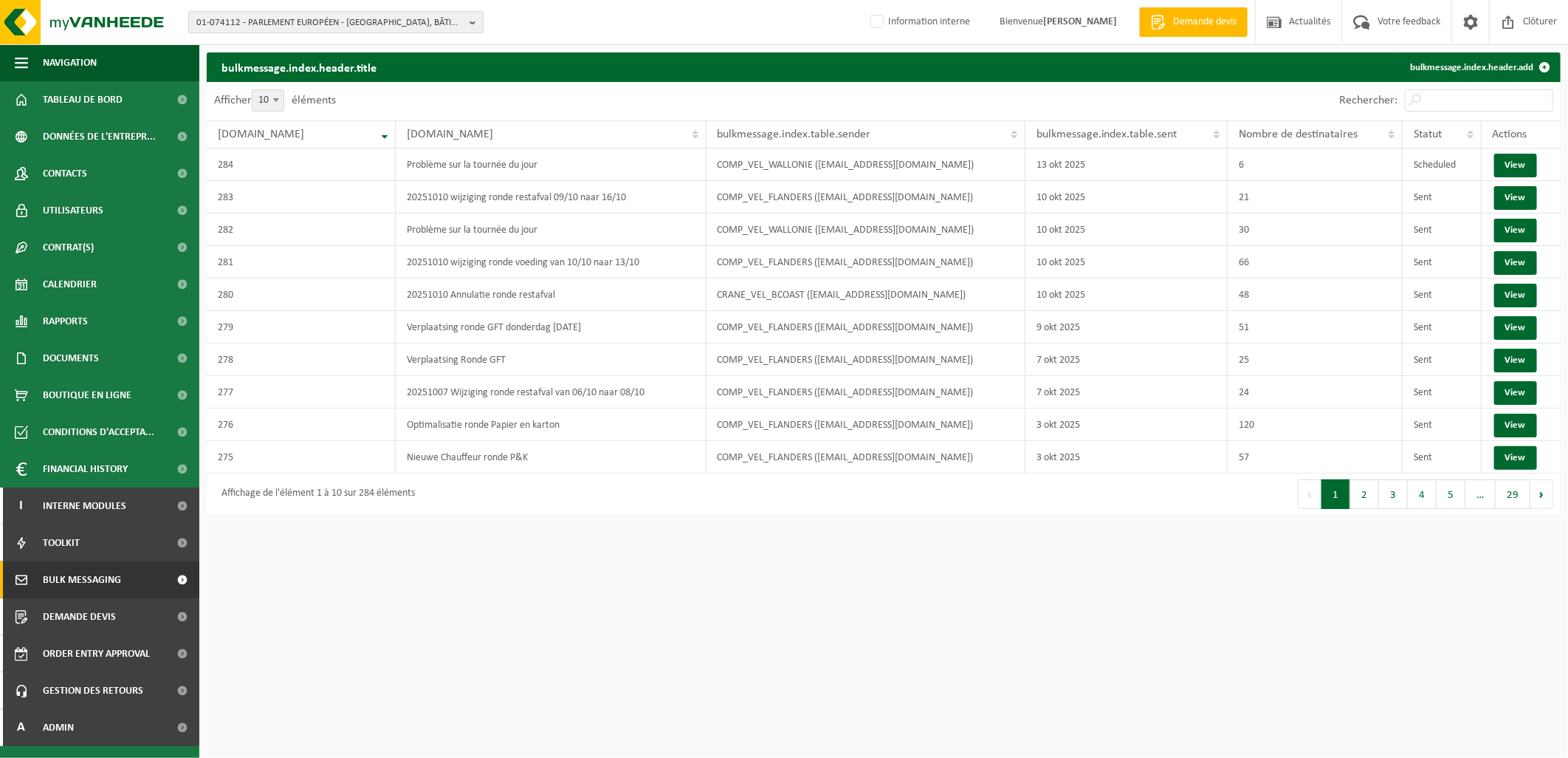
click at [268, 26] on span "01-074112 - PARLEMENT EUROPÉEN - [GEOGRAPHIC_DATA], BÂTIMENT [PERSON_NAME] BURE…" at bounding box center [330, 23] width 267 height 23
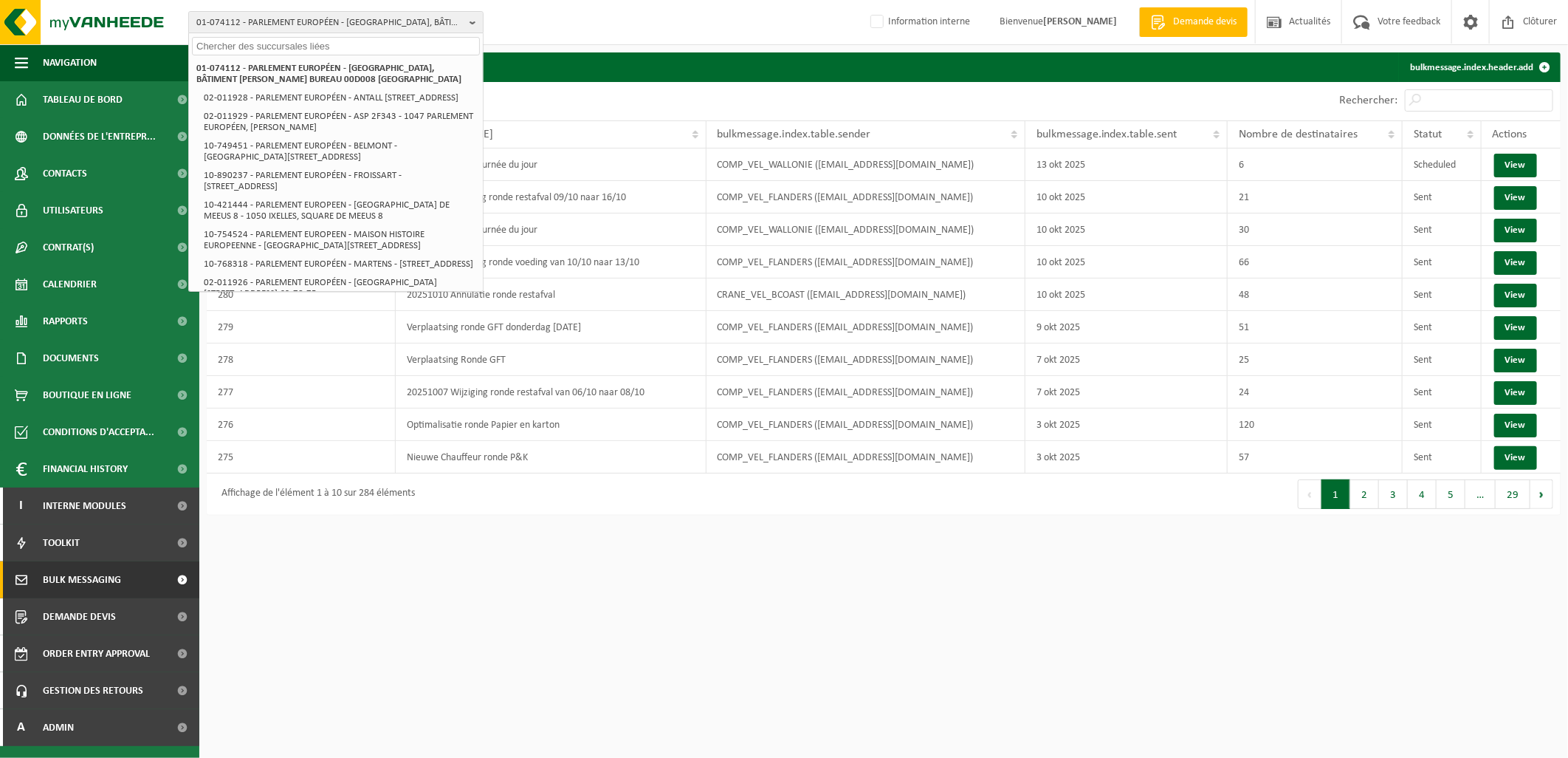
click at [269, 49] on input "text" at bounding box center [335, 46] width 288 height 18
paste input "10-923537"
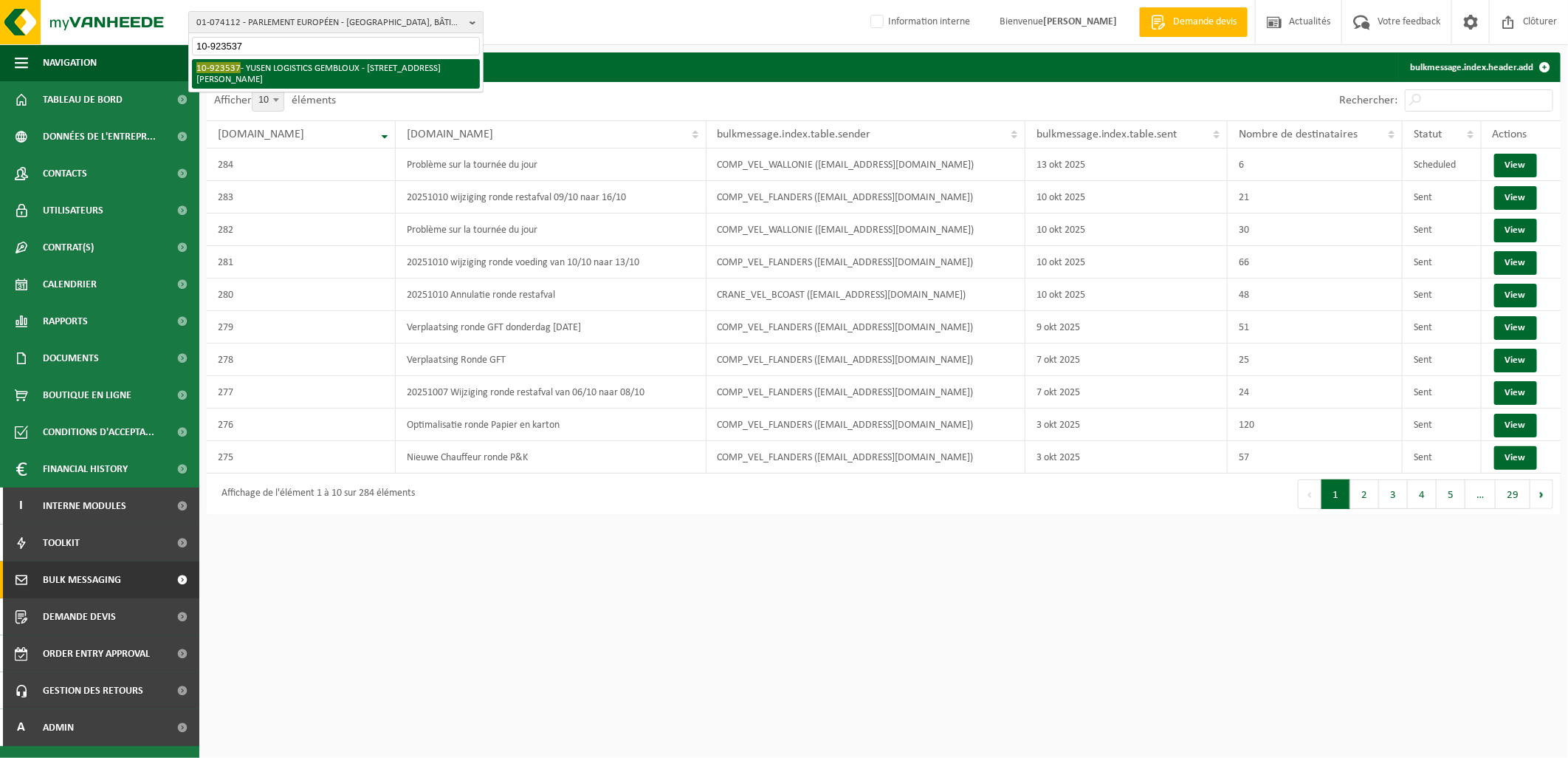
type input "10-923537"
click at [304, 67] on li "10-923537 - YUSEN LOGISTICS GEMBLOUX - [STREET_ADDRESS][PERSON_NAME]" at bounding box center [335, 73] width 288 height 29
